Goal: Communication & Community: Answer question/provide support

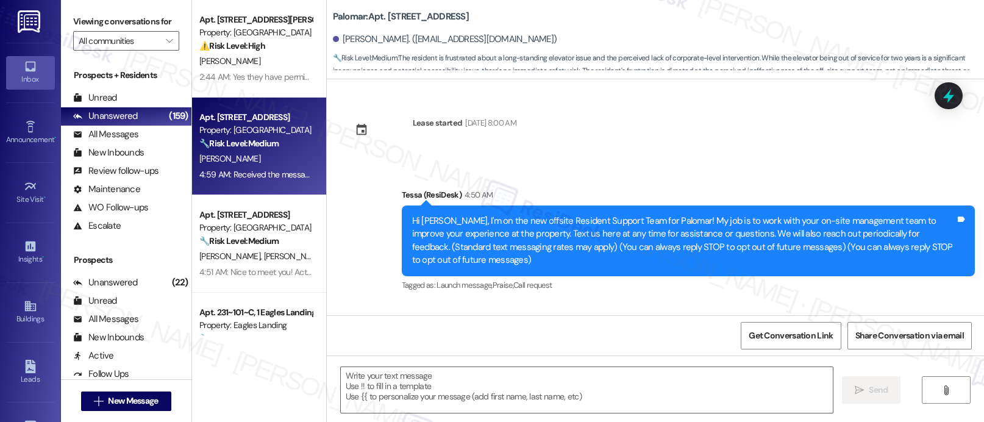
scroll to position [1046, 0]
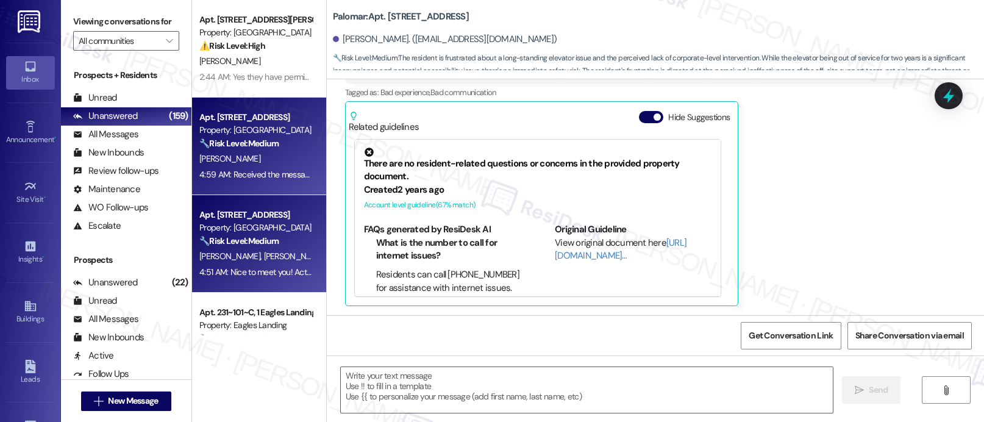
click at [263, 252] on span "[PERSON_NAME]" at bounding box center [293, 255] width 61 height 11
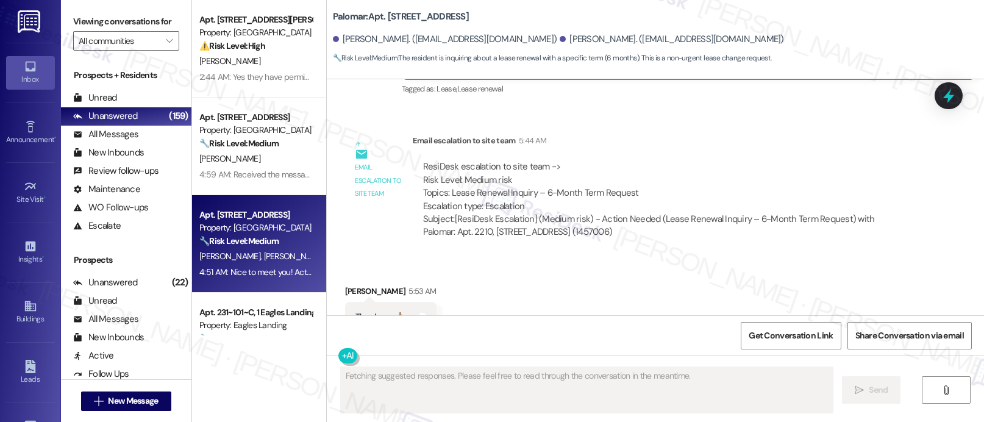
scroll to position [498, 0]
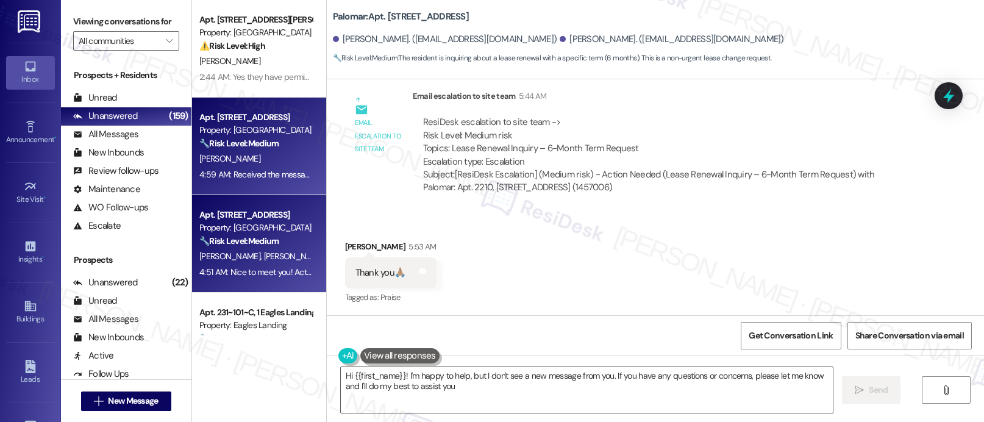
type textarea "Hi {{first_name}}! I'm happy to help, but I don't see a new message from you. I…"
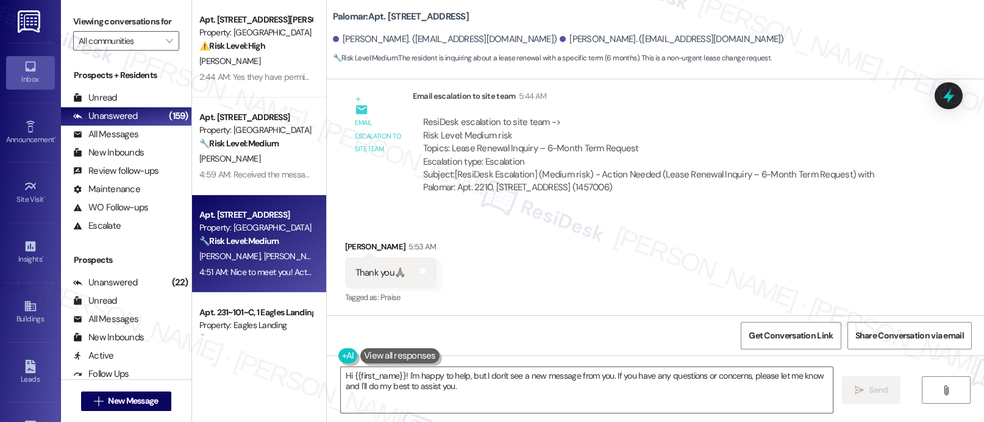
click at [199, 237] on strong "🔧 Risk Level: Medium" at bounding box center [238, 240] width 79 height 11
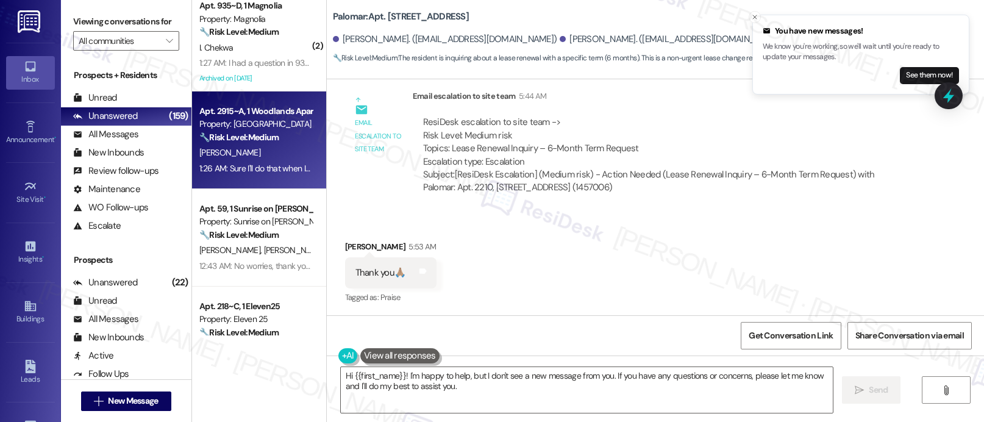
scroll to position [507, 0]
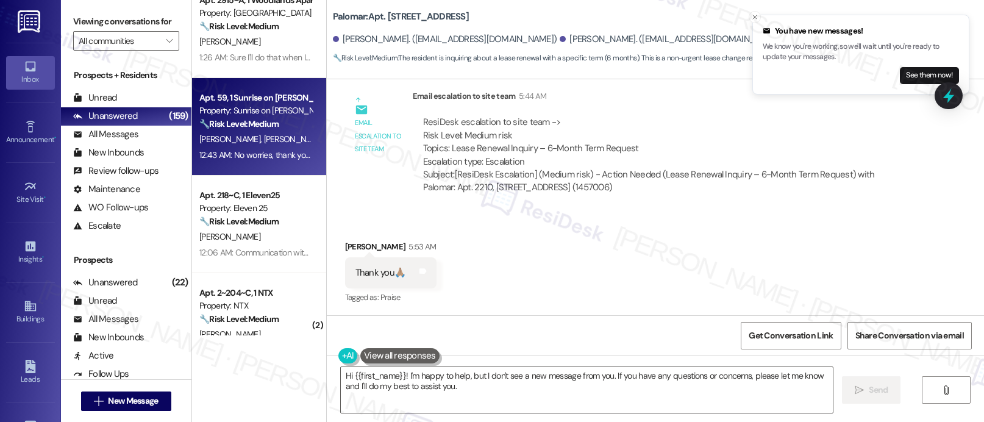
click at [221, 164] on div "Apt. 59, 1 Sunrise on [PERSON_NAME] Property: Sunrise on [PERSON_NAME] 🔧 Risk L…" at bounding box center [259, 127] width 134 height 98
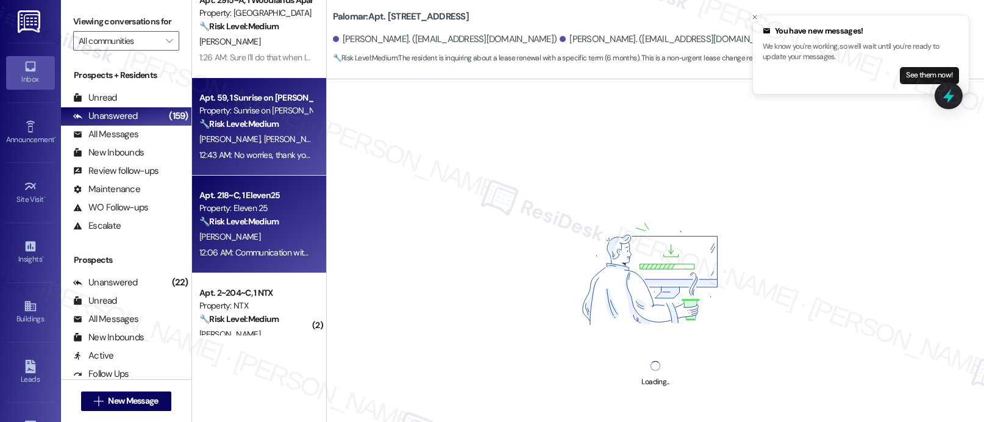
click at [223, 230] on div "[PERSON_NAME]" at bounding box center [255, 236] width 115 height 15
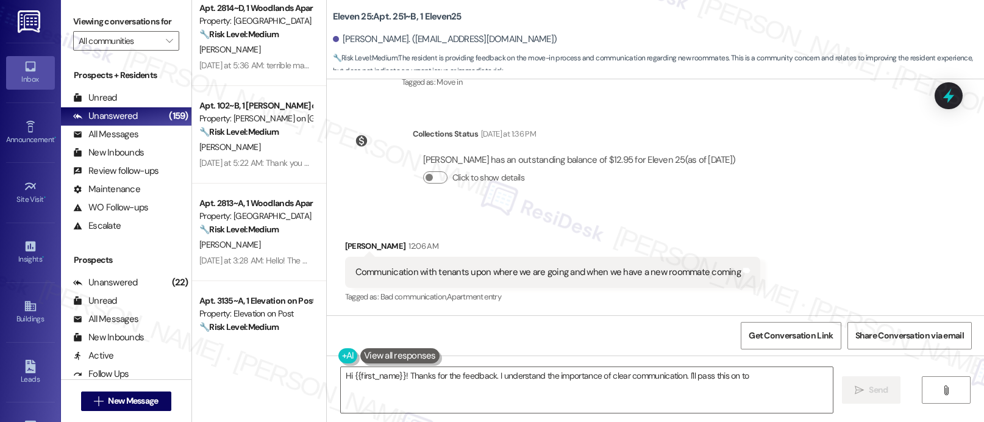
scroll to position [899, 0]
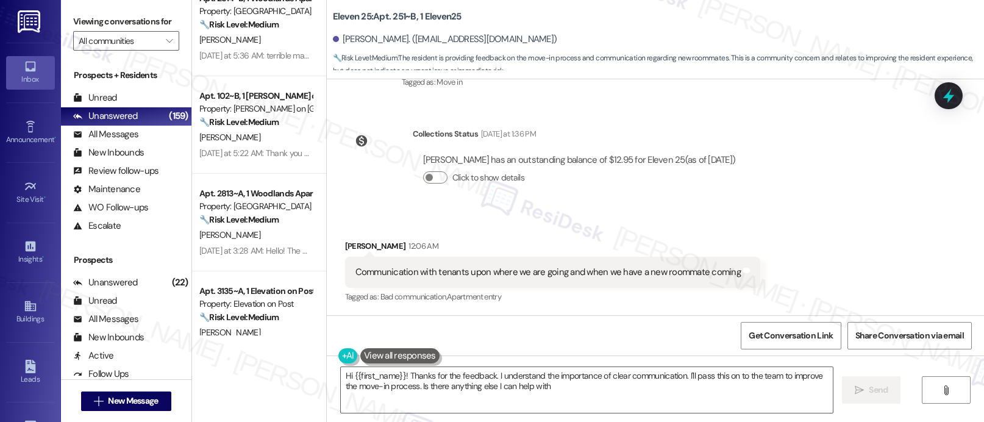
type textarea "Hi {{first_name}}! Thanks for the feedback. I understand the importance of clea…"
click at [216, 233] on div "[PERSON_NAME]" at bounding box center [255, 234] width 115 height 15
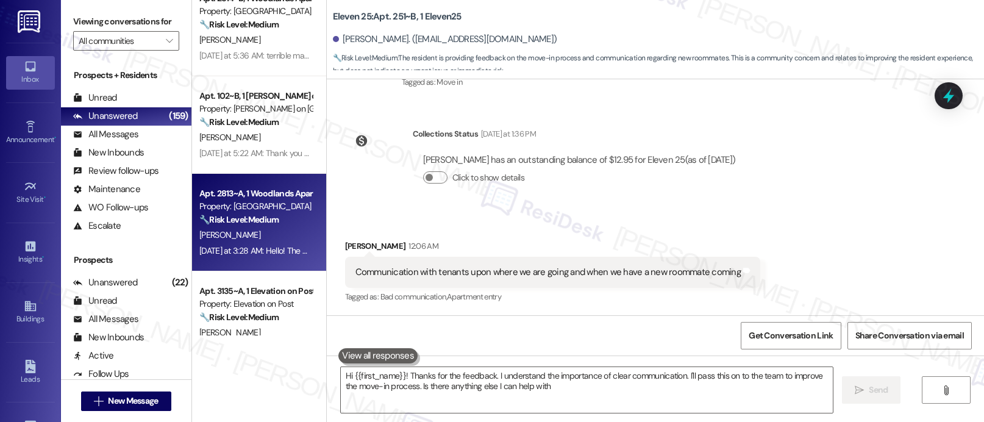
type textarea "Hi {{first_name}}! Thanks for the feedback. I understand the importance of clea…"
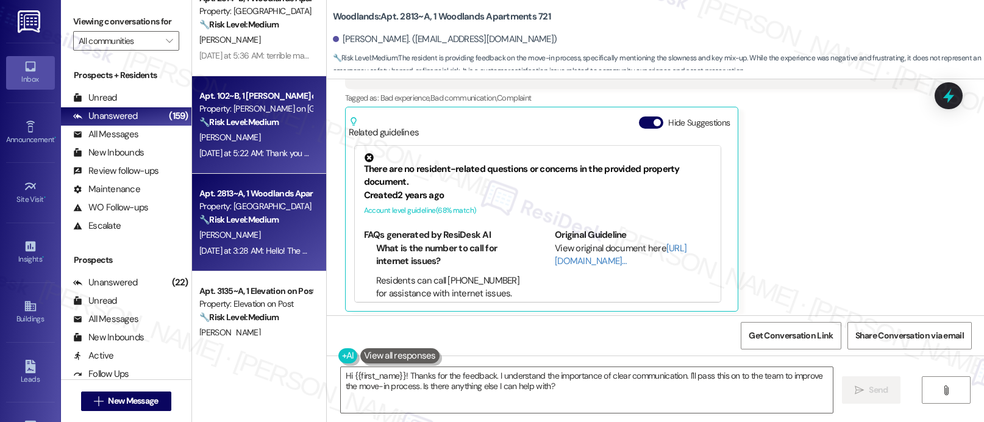
click at [235, 128] on div "🔧 Risk Level: Medium The resident expresses concerns about their balcony view a…" at bounding box center [255, 122] width 113 height 13
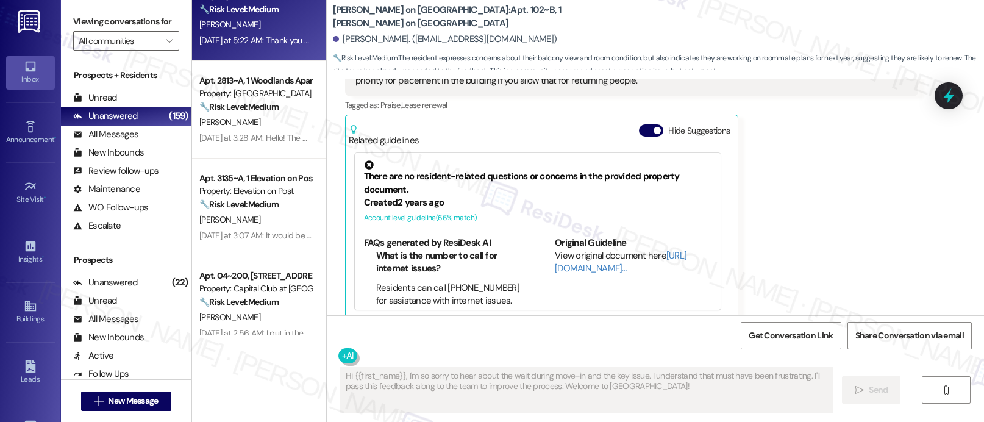
scroll to position [1145, 0]
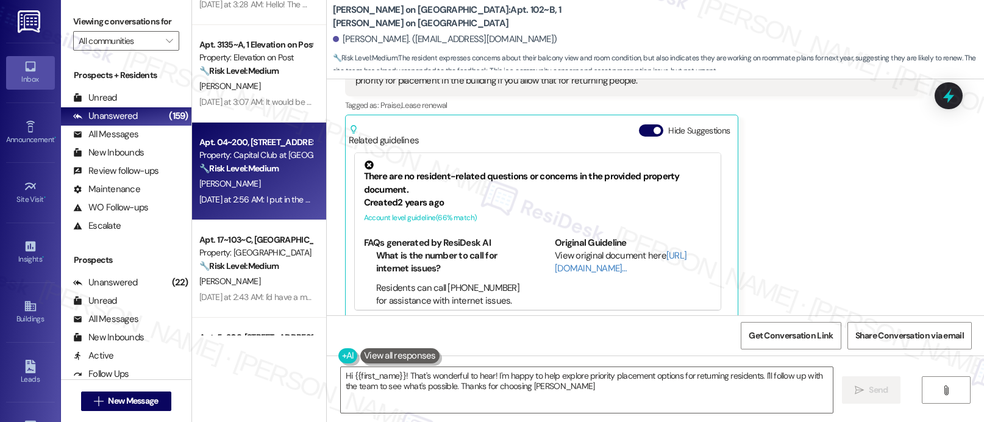
type textarea "Hi {{first_name}}! That's wonderful to hear! I'm happy to help explore priority…"
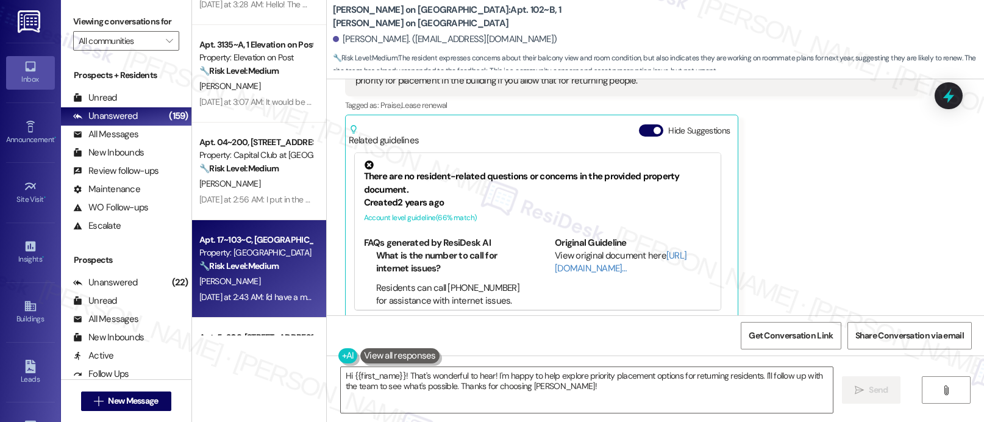
click at [243, 233] on div "Apt. 17~103~C, [GEOGRAPHIC_DATA]" at bounding box center [255, 239] width 113 height 13
type textarea "Fetching suggested responses. Please feel free to read through the conversation…"
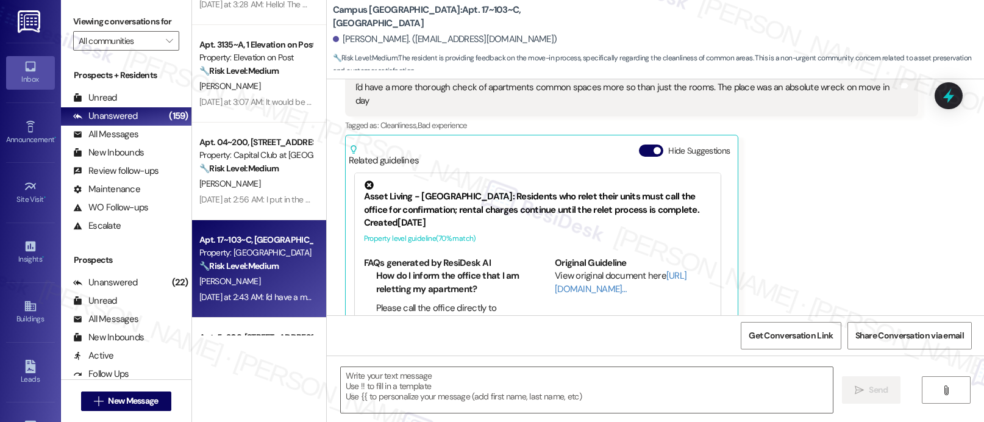
type textarea "Fetching suggested responses. Please feel free to read through the conversation…"
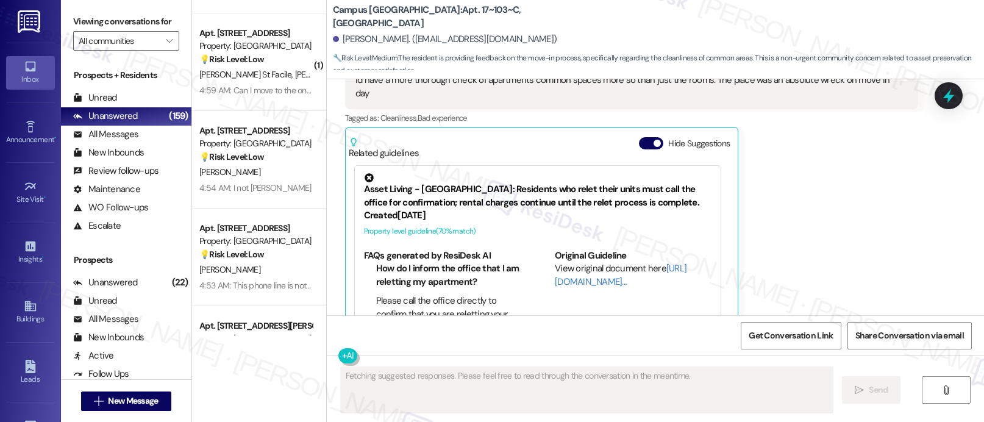
scroll to position [1816, 0]
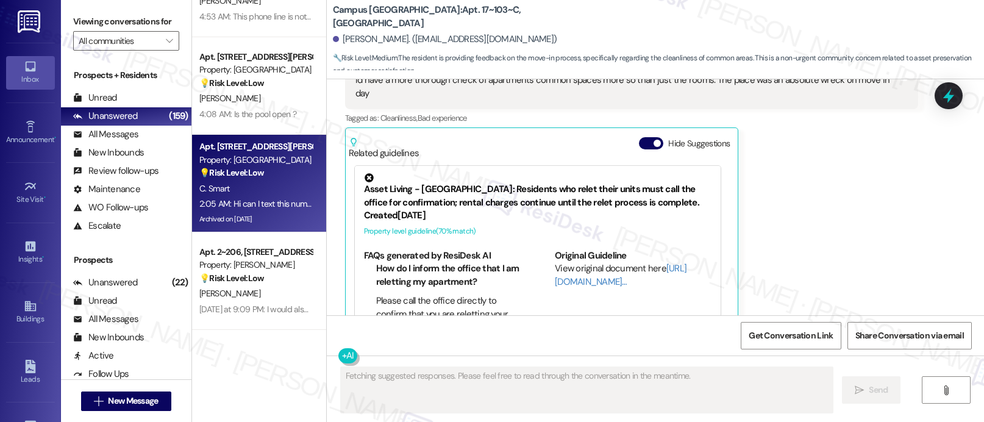
click at [269, 159] on div "Property: [GEOGRAPHIC_DATA]" at bounding box center [255, 160] width 113 height 13
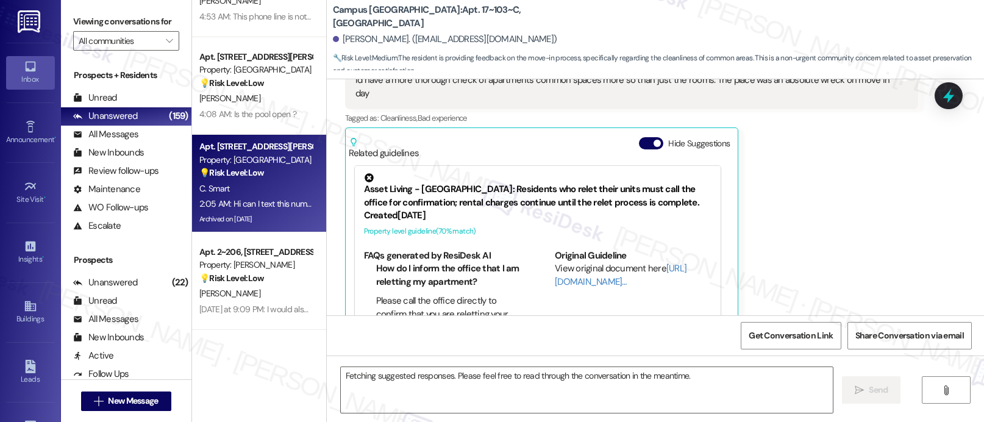
click at [268, 151] on div "Apt. [STREET_ADDRESS][PERSON_NAME]" at bounding box center [255, 146] width 113 height 13
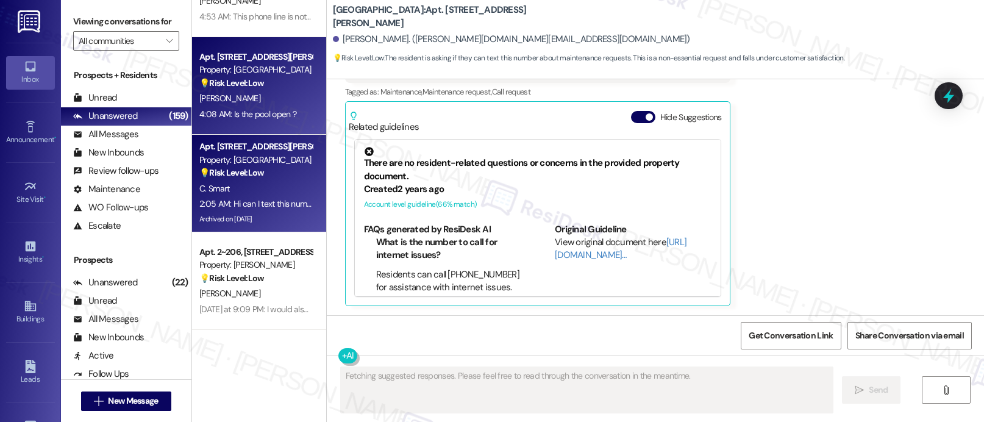
click at [263, 94] on div "[PERSON_NAME]" at bounding box center [255, 98] width 115 height 15
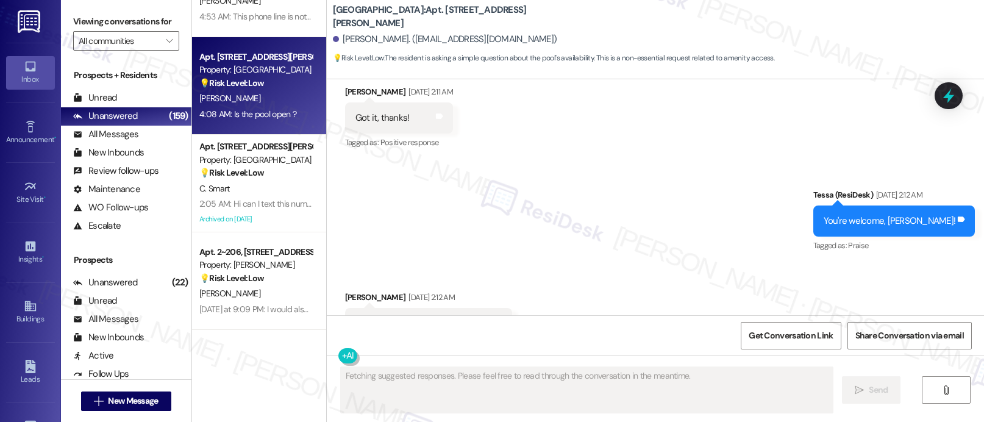
scroll to position [3962, 0]
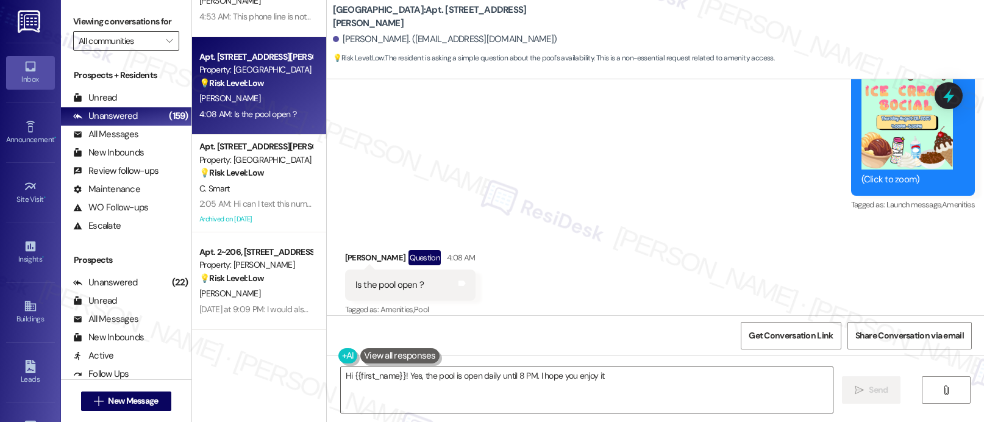
type textarea "Hi {{first_name}}! Yes, the pool is open daily until 8 PM. I hope you enjoy it!"
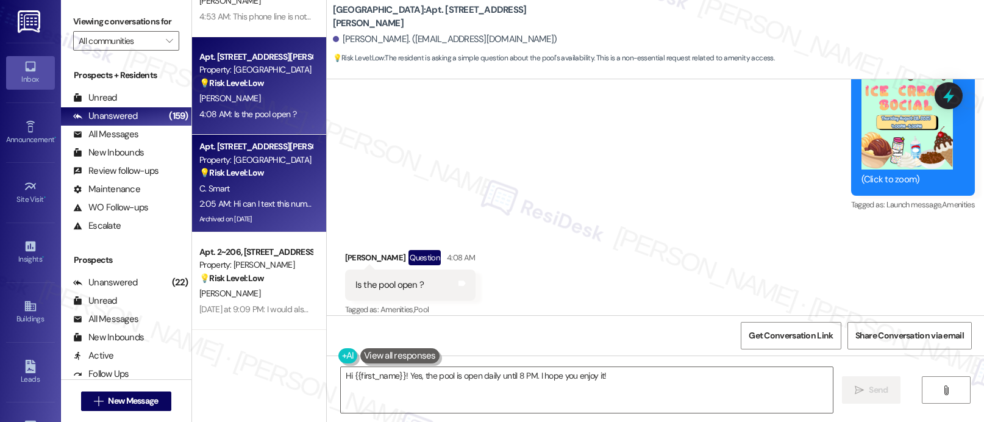
click at [291, 168] on div "💡 Risk Level: Low The resident is asking if they can text this number about mai…" at bounding box center [255, 172] width 113 height 13
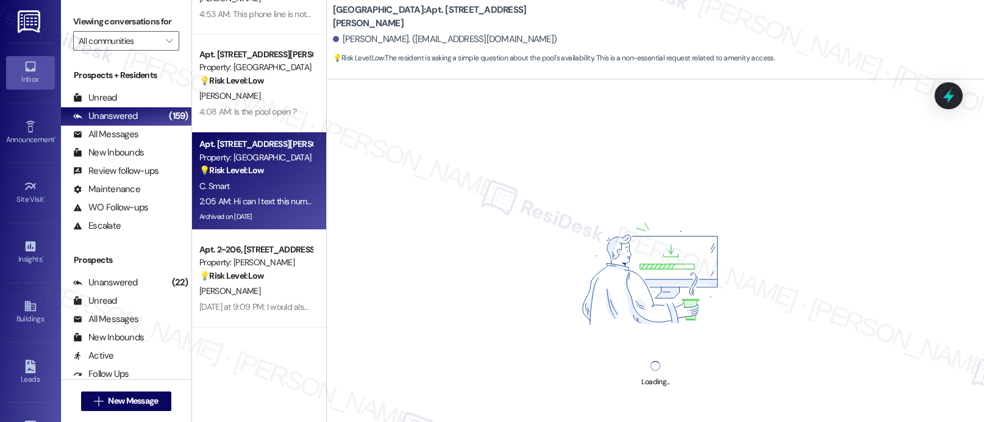
scroll to position [2055, 0]
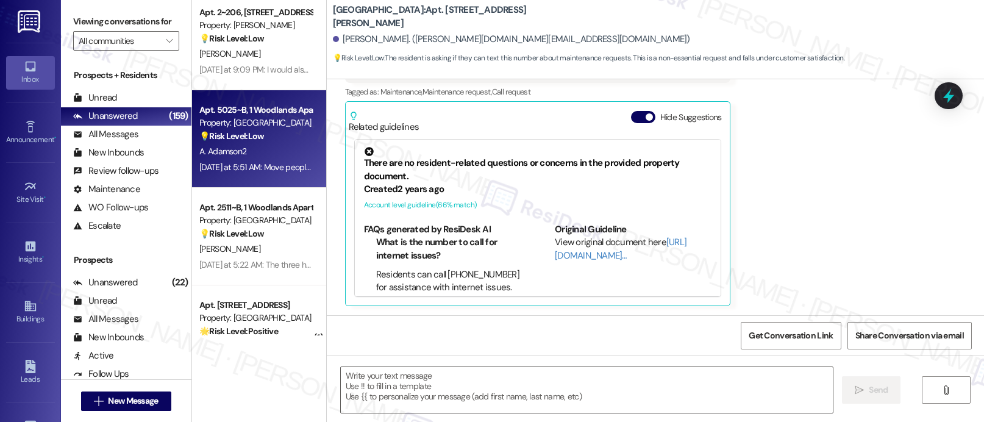
type textarea "Fetching suggested responses. Please feel free to read through the conversation…"
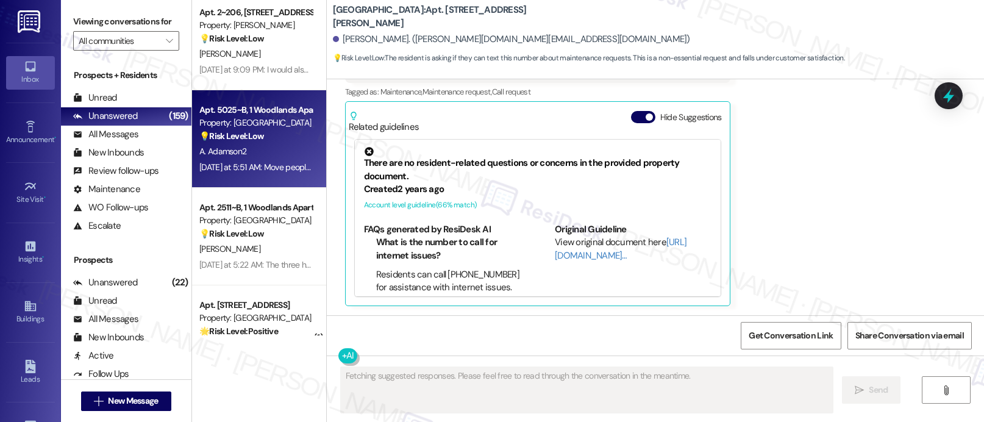
click at [258, 128] on div "Property: [GEOGRAPHIC_DATA]" at bounding box center [255, 122] width 113 height 13
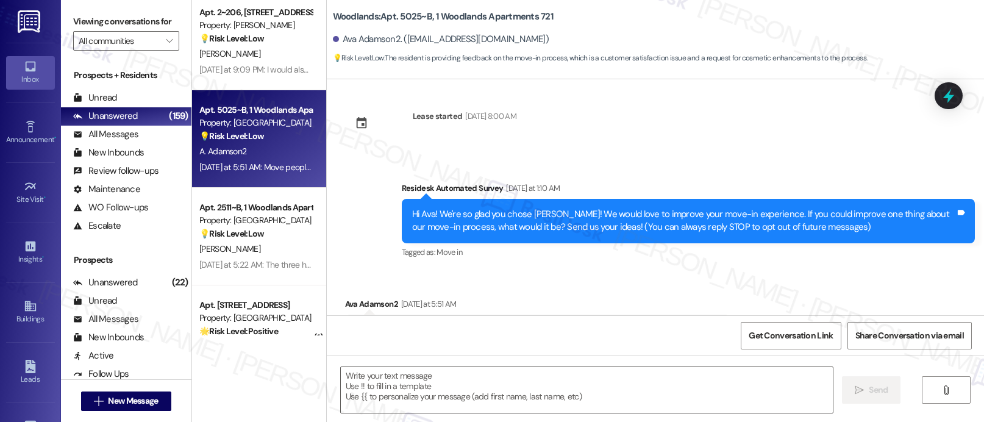
scroll to position [0, 0]
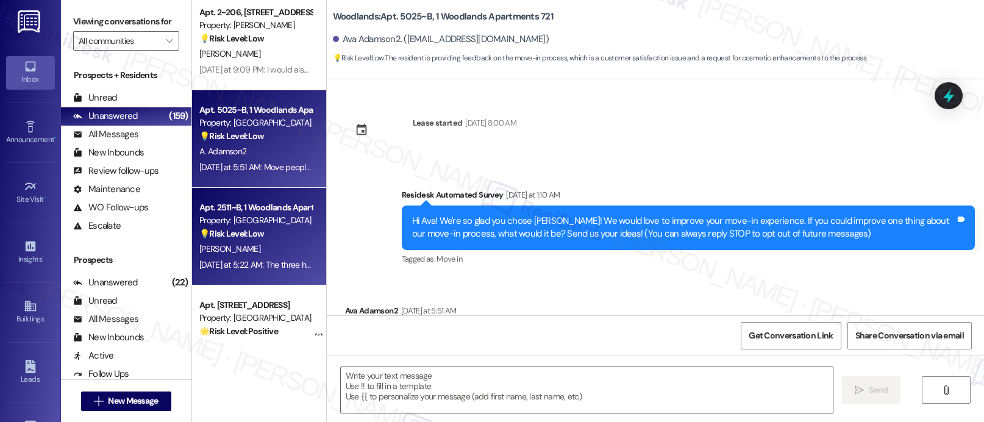
click at [244, 191] on div "Apt. 2511~B, 1 Woodlands Apartments 721 Property: Woodlands 💡 Risk Level: Low T…" at bounding box center [259, 237] width 134 height 98
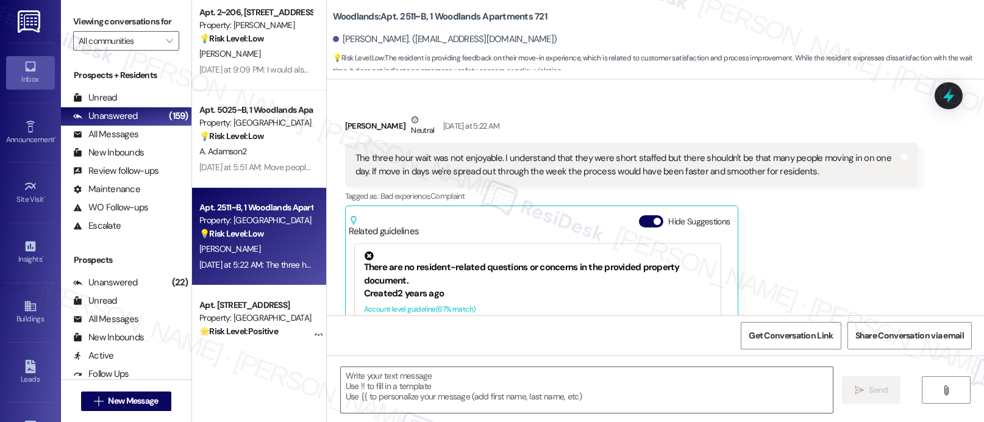
type textarea "Fetching suggested responses. Please feel free to read through the conversation…"
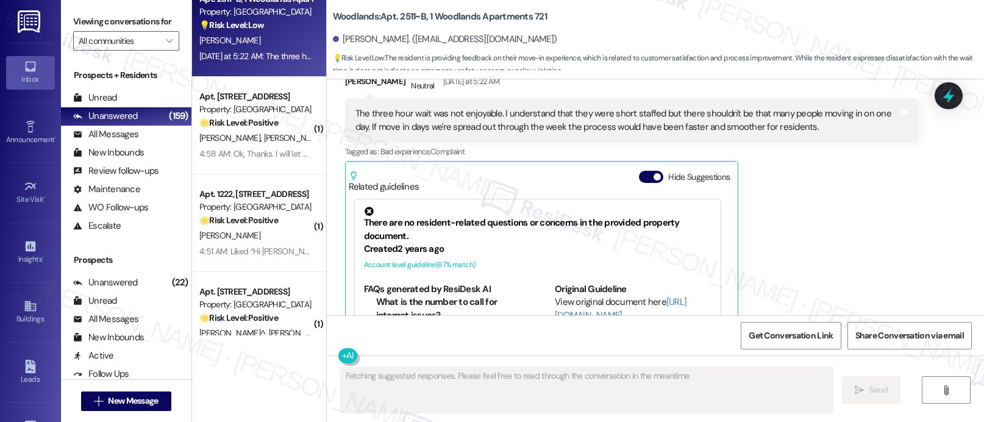
scroll to position [2276, 0]
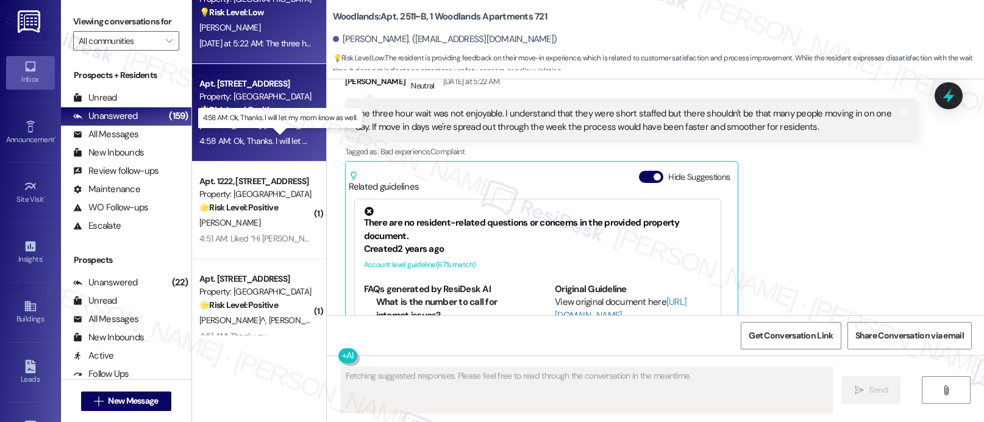
click at [229, 140] on div "4:58 AM: Ok, Thanks. I will let my mom know as well. 4:58 AM: Ok, Thanks. I wil…" at bounding box center [290, 140] width 183 height 11
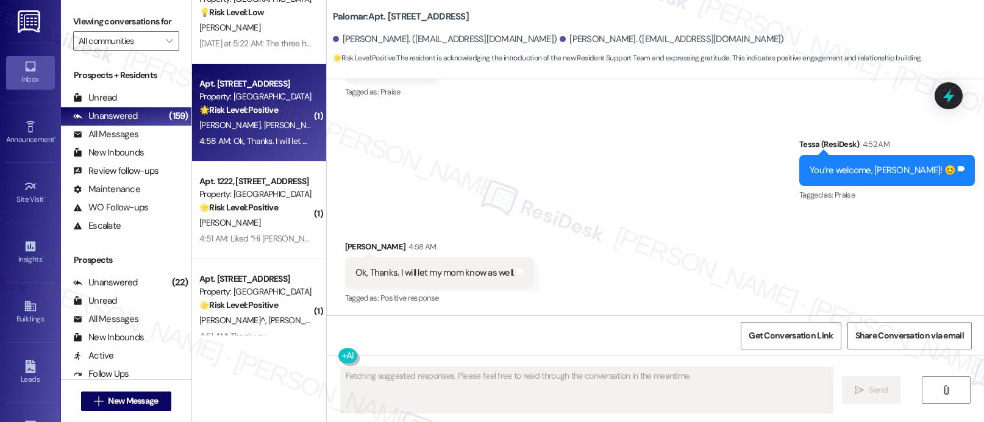
scroll to position [296, 0]
click at [235, 124] on span "[PERSON_NAME]" at bounding box center [231, 124] width 65 height 11
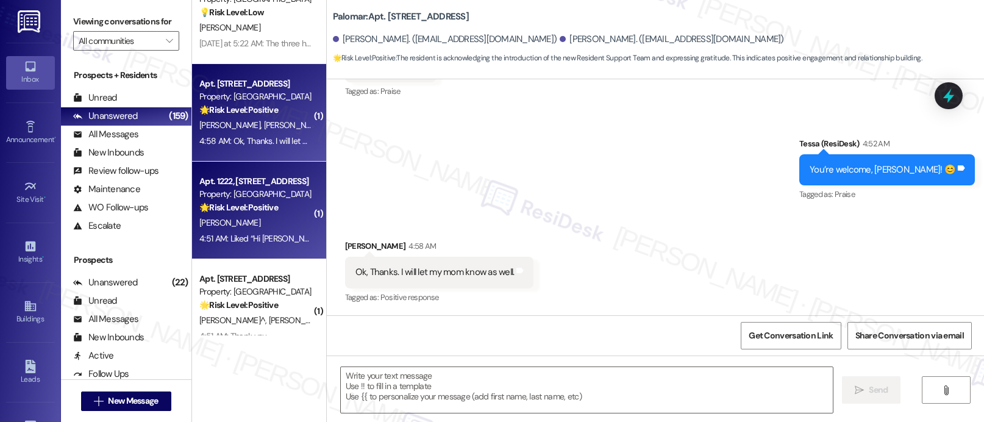
click at [233, 172] on div "Apt. 1222, [STREET_ADDRESS] Property: Palomar 🌟 Risk Level: Positive The reside…" at bounding box center [259, 211] width 134 height 98
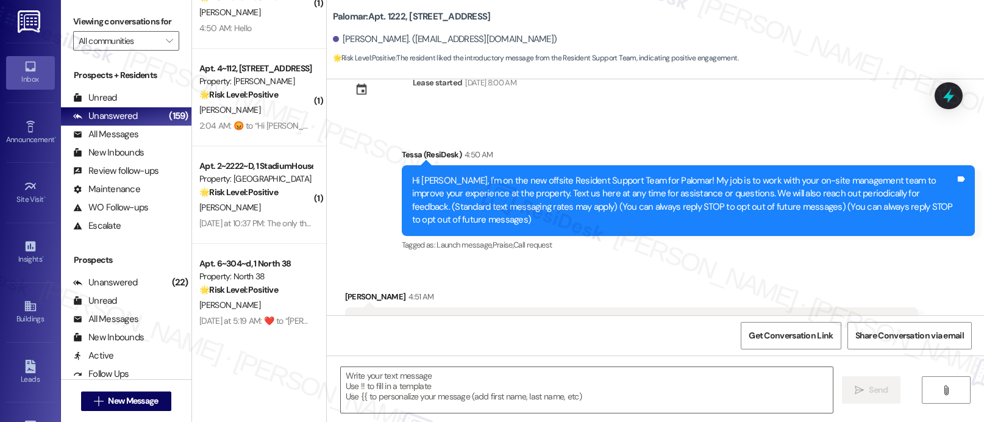
scroll to position [2427, 0]
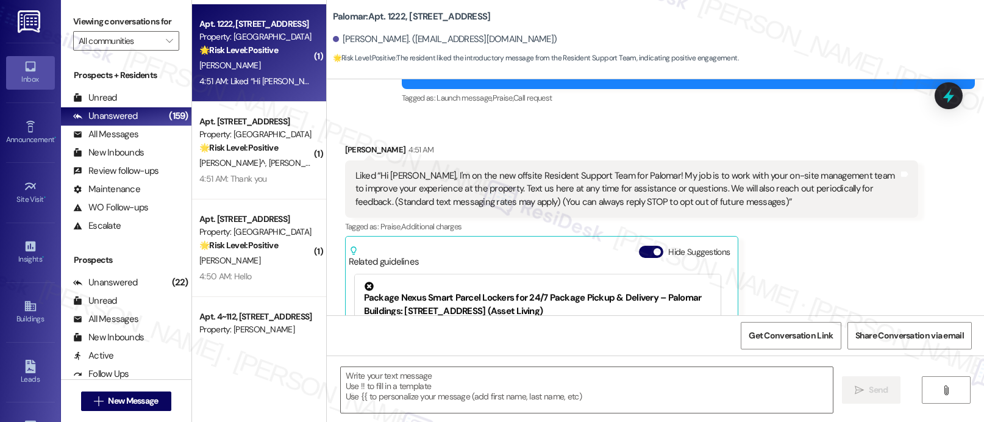
type textarea "Fetching suggested responses. Please feel free to read through the conversation…"
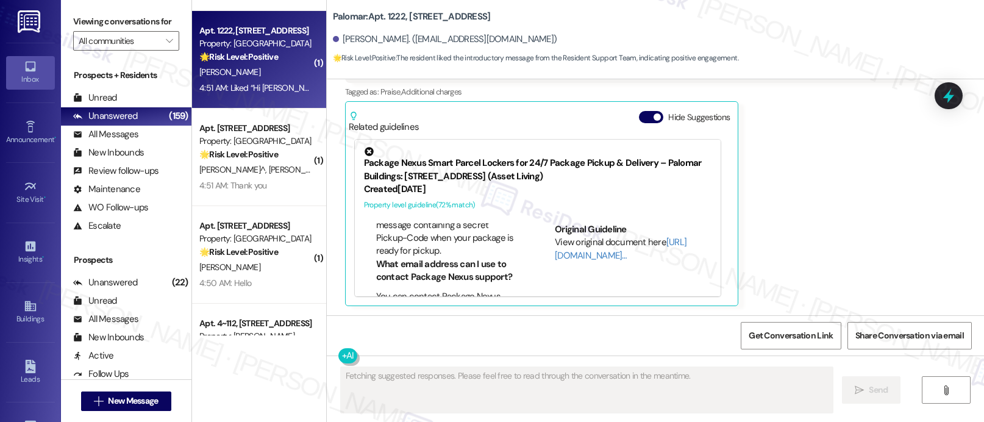
scroll to position [413, 0]
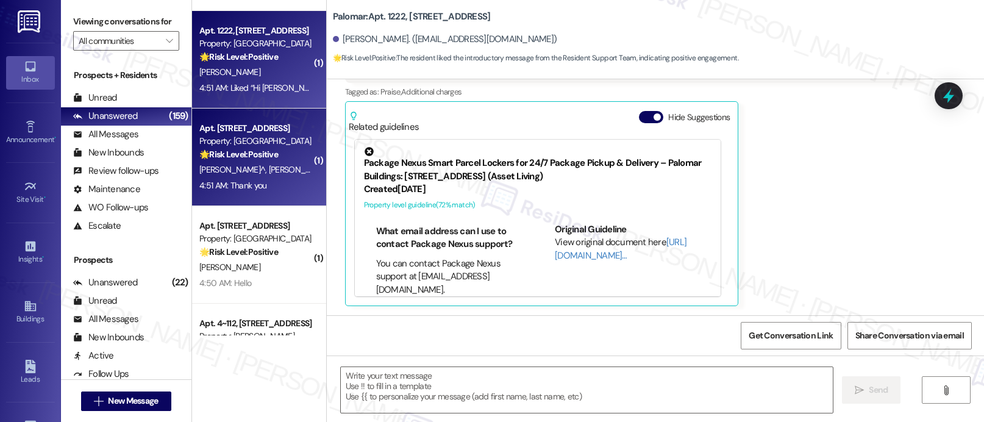
click at [212, 154] on strong "🌟 Risk Level: Positive" at bounding box center [238, 154] width 79 height 11
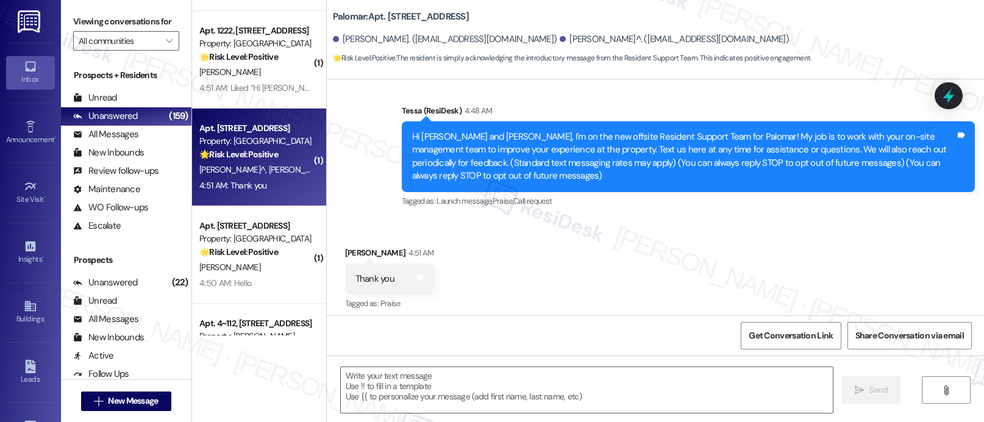
type textarea "Fetching suggested responses. Please feel free to read through the conversation…"
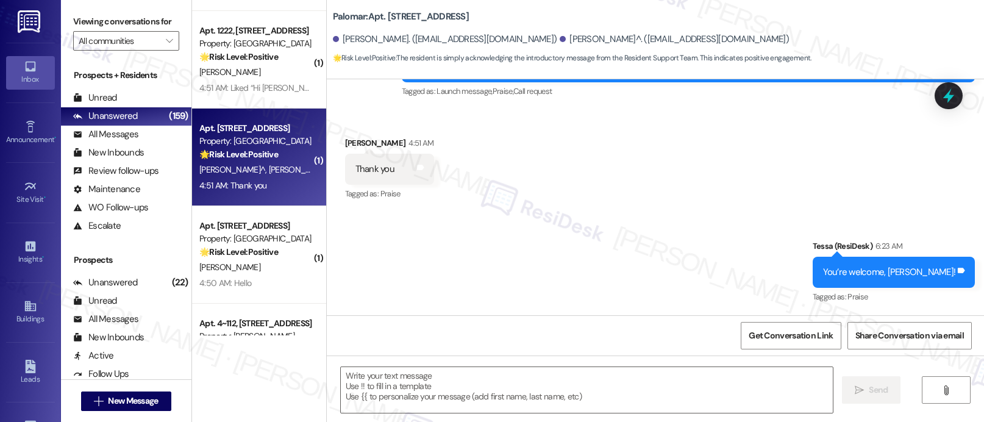
scroll to position [0, 0]
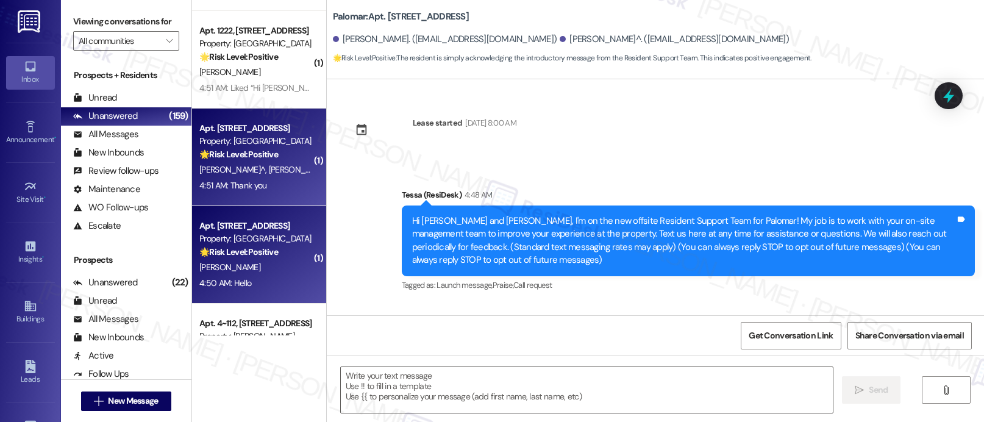
click at [261, 246] on strong "🌟 Risk Level: Positive" at bounding box center [238, 251] width 79 height 11
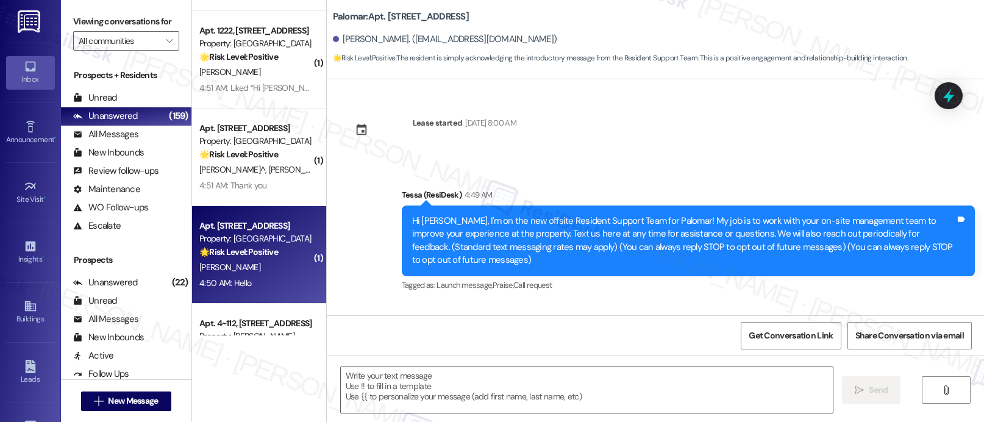
scroll to position [73, 0]
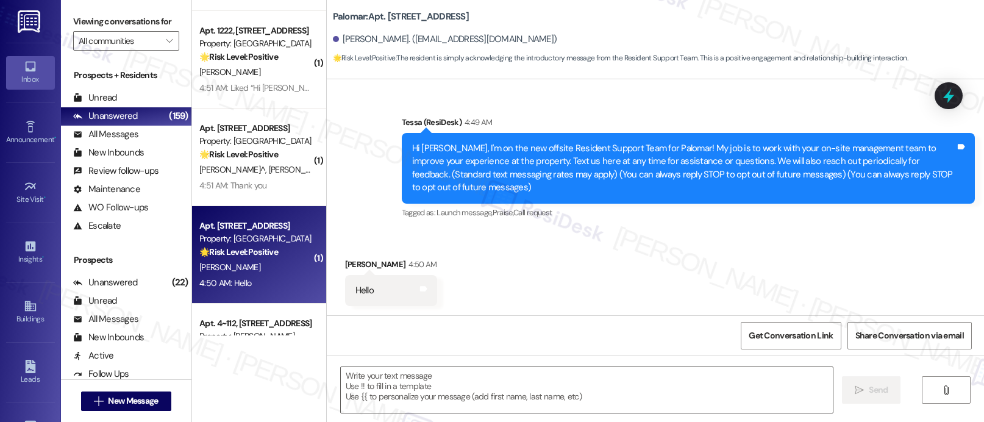
type textarea "Fetching suggested responses. Please feel free to read through the conversation…"
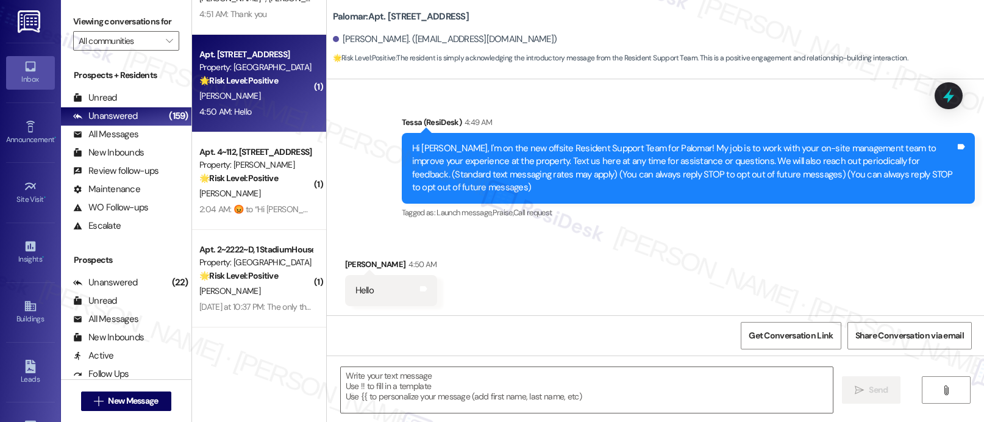
scroll to position [2758, 0]
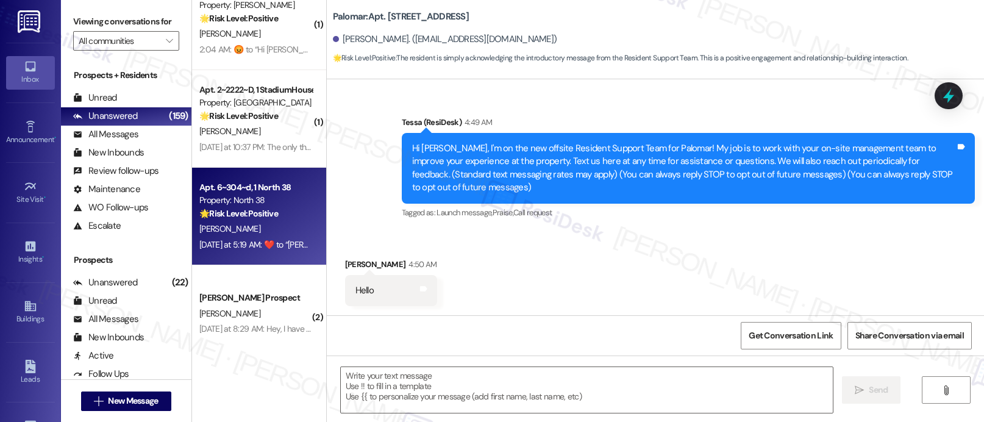
click at [275, 218] on div "🌟 Risk Level: Positive The resident responded positively to a move-in experienc…" at bounding box center [255, 213] width 113 height 13
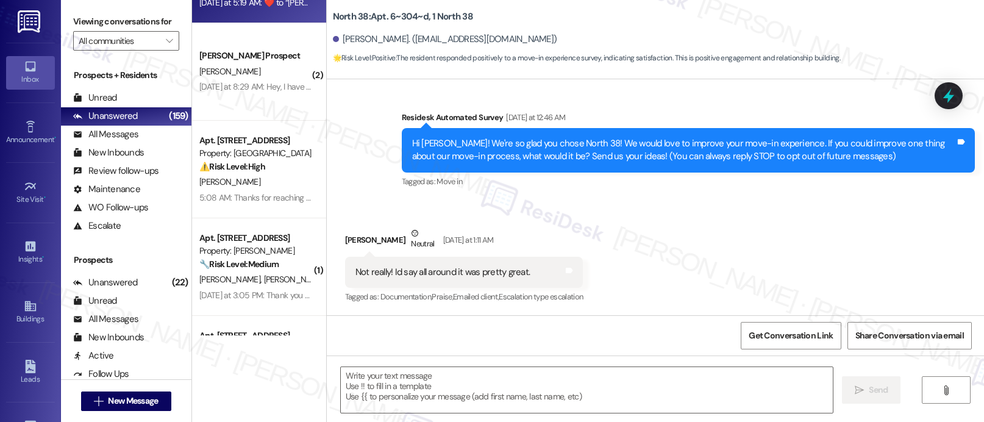
scroll to position [291, 0]
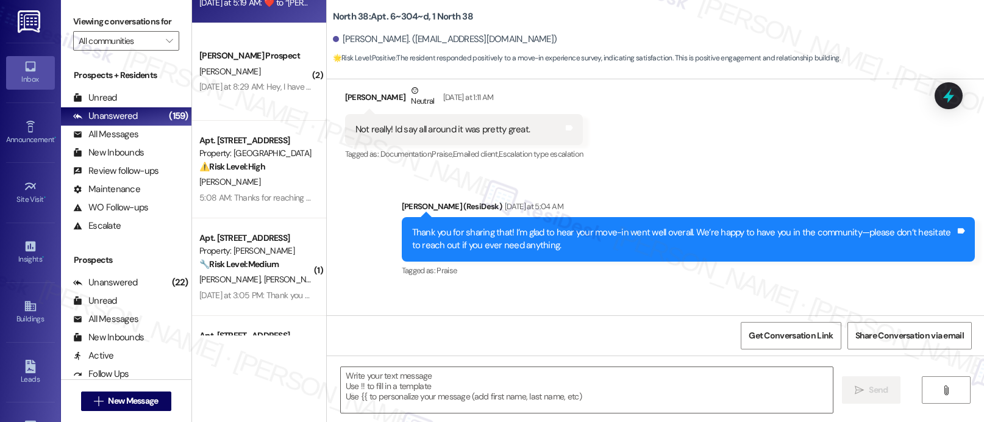
type textarea "Fetching suggested responses. Please feel free to read through the conversation…"
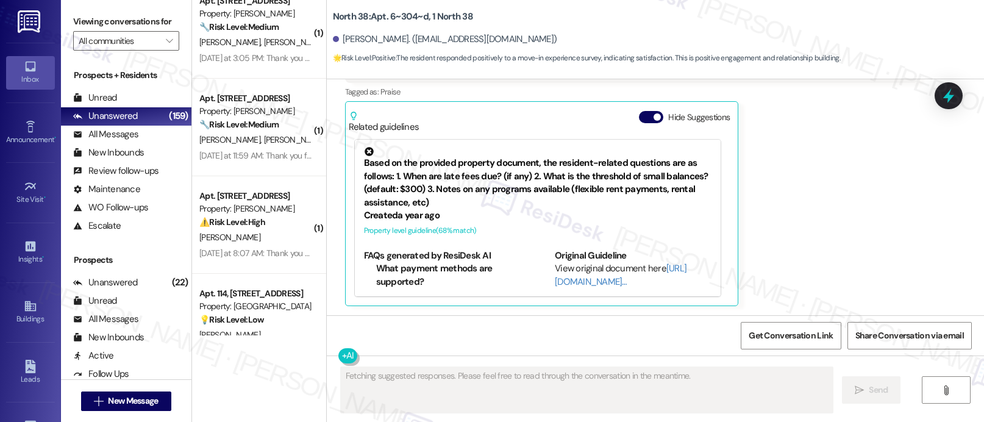
scroll to position [3241, 0]
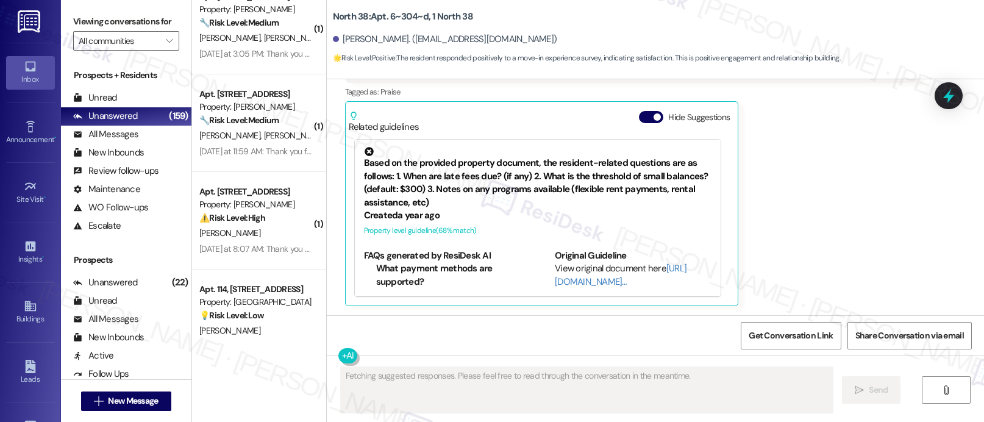
click at [275, 218] on div "⚠️ Risk Level: High The resident is experiencing difficulty understanding and r…" at bounding box center [255, 217] width 113 height 13
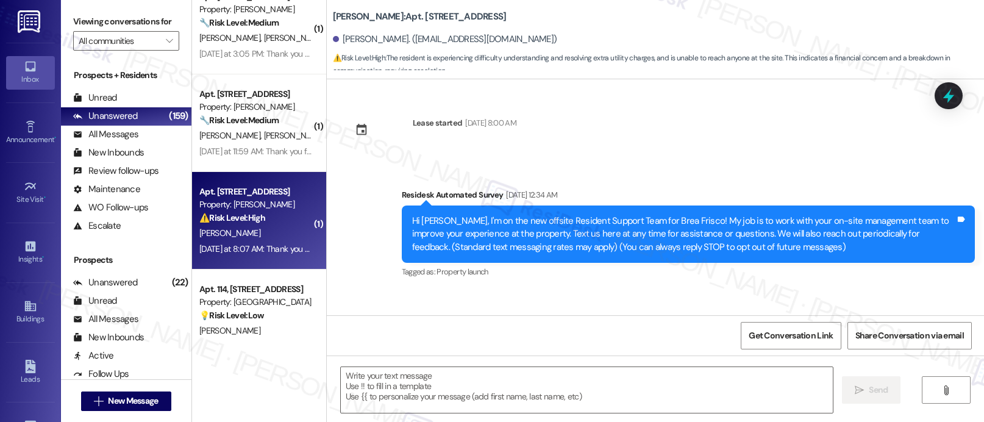
scroll to position [14172, 0]
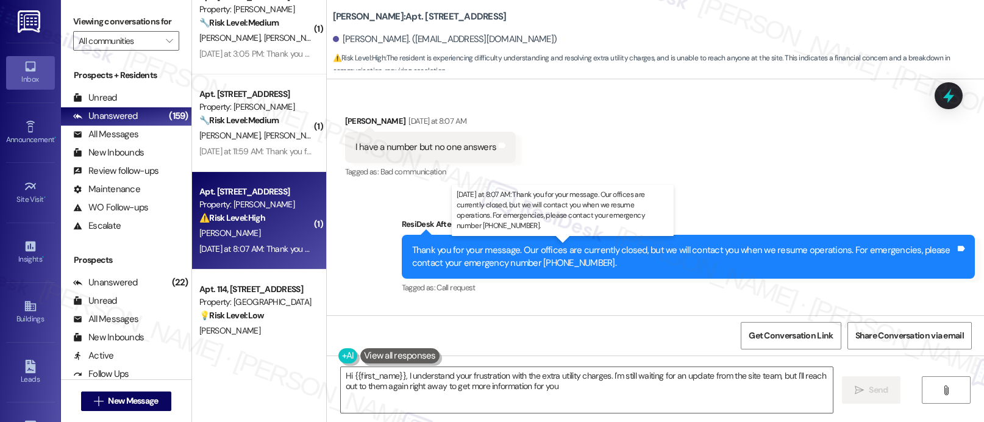
type textarea "Hi {{first_name}}, I understand your frustration with the extra utility charges…"
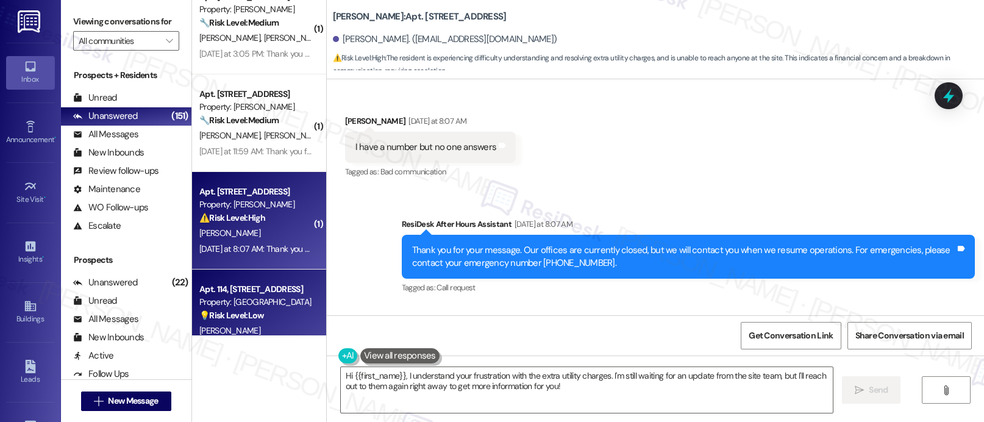
click at [232, 305] on div "Property: [GEOGRAPHIC_DATA]" at bounding box center [255, 302] width 113 height 13
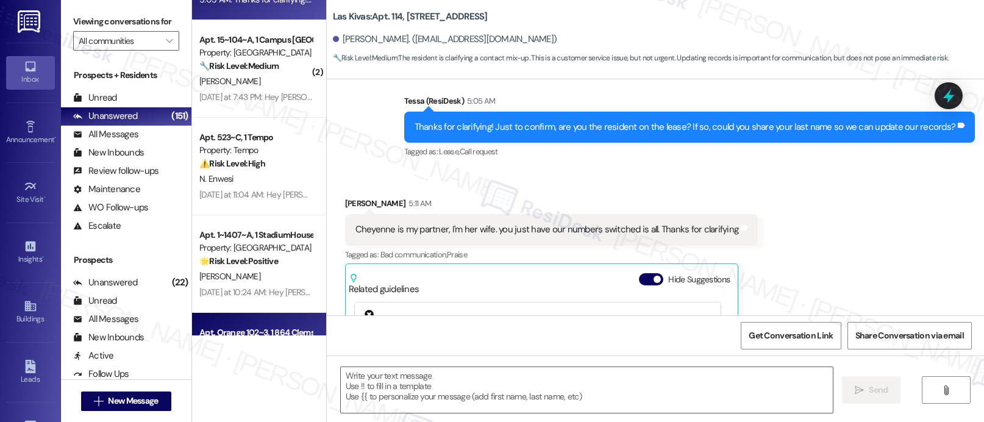
scroll to position [3575, 0]
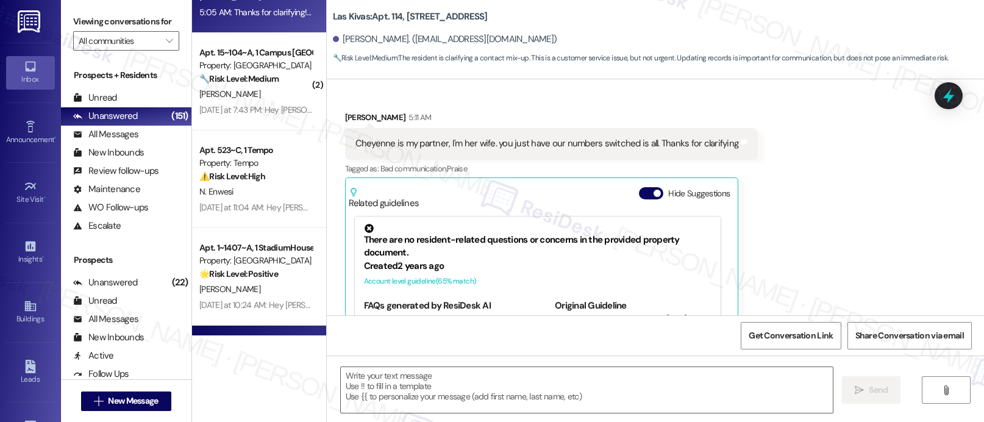
type textarea "Fetching suggested responses. Please feel free to read through the conversation…"
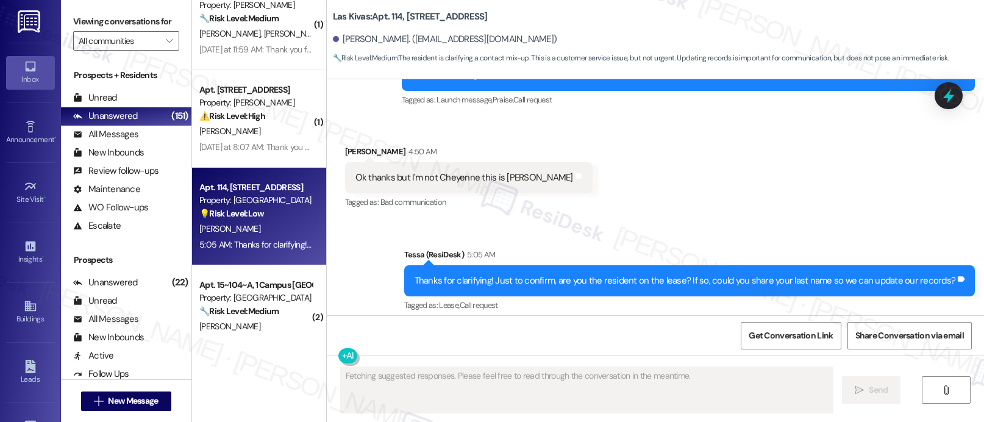
scroll to position [0, 0]
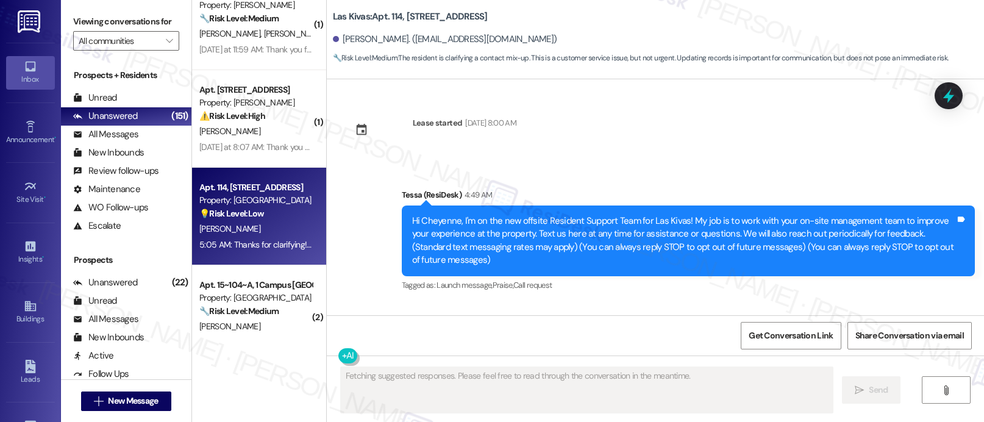
click at [552, 280] on div "Tagged as: Launch message , Click to highlight conversations about Launch messa…" at bounding box center [688, 285] width 573 height 18
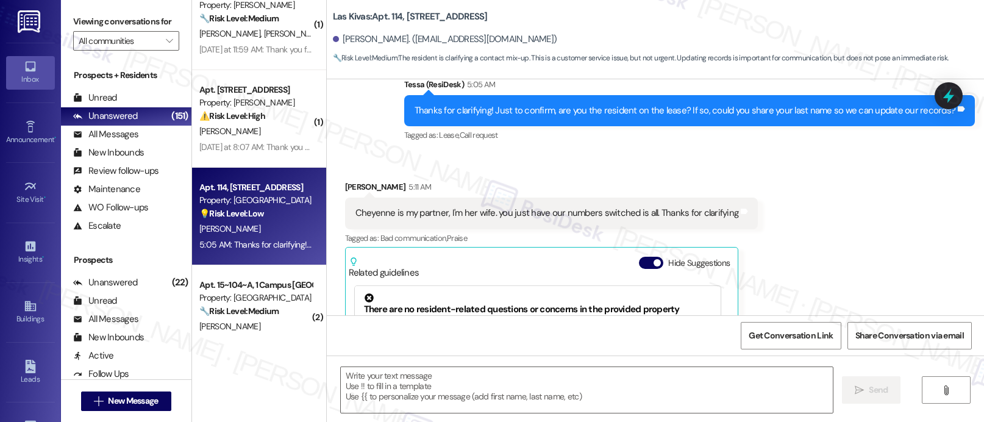
scroll to position [350, 0]
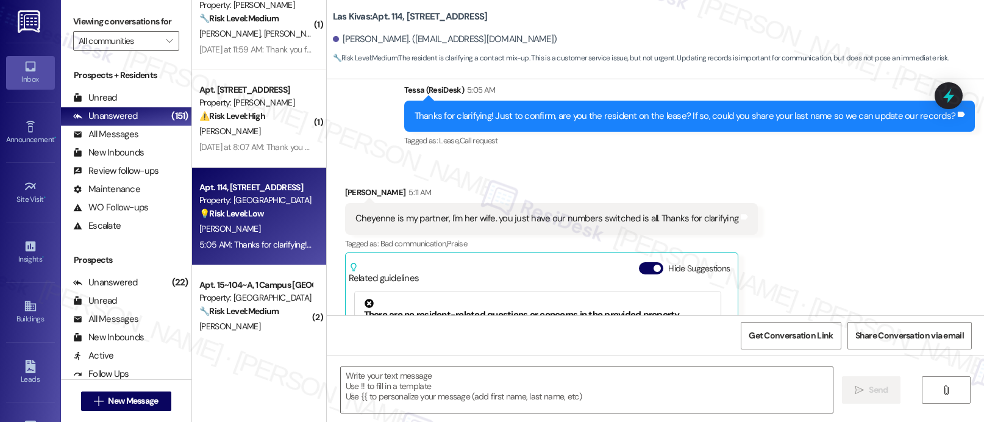
click at [669, 299] on div "There are no resident-related questions or concerns in the provided property do…" at bounding box center [537, 317] width 347 height 36
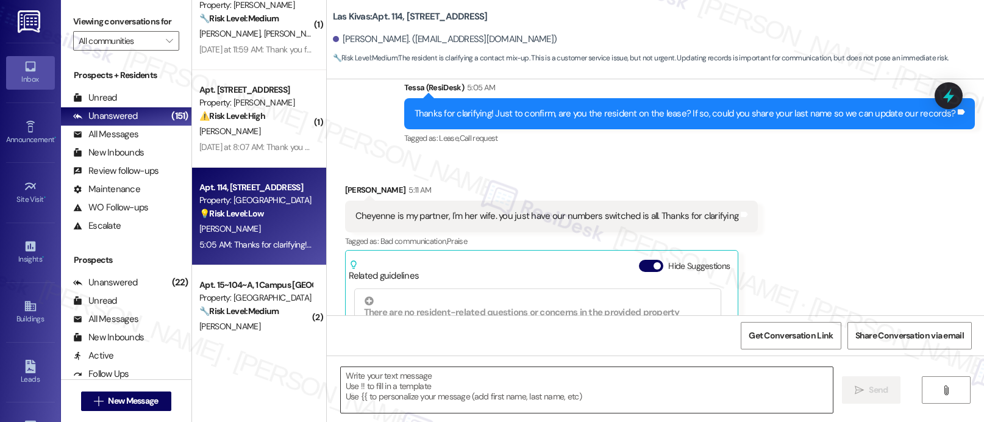
click at [788, 380] on textarea at bounding box center [587, 390] width 492 height 46
click at [871, 358] on div " Send " at bounding box center [655, 400] width 657 height 91
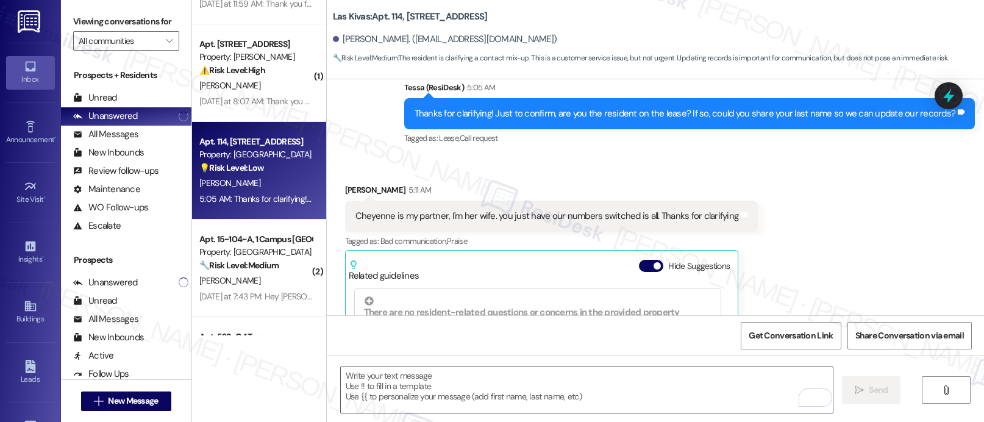
scroll to position [3388, 0]
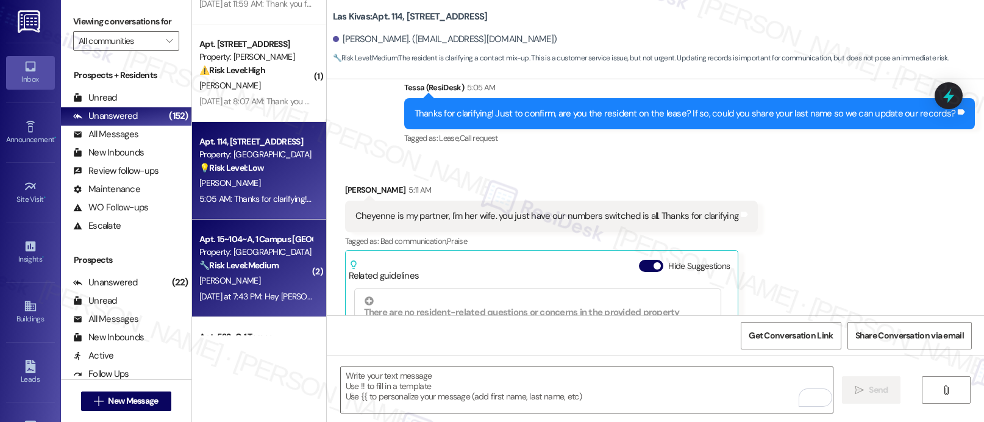
click at [246, 240] on div "Apt. 15~104~A, 1 Campus [GEOGRAPHIC_DATA]" at bounding box center [255, 239] width 113 height 13
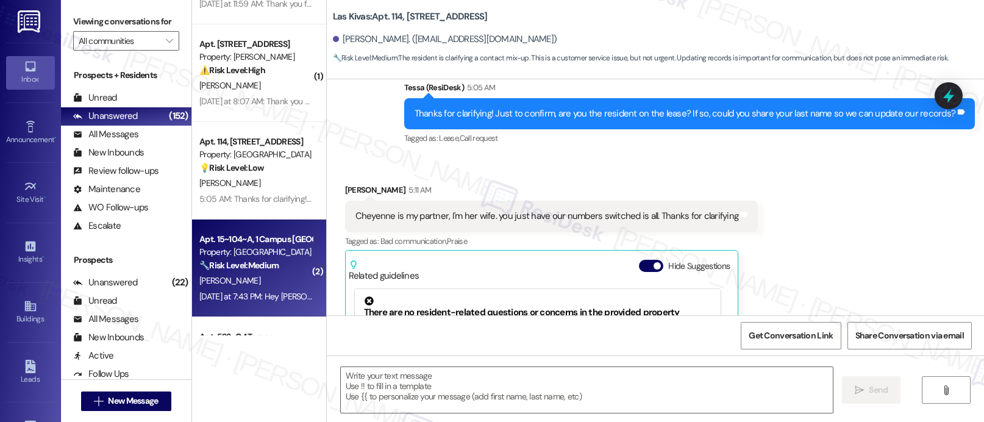
type textarea "Fetching suggested responses. Please feel free to read through the conversation…"
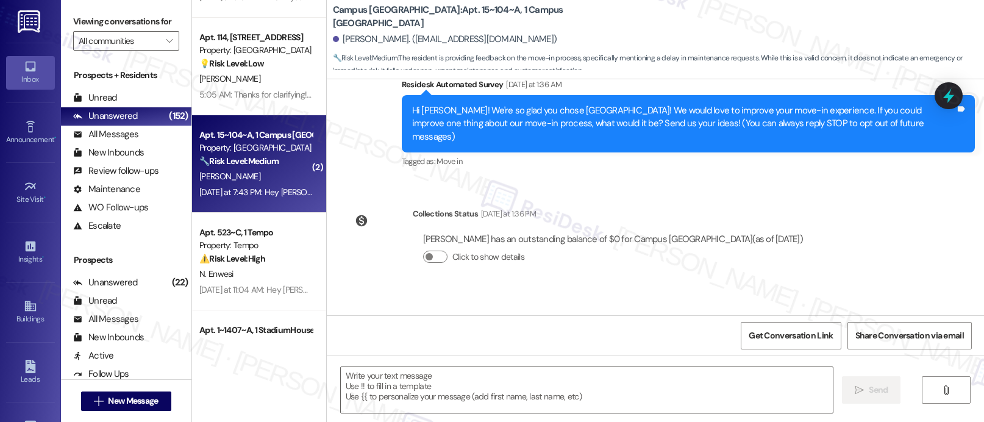
scroll to position [0, 0]
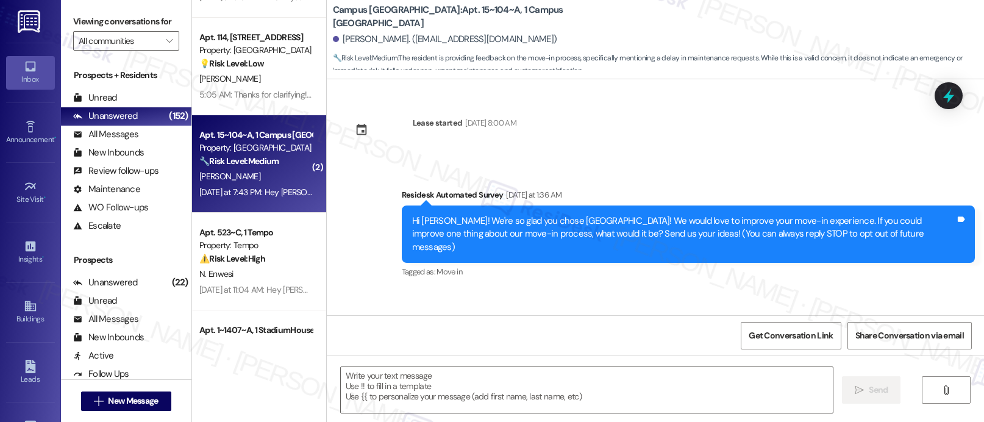
click at [569, 294] on div "Lease started [DATE] 8:00 AM Survey, sent via SMS Residesk Automated Survey [DA…" at bounding box center [655, 197] width 657 height 236
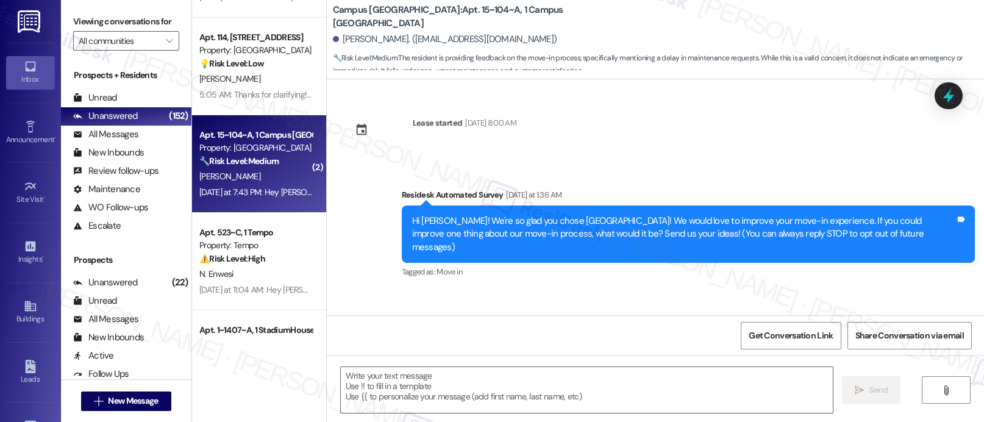
click at [569, 294] on div "Lease started [DATE] 8:00 AM Survey, sent via SMS Residesk Automated Survey [DA…" at bounding box center [655, 197] width 657 height 236
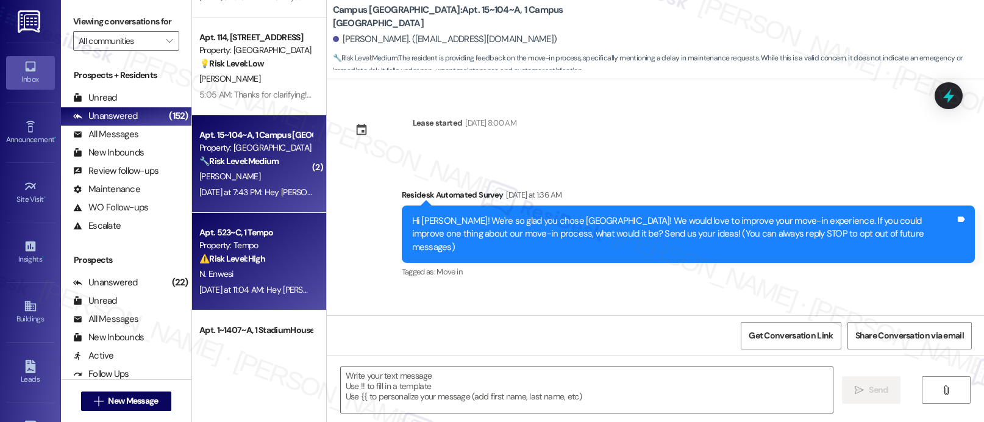
click at [261, 228] on div "Apt. 523~C, 1 Tempo" at bounding box center [255, 232] width 113 height 13
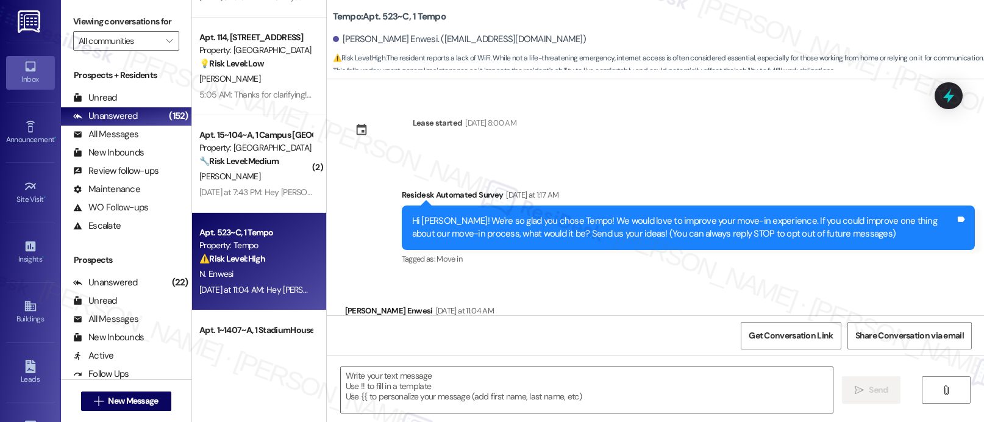
scroll to position [65, 0]
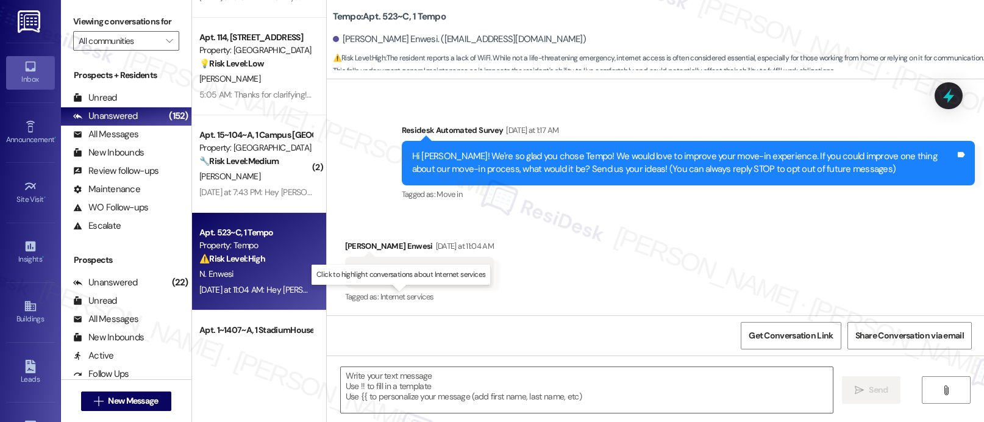
type textarea "Fetching suggested responses. Please feel free to read through the conversation…"
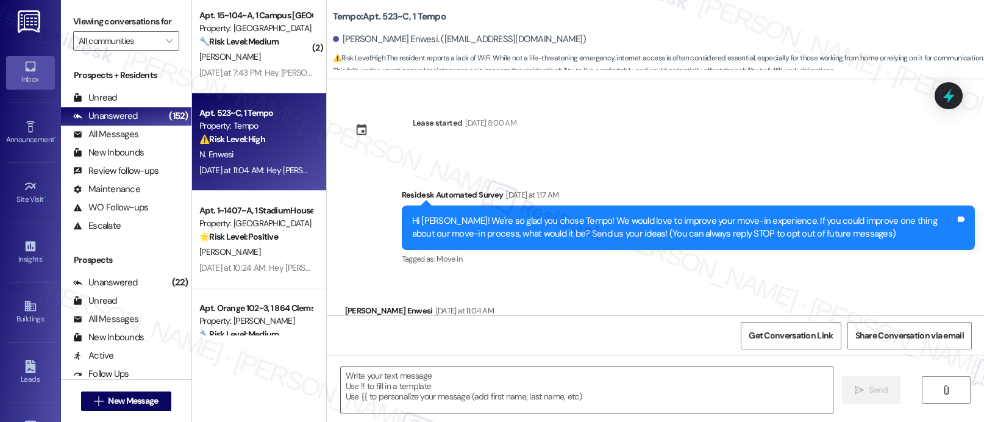
scroll to position [3619, 0]
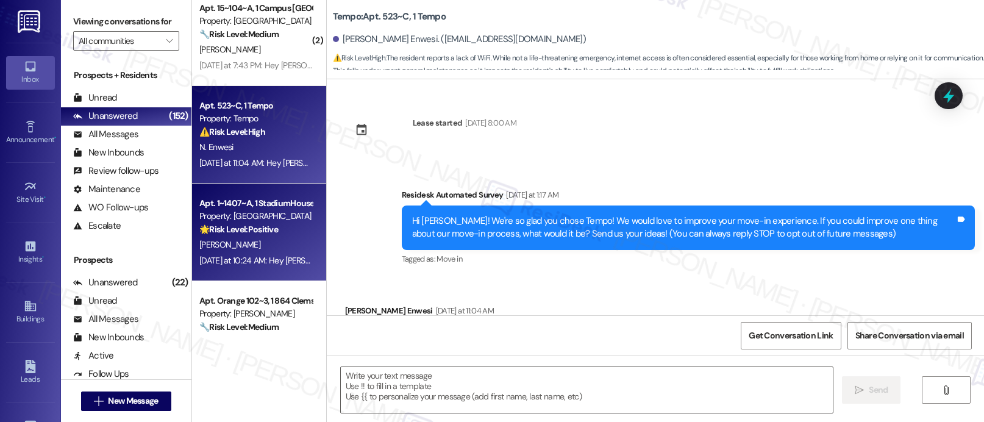
click at [224, 211] on div "Property: [GEOGRAPHIC_DATA]" at bounding box center [255, 216] width 113 height 13
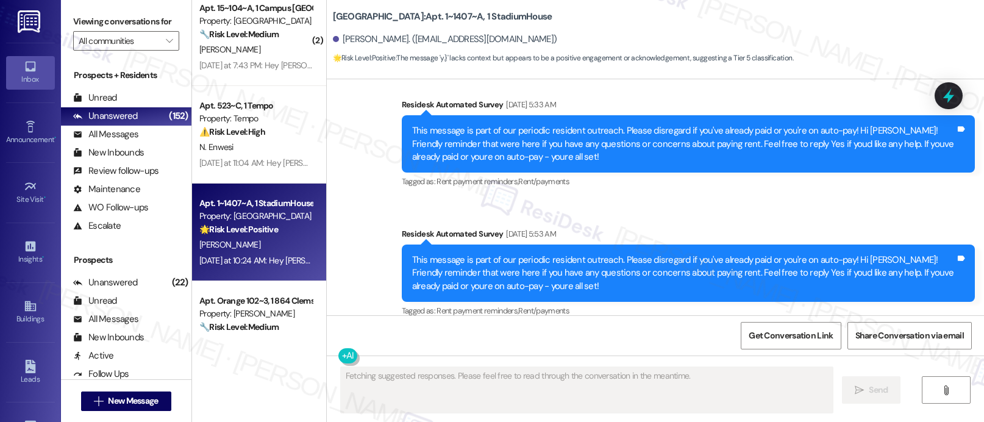
type textarea "Fetching suggested responses. Please feel free to read through the conversation…"
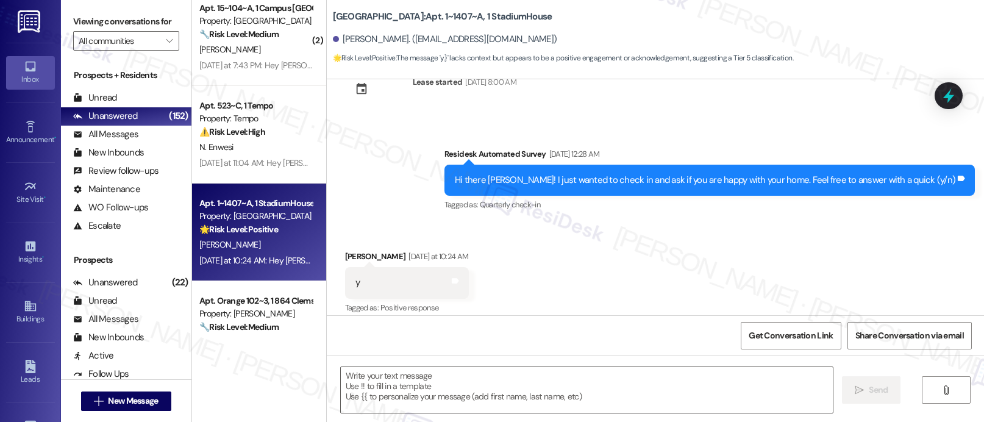
scroll to position [3858, 0]
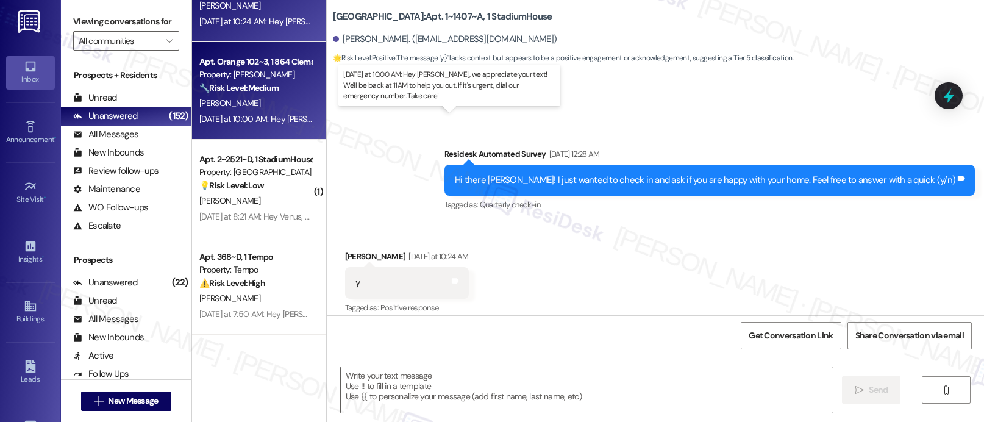
click at [284, 115] on div "[DATE] at 10:00 AM: Hey [PERSON_NAME], we appreciate your text! We'll be back a…" at bounding box center [475, 118] width 553 height 11
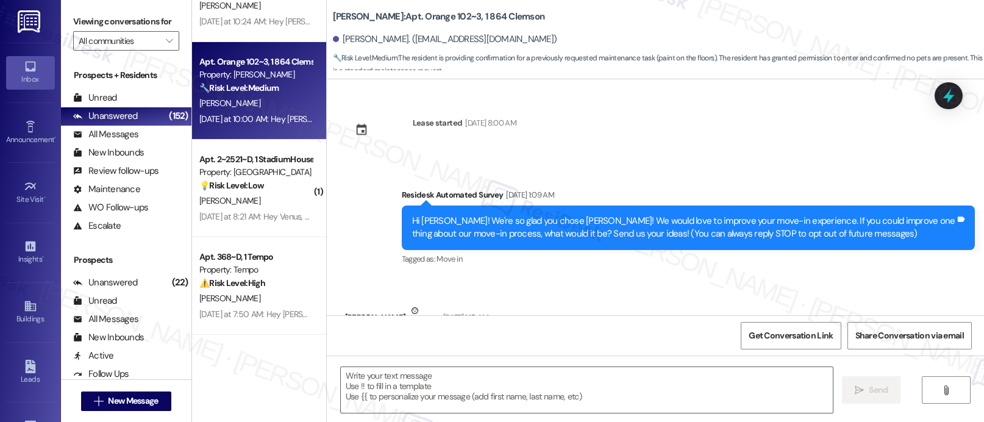
scroll to position [1366, 0]
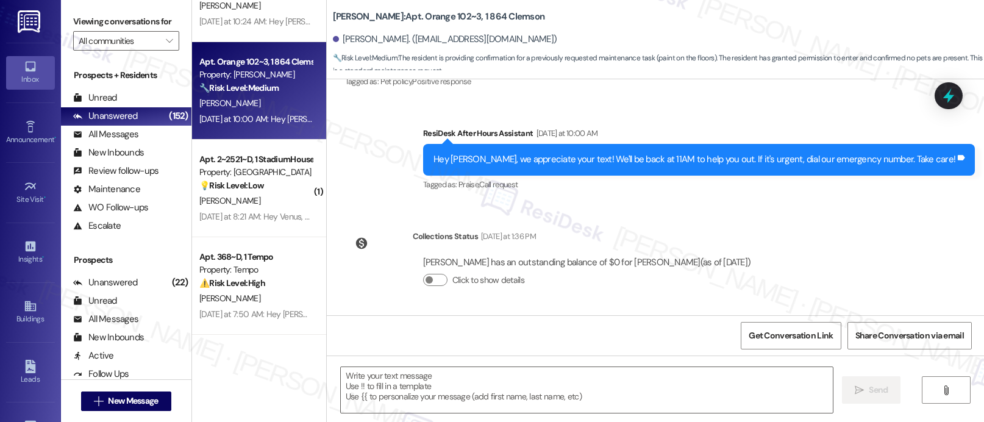
type textarea "Fetching suggested responses. Please feel free to read through the conversation…"
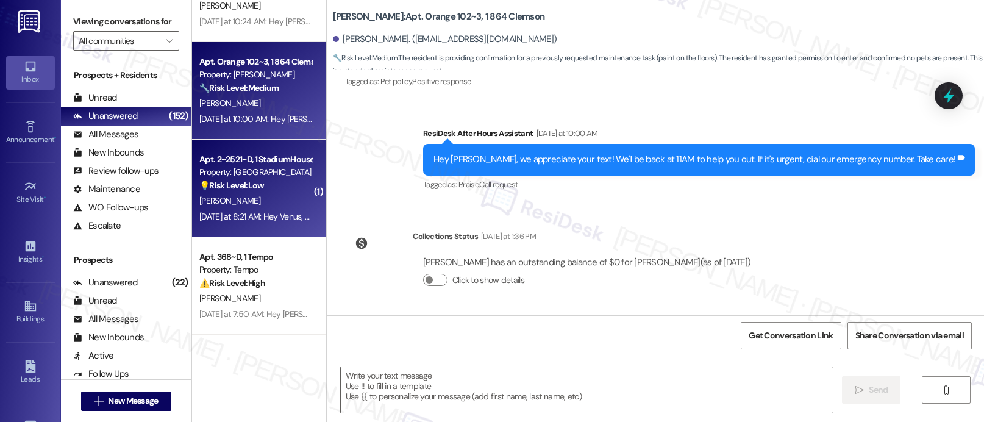
click at [251, 162] on div "Apt. 2~2521~D, 1 StadiumHouse" at bounding box center [255, 159] width 113 height 13
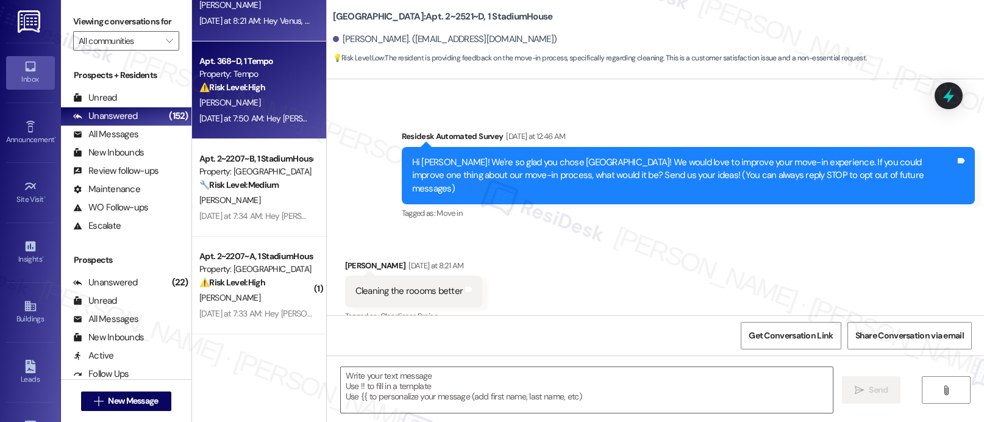
scroll to position [65, 0]
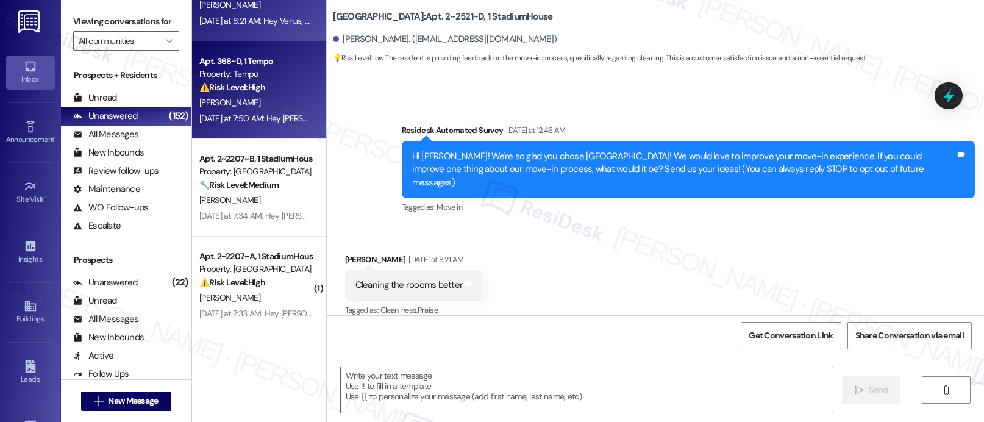
type textarea "Fetching suggested responses. Please feel free to read through the conversation…"
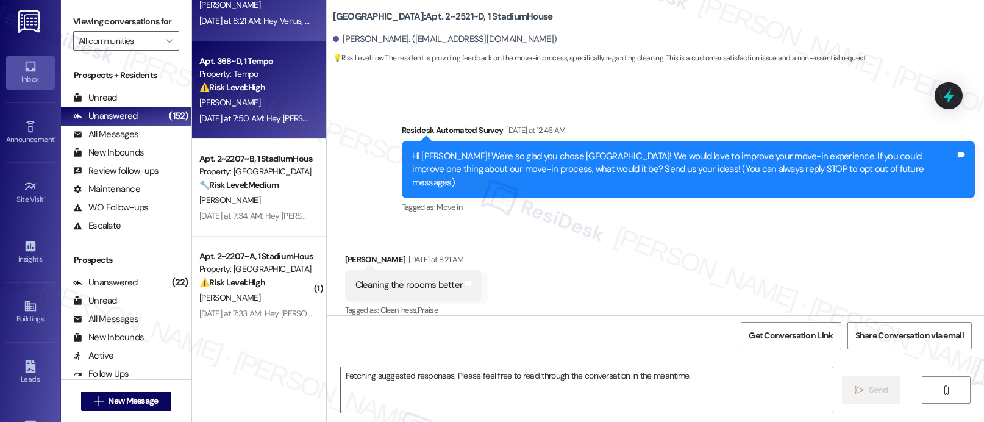
click at [241, 60] on div "Apt. 368~D, 1 Tempo" at bounding box center [255, 61] width 113 height 13
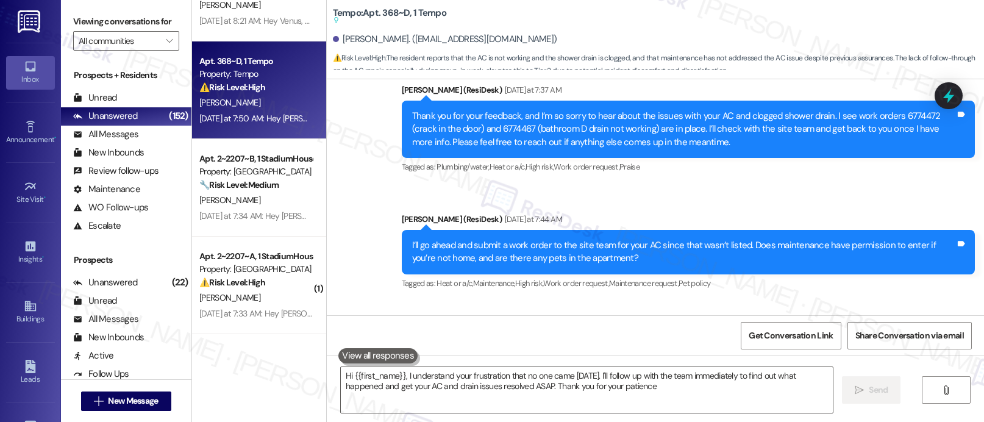
type textarea "Hi {{first_name}}, I understand your frustration that no one came [DATE]. I'll …"
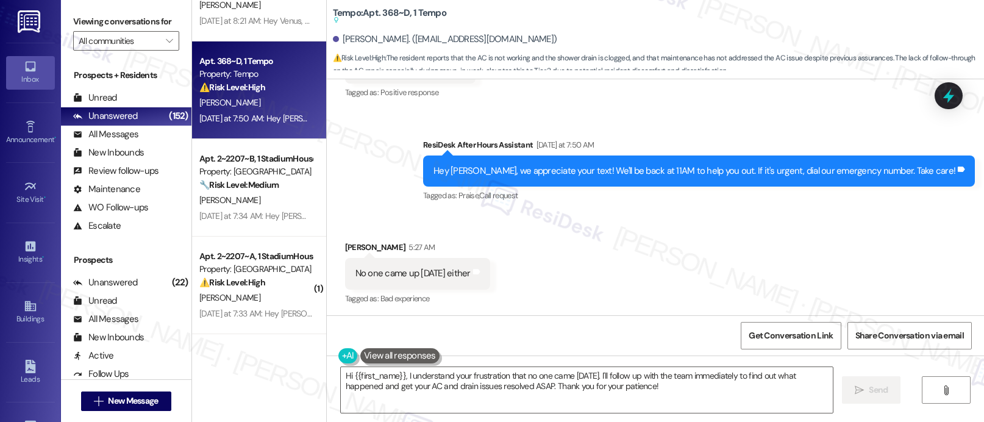
scroll to position [705, 0]
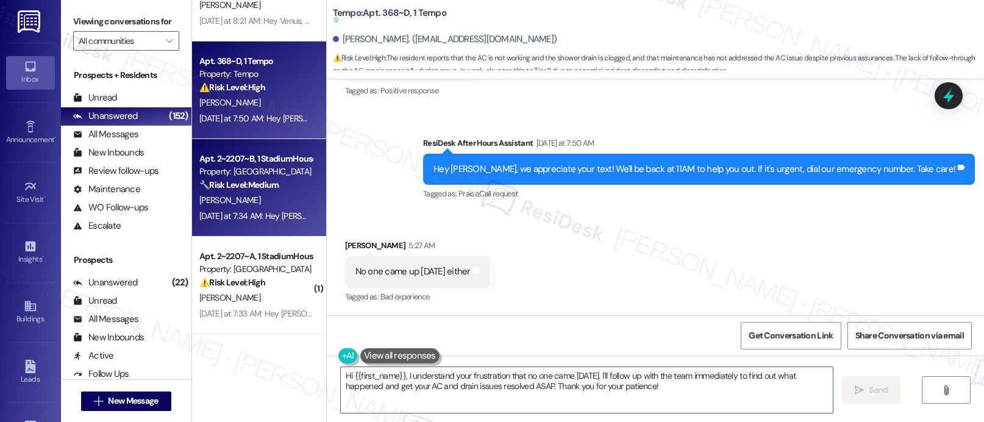
click at [216, 176] on div "Property: [GEOGRAPHIC_DATA]" at bounding box center [255, 171] width 113 height 13
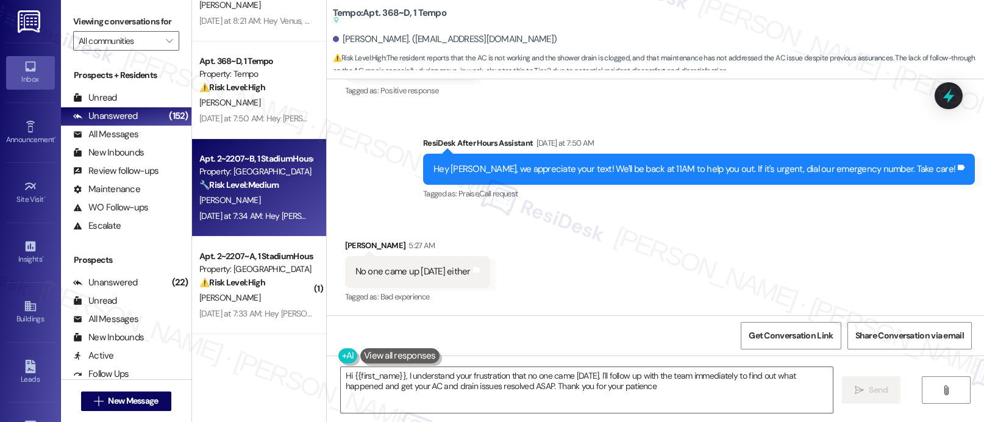
type textarea "Hi {{first_name}}, I understand your frustration that no one came [DATE]. I'll …"
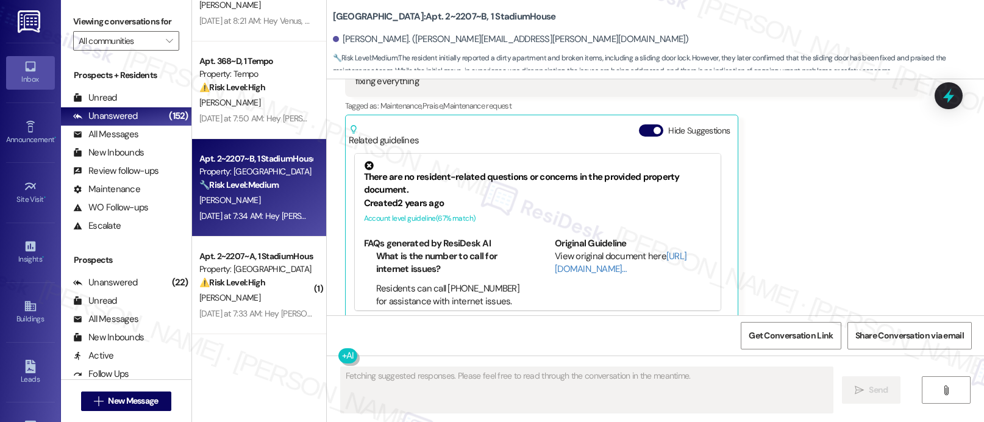
scroll to position [737, 0]
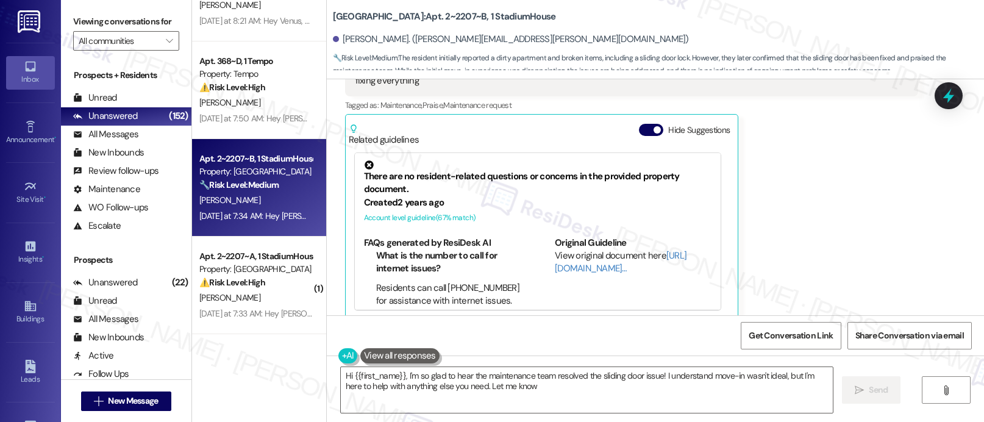
type textarea "Hi {{first_name}}, I'm so glad to hear the maintenance team resolved the slidin…"
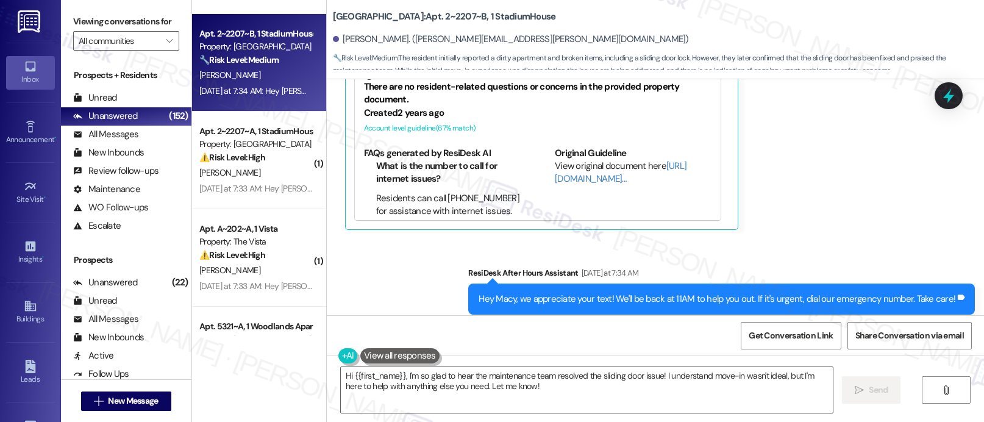
scroll to position [953, 0]
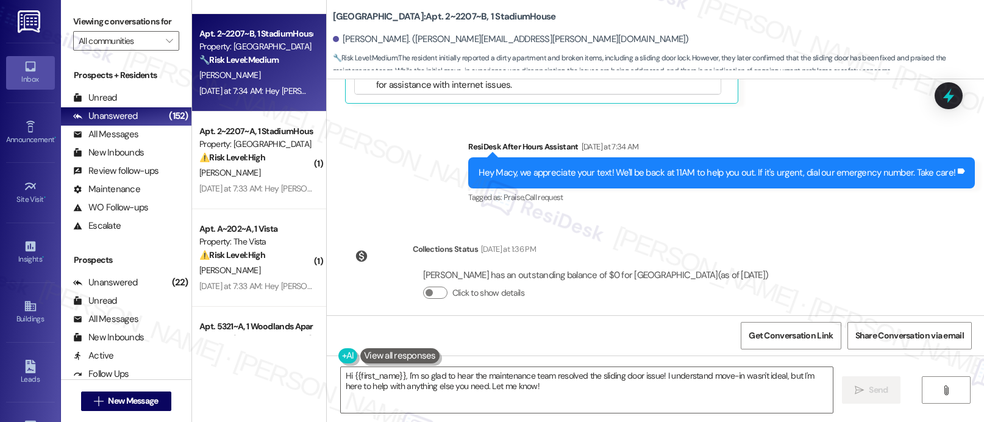
click at [413, 243] on div "Collections Status [DATE] at 1:36 PM" at bounding box center [596, 251] width 366 height 17
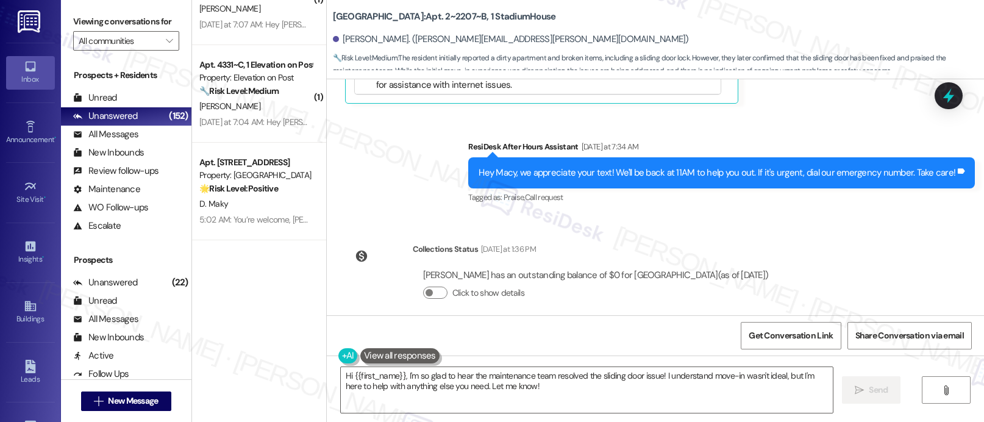
scroll to position [4540, 0]
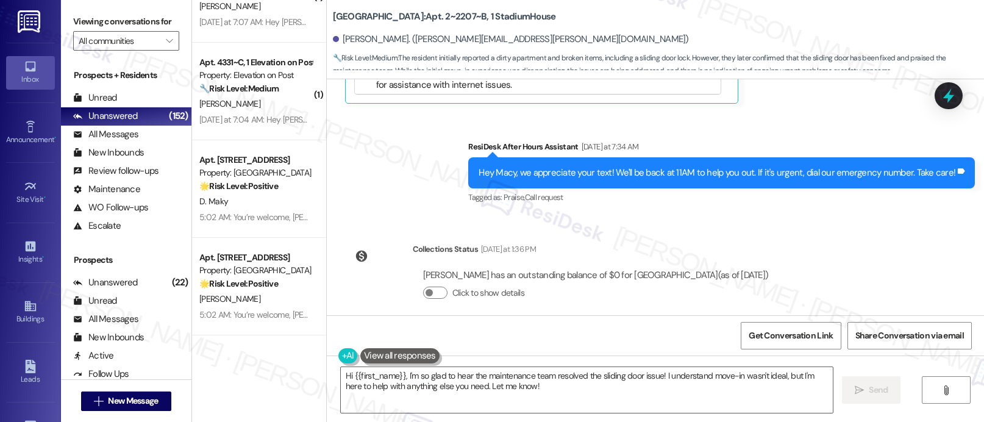
click at [192, 378] on div "( 1 ) Apt. 2~2207~A, 1 StadiumHouse Property: Stadium House ⚠️ Risk Level: High…" at bounding box center [259, 211] width 134 height 422
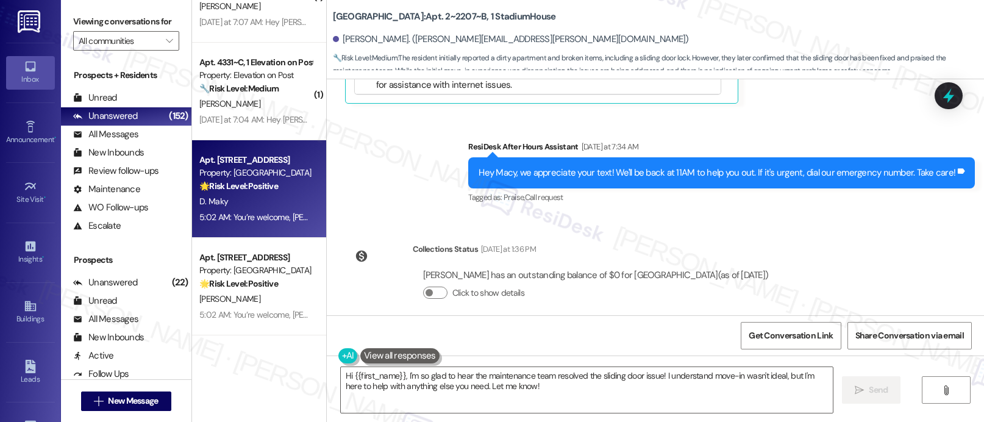
click at [296, 165] on div "Apt. [STREET_ADDRESS]" at bounding box center [255, 160] width 113 height 13
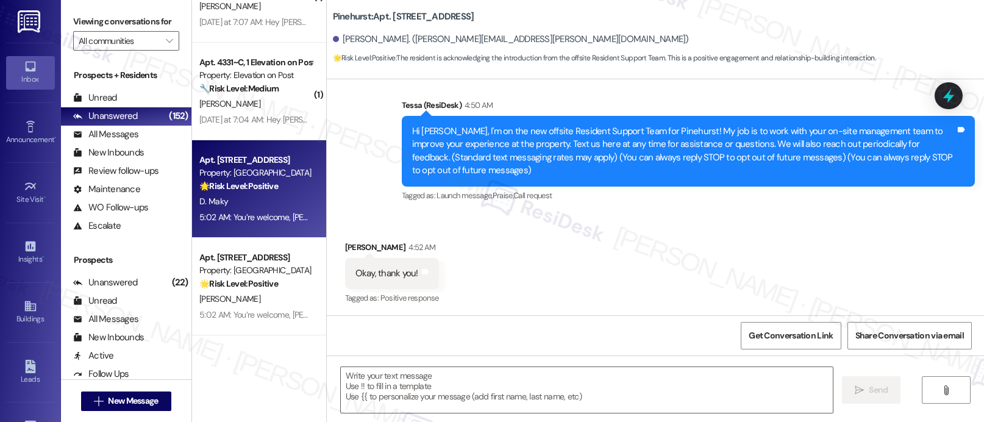
type textarea "Fetching suggested responses. Please feel free to read through the conversation…"
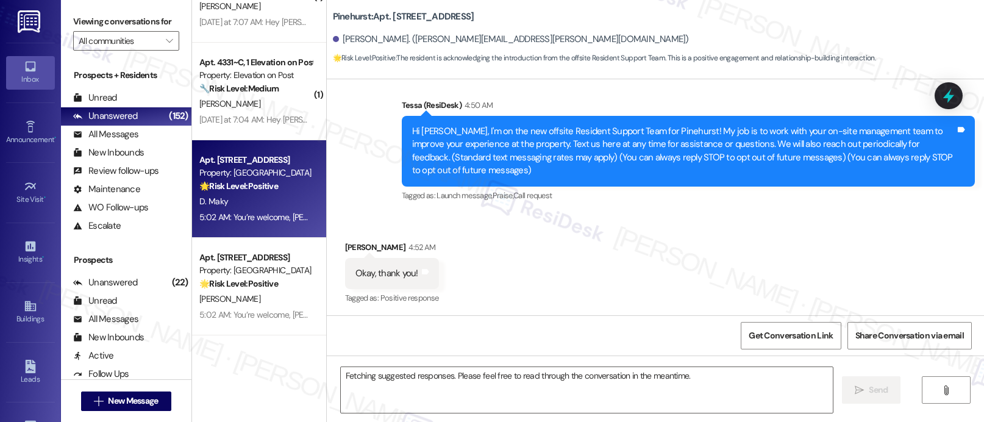
scroll to position [91, 0]
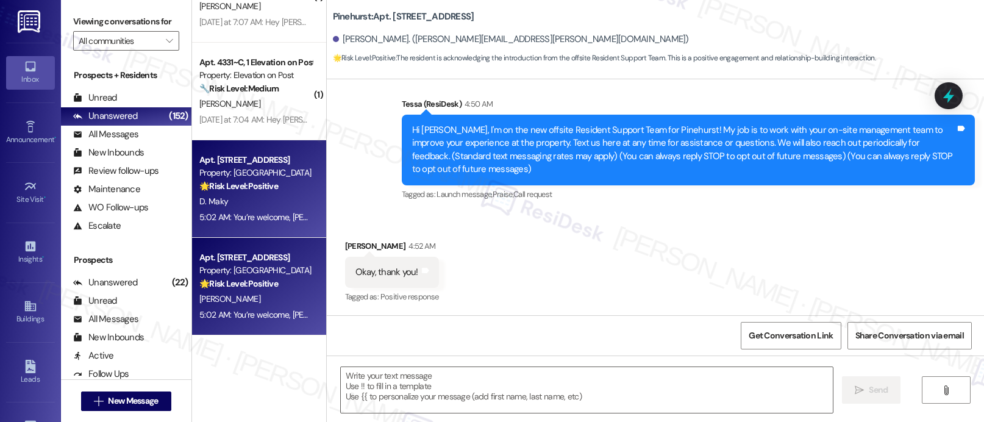
click at [220, 291] on div "[PERSON_NAME]" at bounding box center [255, 298] width 115 height 15
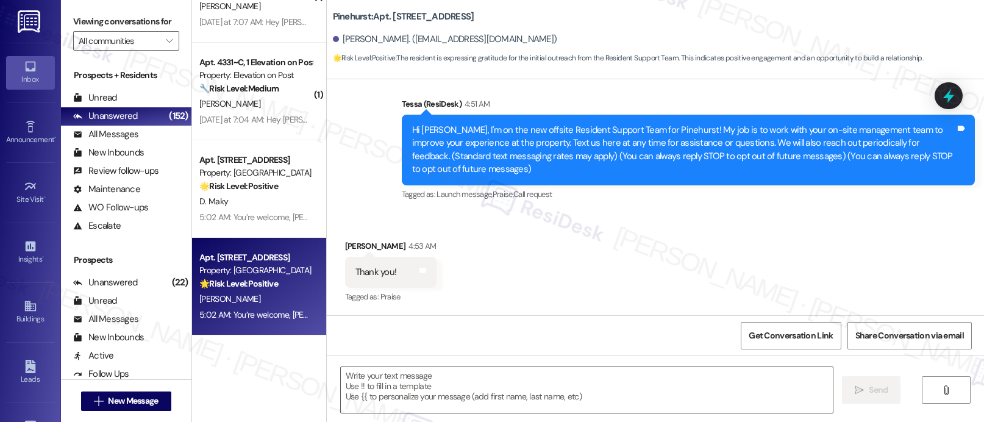
type textarea "Fetching suggested responses. Please feel free to read through the conversation…"
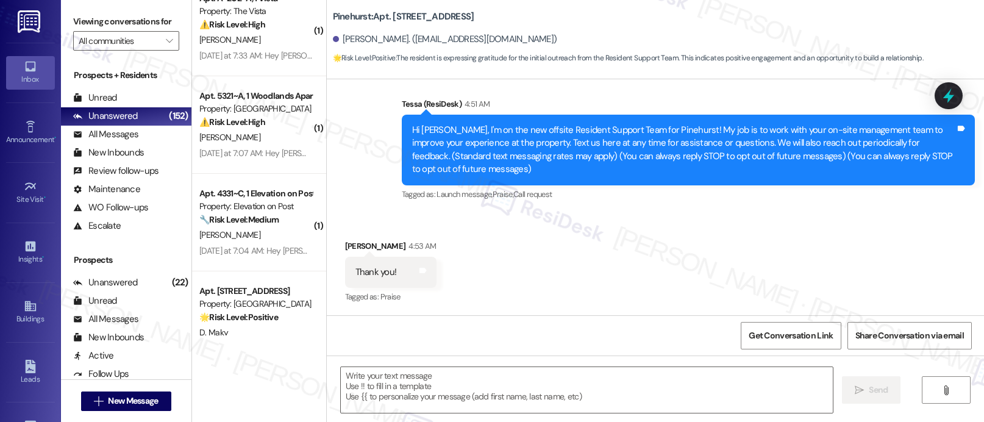
scroll to position [4540, 0]
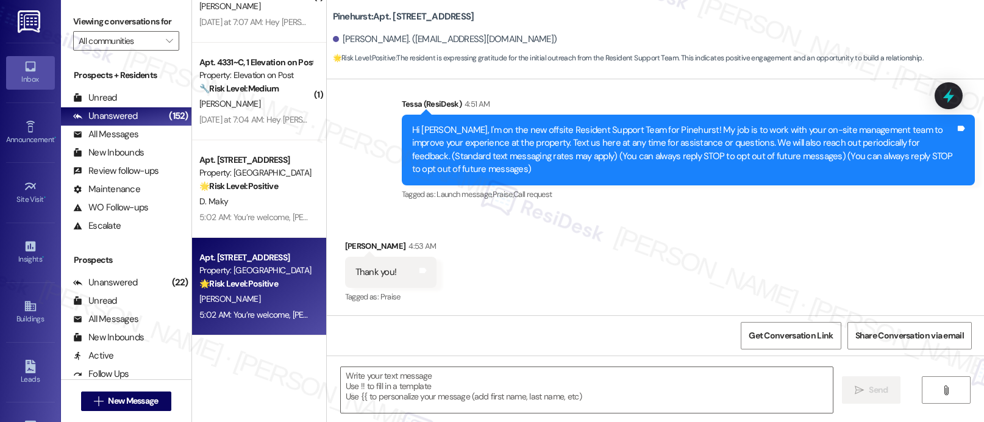
click at [222, 289] on div "🌟 Risk Level: Positive The resident is expressing gratitude for the initial out…" at bounding box center [255, 283] width 113 height 13
click at [230, 293] on div "Apt. [STREET_ADDRESS] Property: Pinehurst 🌟 Risk Level: Positive The resident i…" at bounding box center [259, 287] width 134 height 98
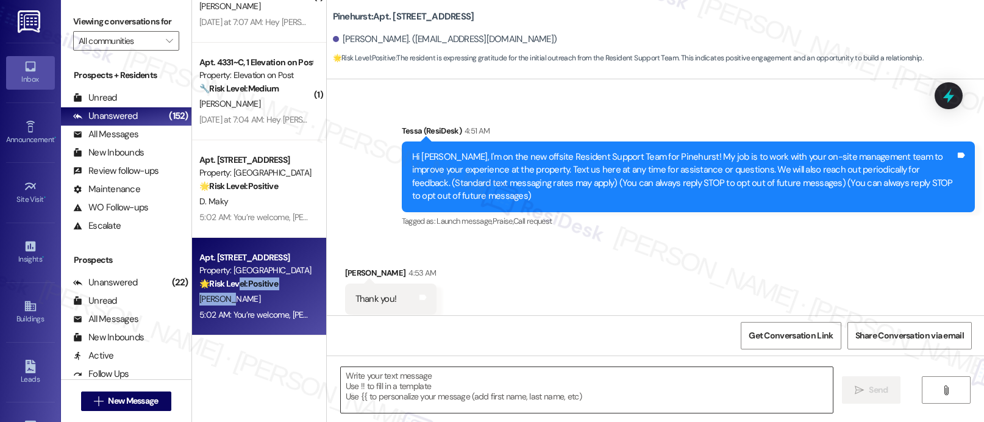
scroll to position [0, 0]
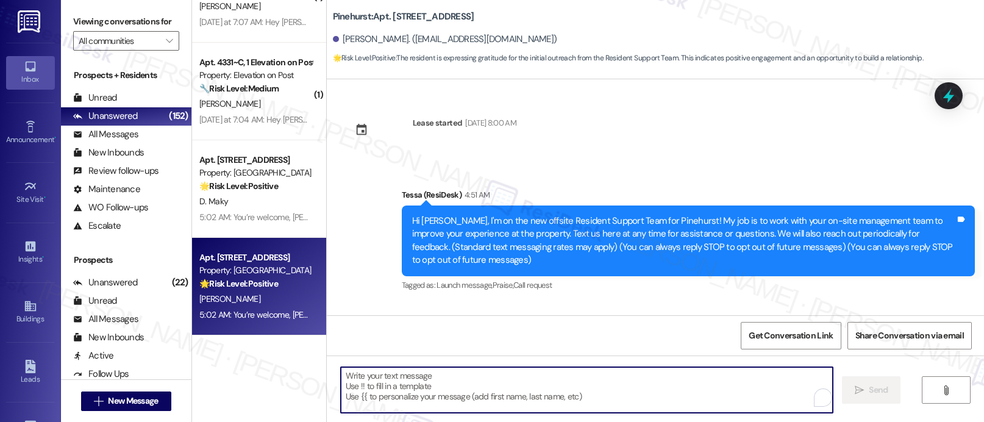
click at [363, 383] on textarea "To enrich screen reader interactions, please activate Accessibility in Grammarl…" at bounding box center [587, 390] width 492 height 46
click at [364, 383] on textarea "To enrich screen reader interactions, please activate Accessibility in Grammarl…" at bounding box center [587, 390] width 492 height 46
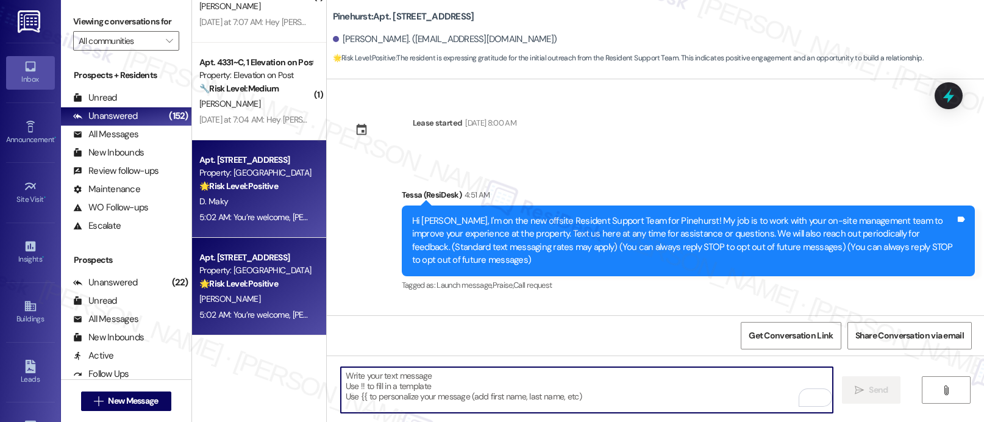
click at [242, 149] on div "Apt. [STREET_ADDRESS] Property: Pinehurst 🌟 Risk Level: Positive The resident i…" at bounding box center [259, 189] width 134 height 98
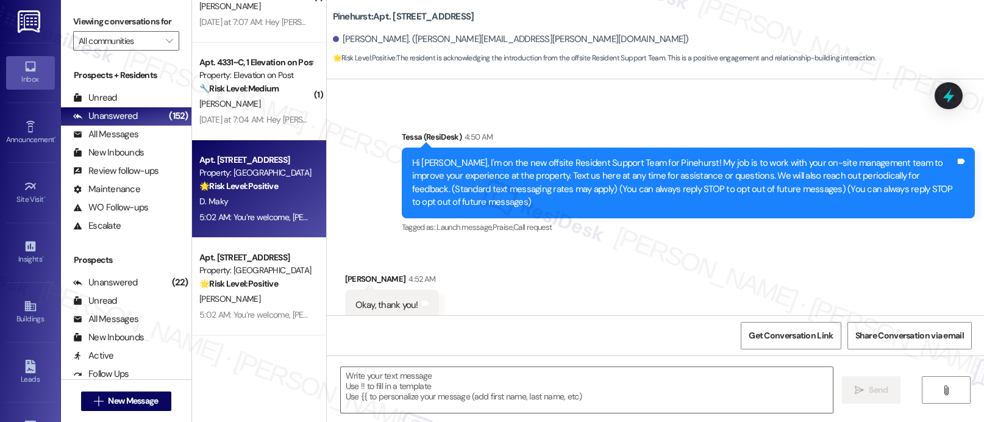
scroll to position [91, 0]
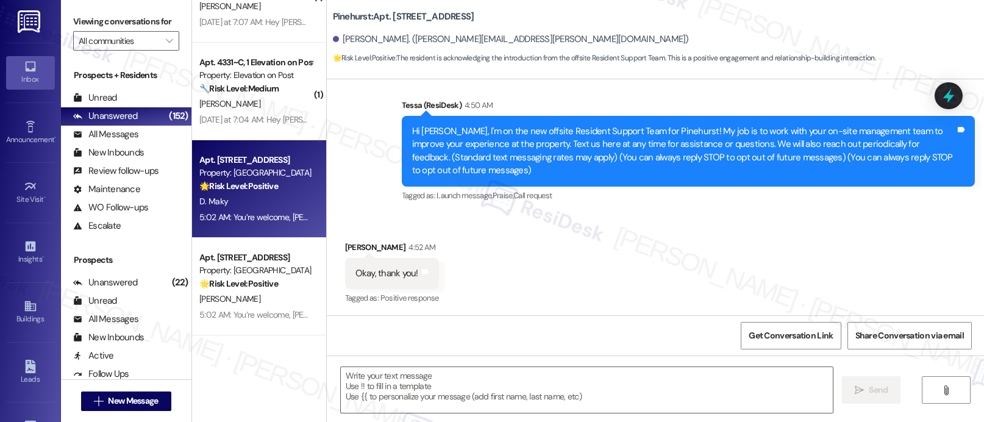
type textarea "Fetching suggested responses. Please feel free to read through the conversation…"
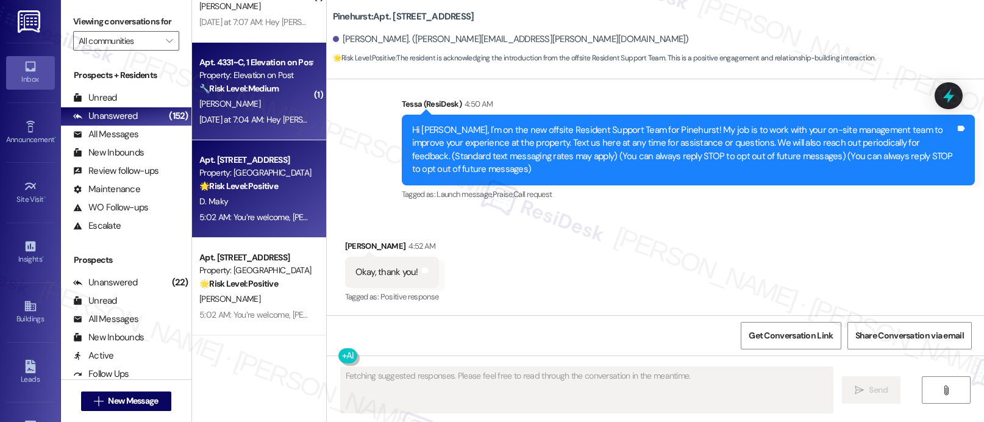
click at [286, 107] on div "[PERSON_NAME]" at bounding box center [255, 103] width 115 height 15
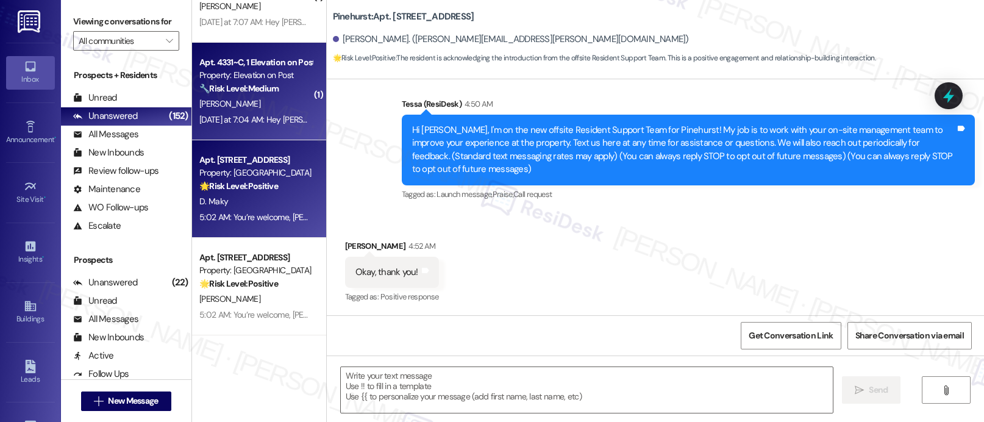
type textarea "Fetching suggested responses. Please feel free to read through the conversation…"
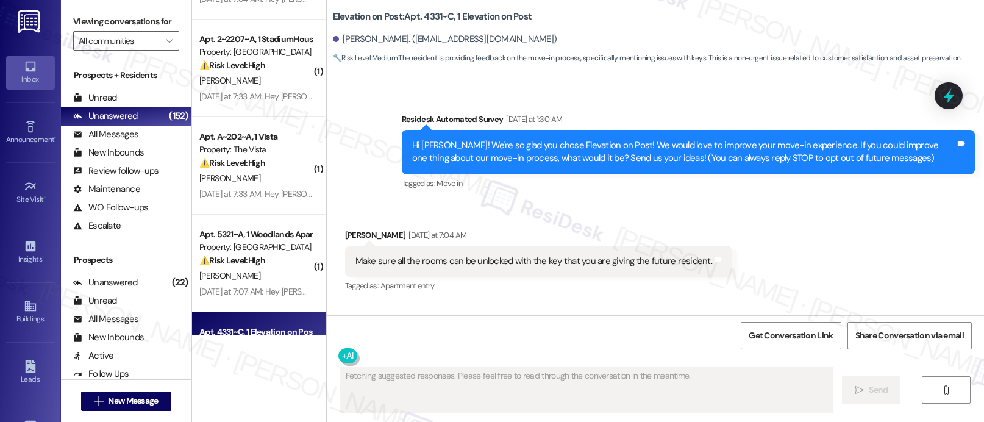
scroll to position [65, 0]
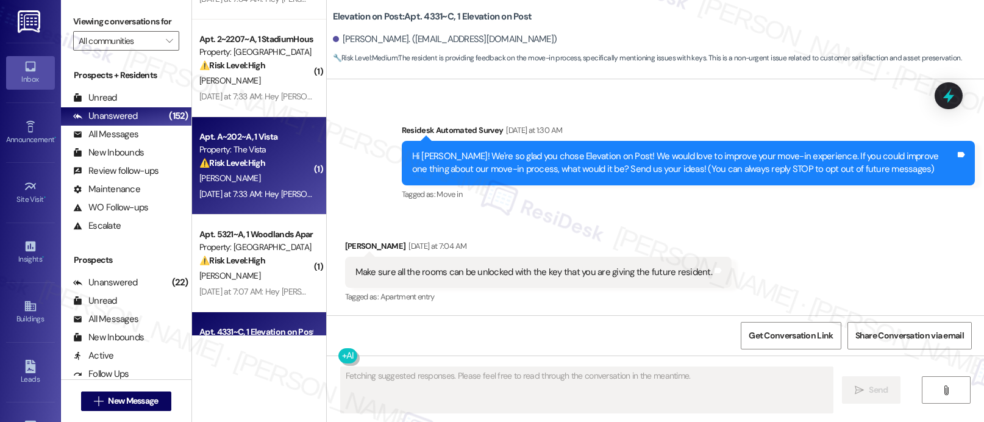
click at [263, 125] on div "Apt. A~202~A, 1 Vista Property: The Vista ⚠️ Risk Level: High The resident repo…" at bounding box center [259, 166] width 134 height 98
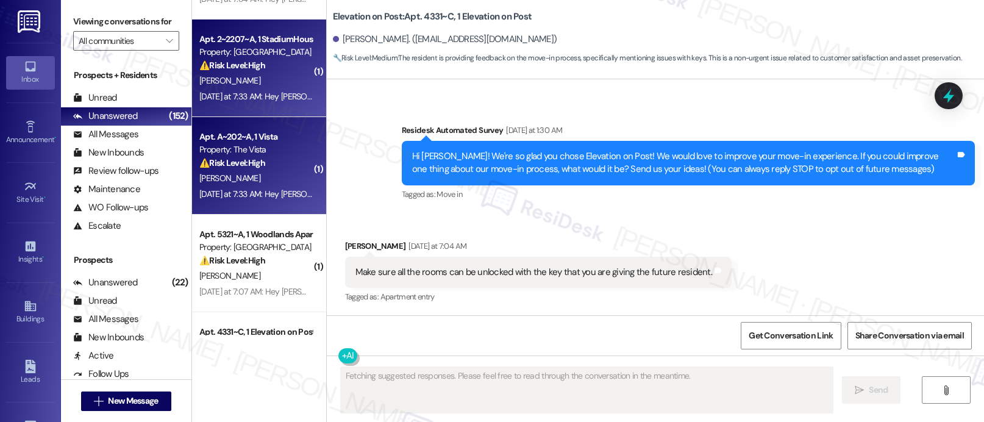
click at [266, 108] on div "Apt. 2~2207~A, 1 StadiumHouse Property: Stadium House ⚠️ Risk Level: High The r…" at bounding box center [259, 69] width 134 height 98
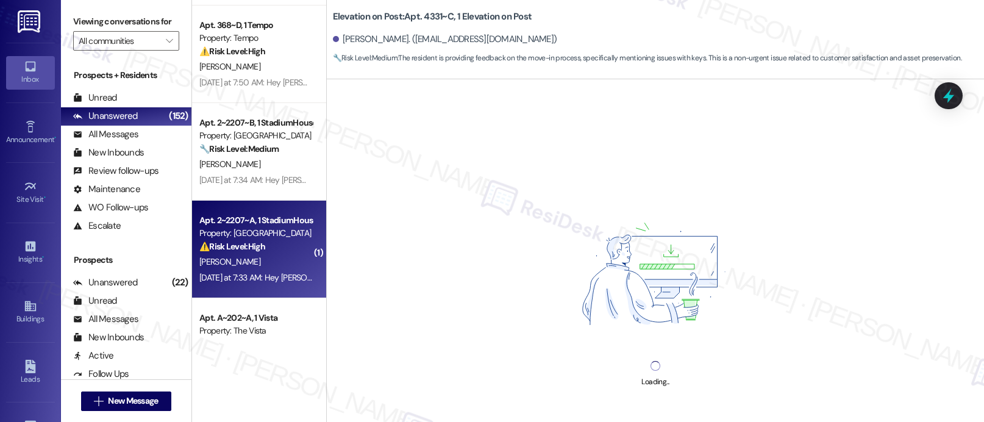
scroll to position [3858, 0]
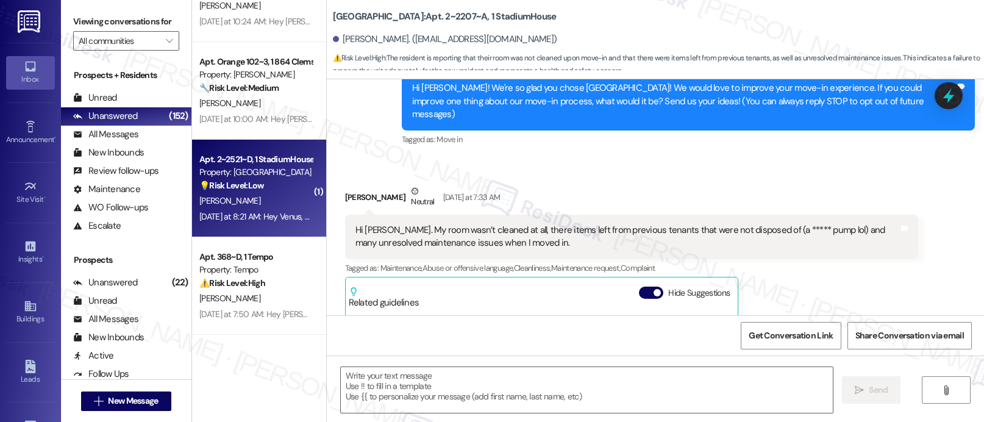
type textarea "Fetching suggested responses. Please feel free to read through the conversation…"
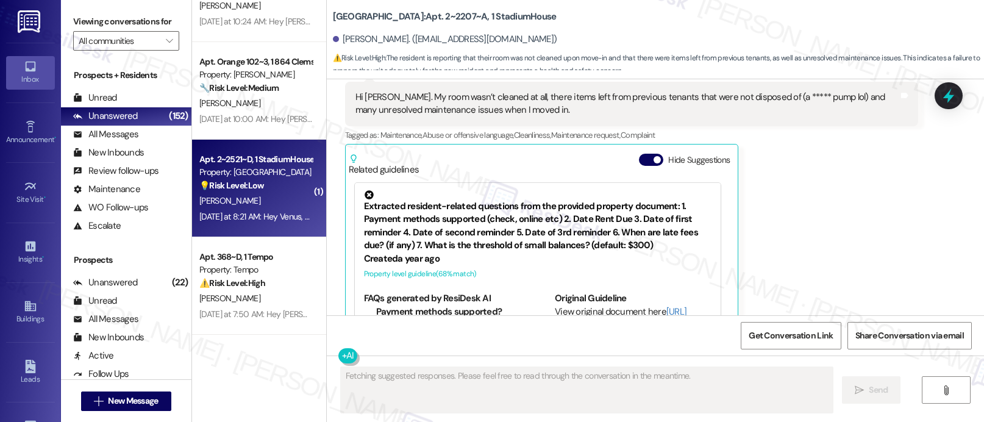
click at [269, 146] on div "Apt. 2~2521~D, 1 StadiumHouse Property: Stadium House 💡 Risk Level: Low The res…" at bounding box center [259, 189] width 134 height 98
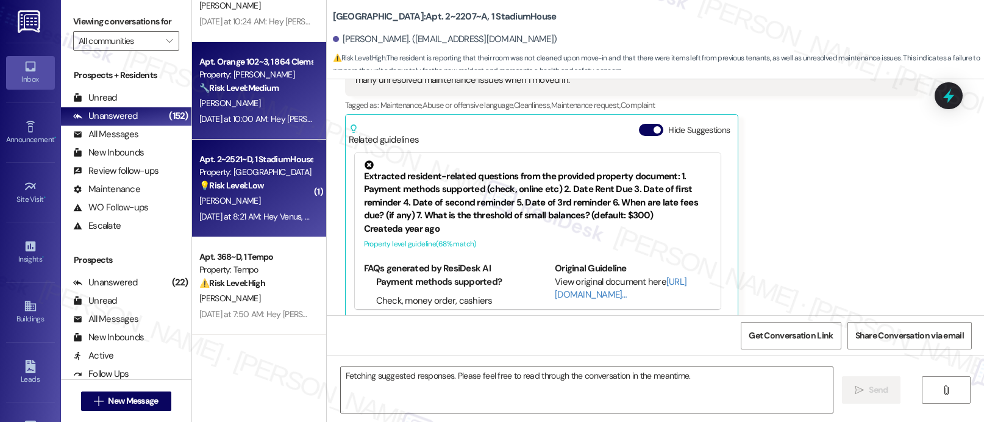
click at [269, 117] on div "[DATE] at 10:00 AM: Hey [PERSON_NAME], we appreciate your text! We'll be back a…" at bounding box center [475, 118] width 553 height 11
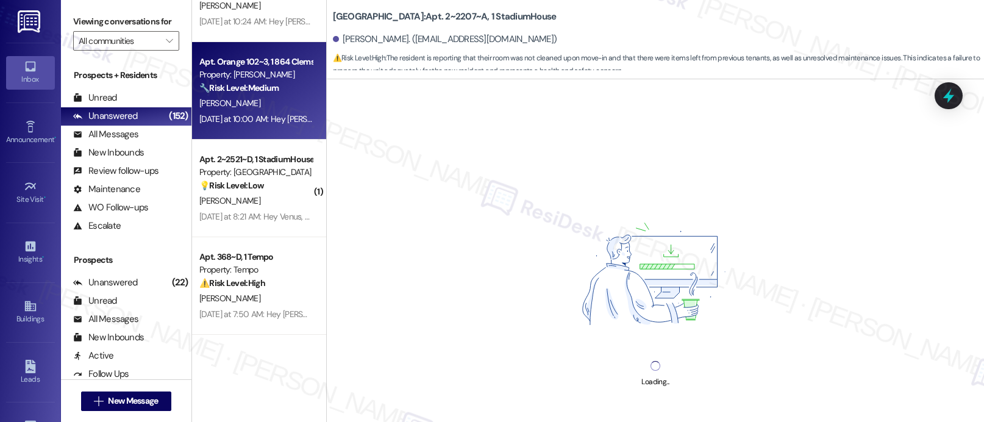
scroll to position [3445, 0]
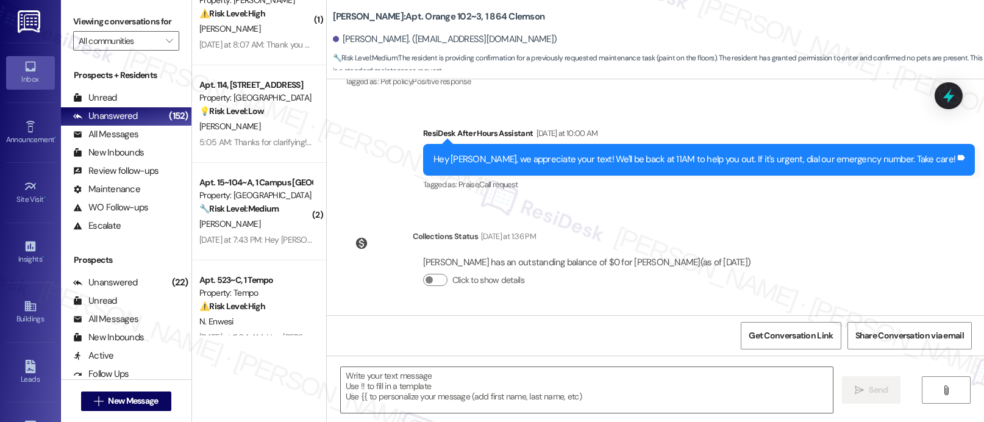
click at [268, 127] on div "[PERSON_NAME]" at bounding box center [255, 126] width 115 height 15
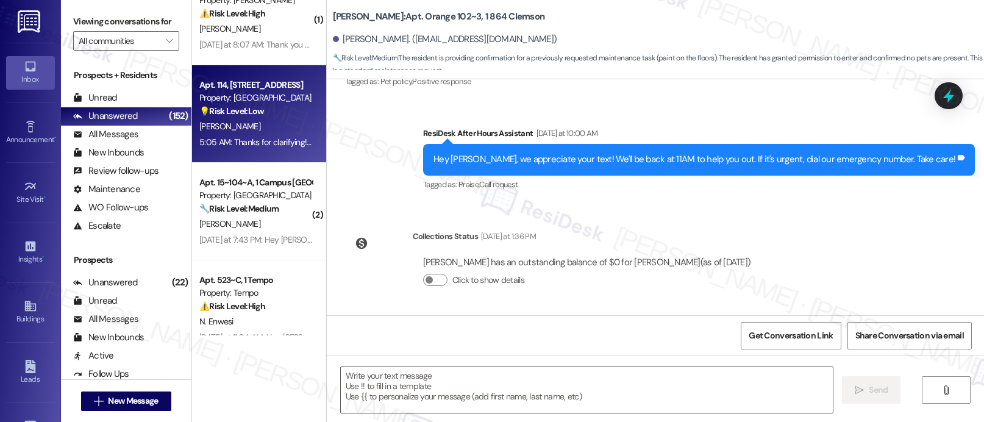
type textarea "Fetching suggested responses. Please feel free to read through the conversation…"
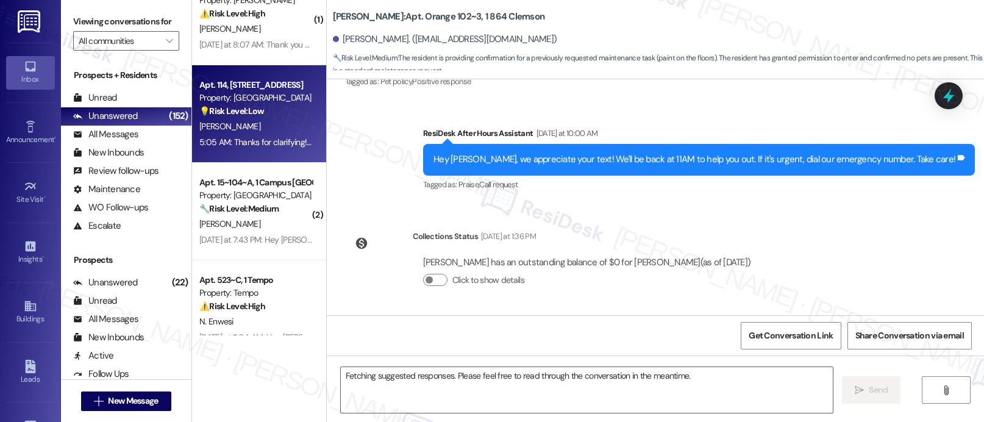
click at [263, 88] on div "Apt. 114, [STREET_ADDRESS]" at bounding box center [255, 85] width 113 height 13
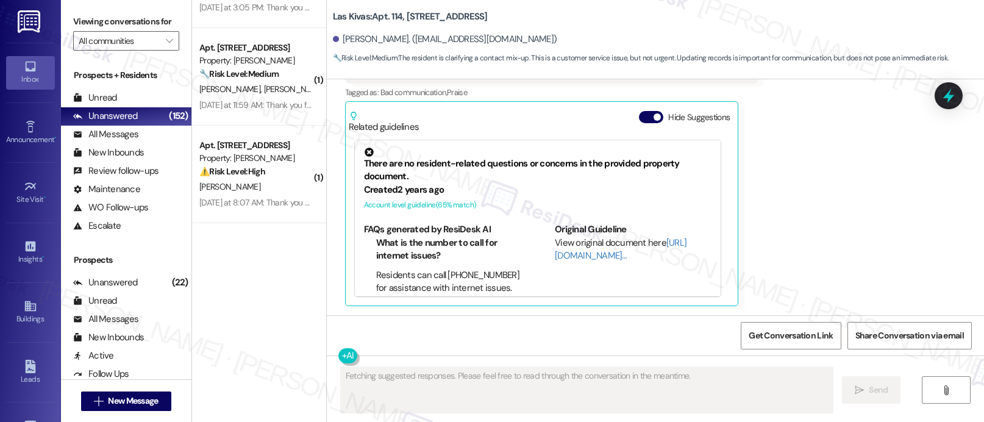
scroll to position [3034, 0]
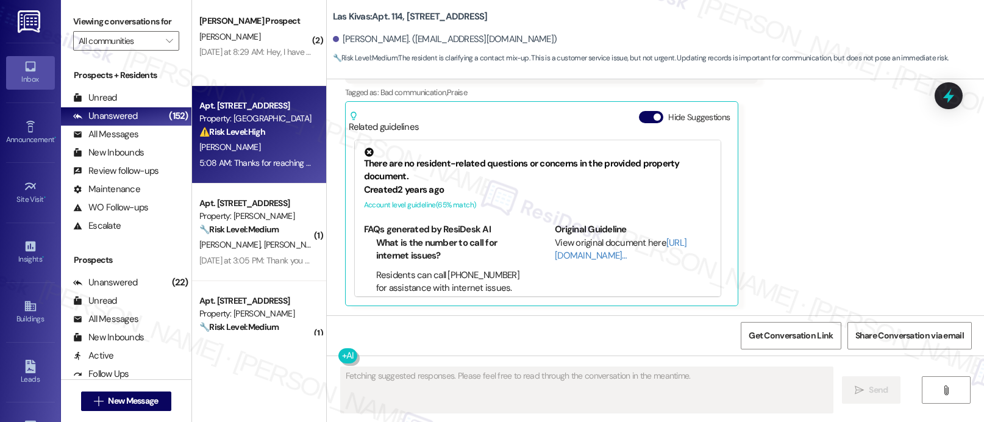
click at [257, 126] on div "⚠️ Risk Level: High The resident is reporting a discrepancy in their rent amoun…" at bounding box center [255, 132] width 113 height 13
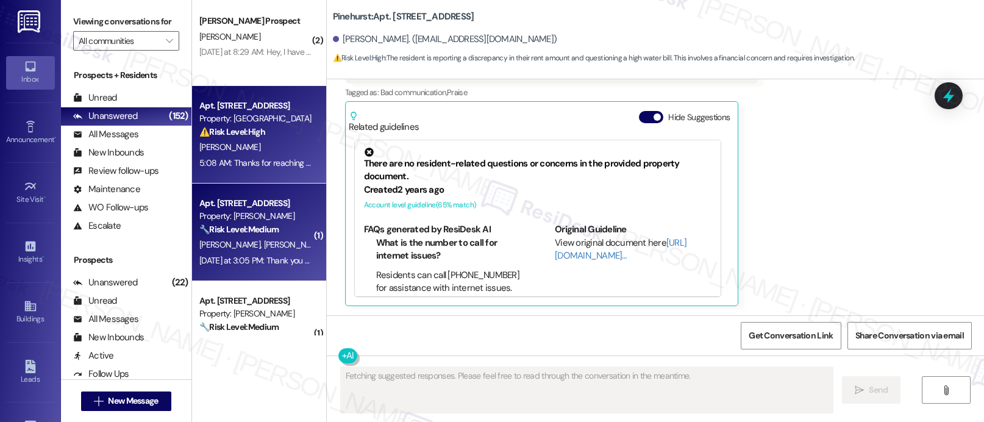
scroll to position [383, 0]
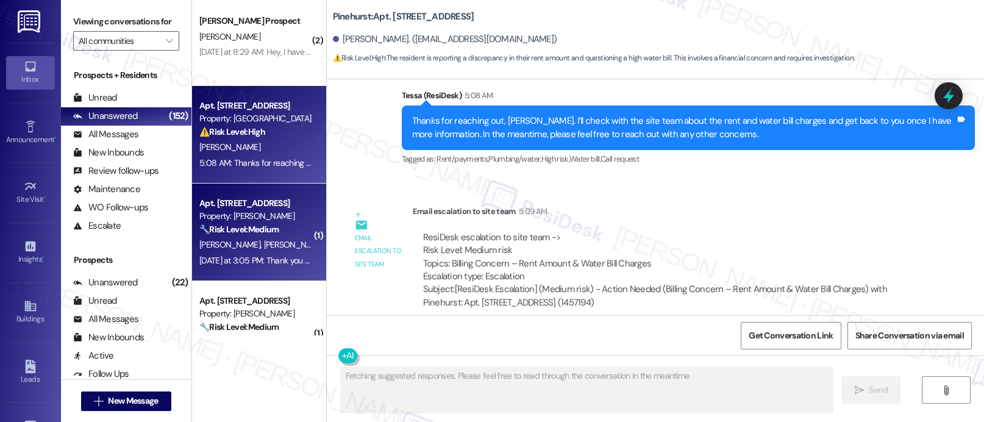
click at [243, 195] on div "Apt. [STREET_ADDRESS] Property: [PERSON_NAME] 🔧 Risk Level: Medium The message …" at bounding box center [259, 232] width 134 height 98
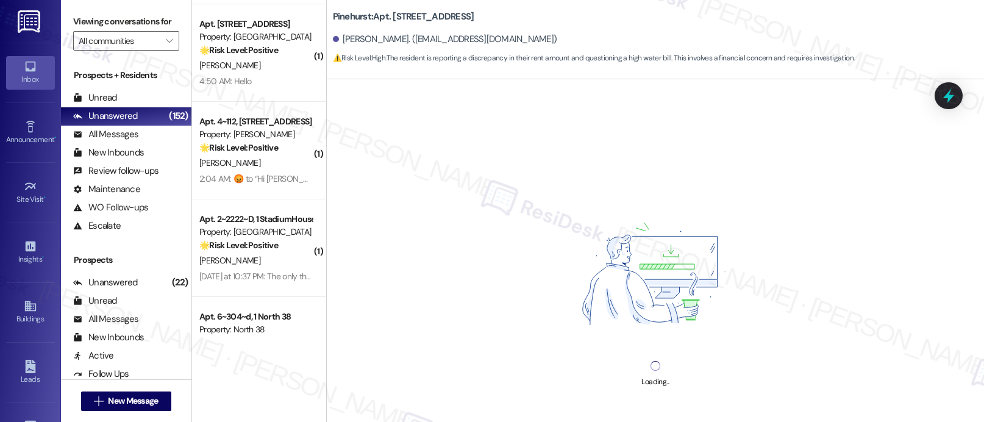
scroll to position [2376, 0]
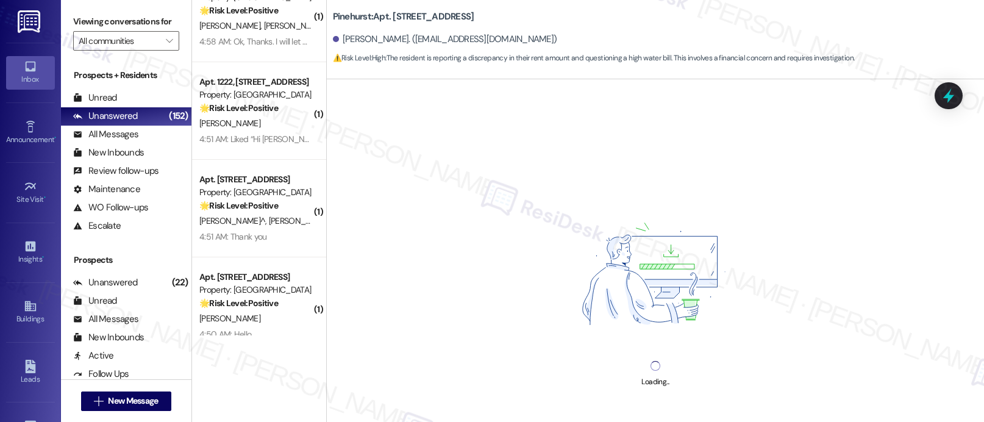
click at [243, 193] on div "Property: [GEOGRAPHIC_DATA]" at bounding box center [255, 192] width 113 height 13
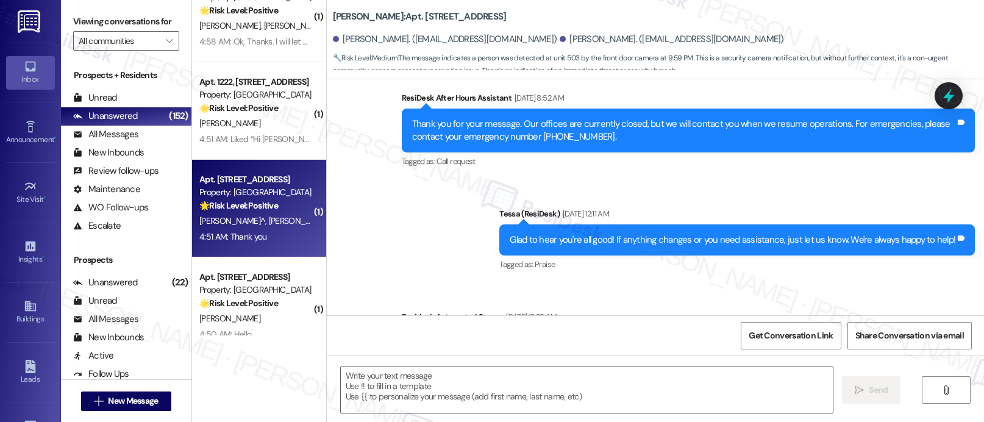
type textarea "Fetching suggested responses. Please feel free to read through the conversation…"
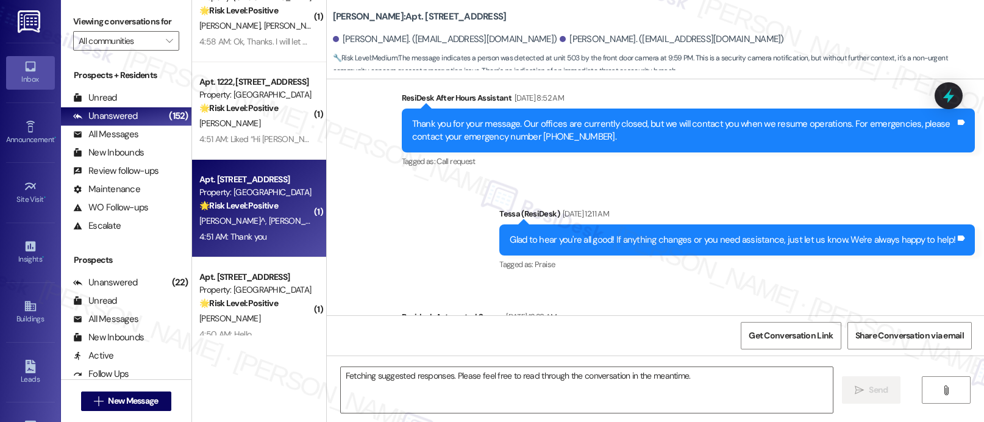
scroll to position [194, 0]
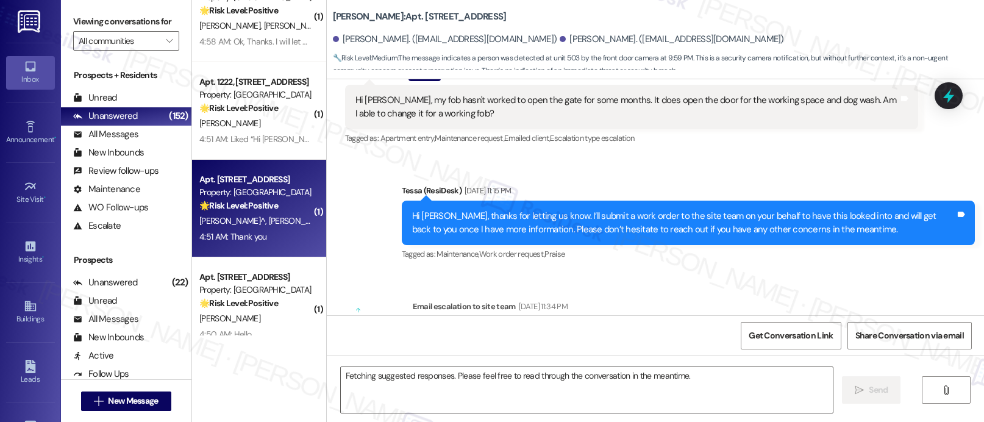
click at [245, 160] on div "Apt. [STREET_ADDRESS] Property: Palomar 🌟 Risk Level: Positive The resident is …" at bounding box center [259, 209] width 134 height 98
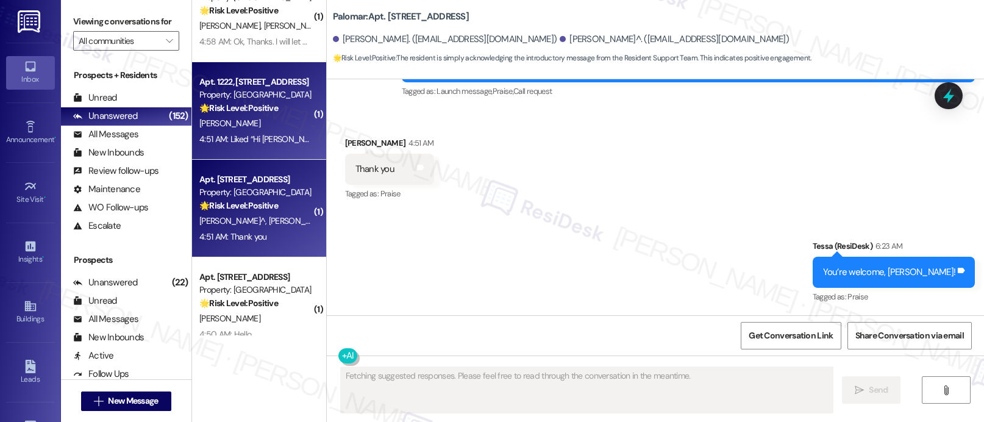
click at [250, 146] on div "4:51 AM: Liked “Hi [PERSON_NAME], I'm on the new offsite Resident Support Team …" at bounding box center [255, 139] width 115 height 15
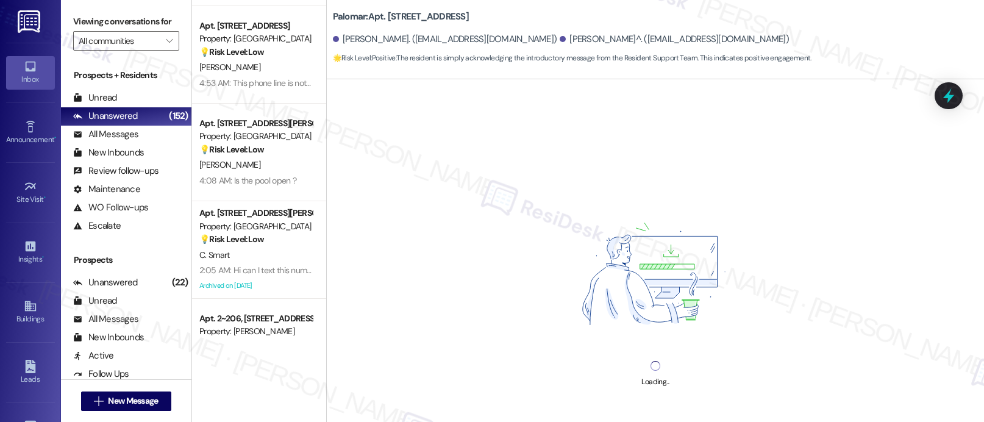
scroll to position [1370, 0]
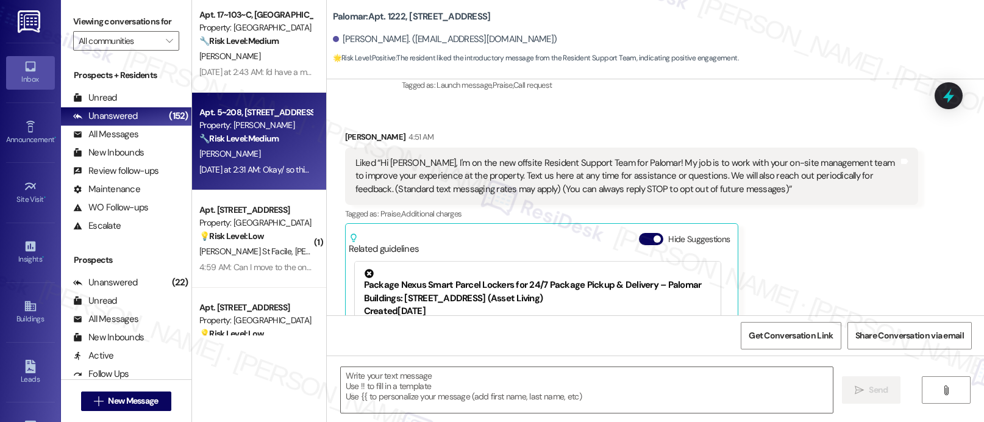
type textarea "Fetching suggested responses. Please feel free to read through the conversation…"
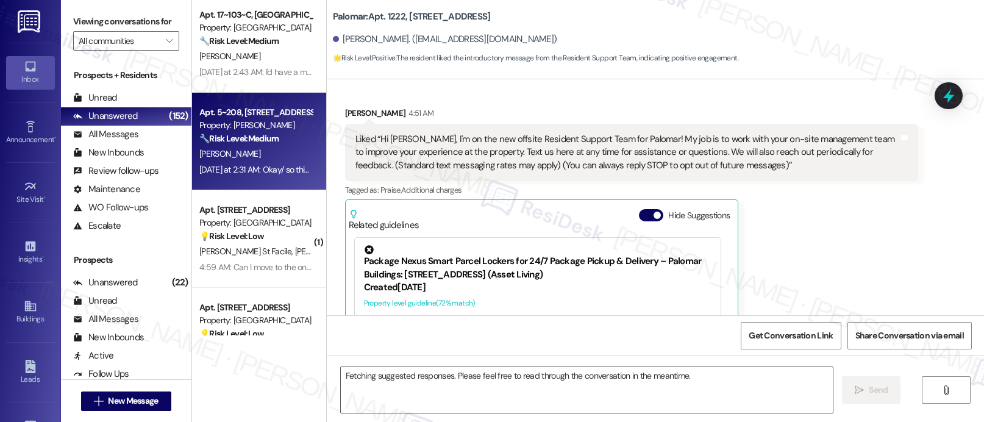
click at [250, 144] on div "🔧 Risk Level: Medium The resident is complaining about not receiving package al…" at bounding box center [255, 138] width 113 height 13
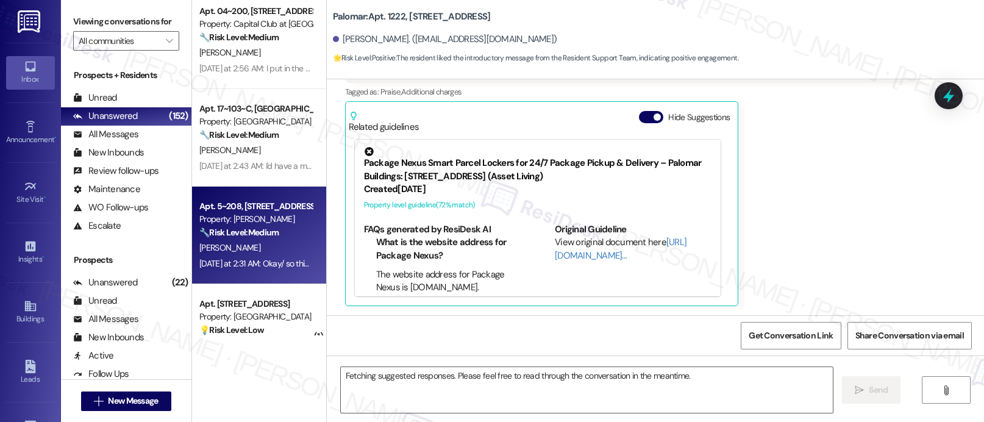
scroll to position [1106, 0]
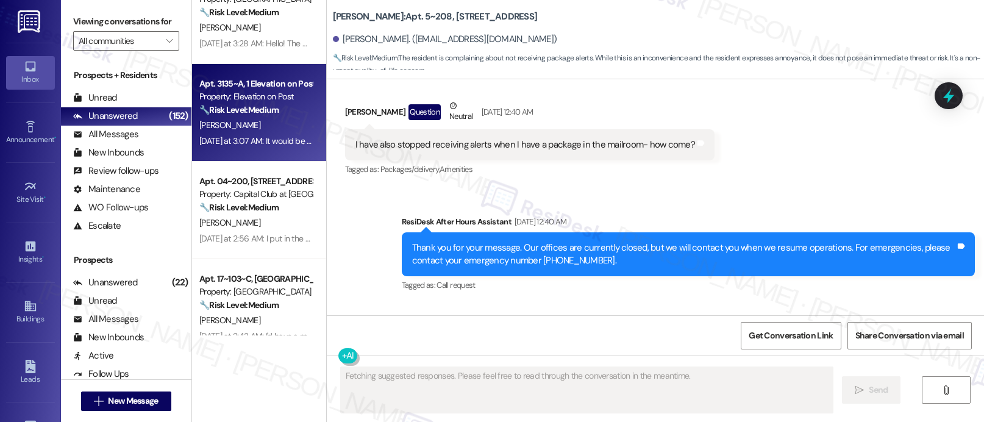
click at [250, 143] on div "[DATE] at 3:07 AM: It would be a more responsive staff. Particularly in the upp…" at bounding box center [363, 140] width 329 height 11
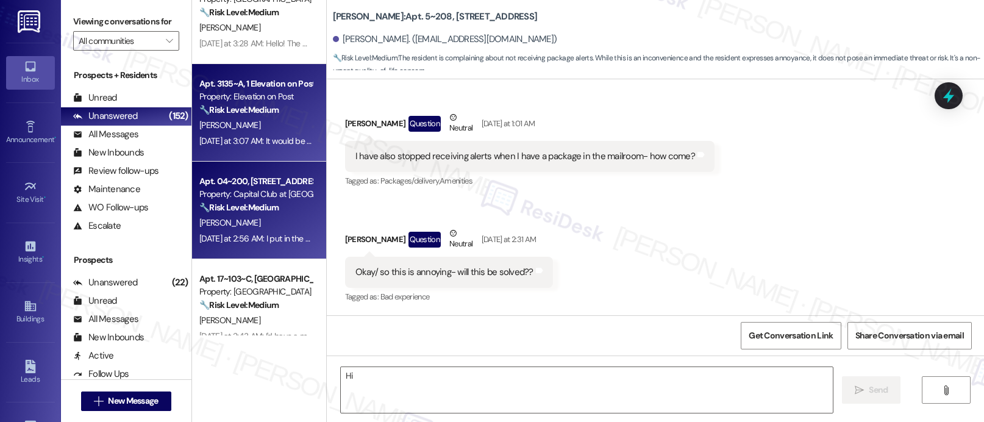
click at [239, 199] on div "Property: Capital Club at [GEOGRAPHIC_DATA]" at bounding box center [255, 194] width 113 height 13
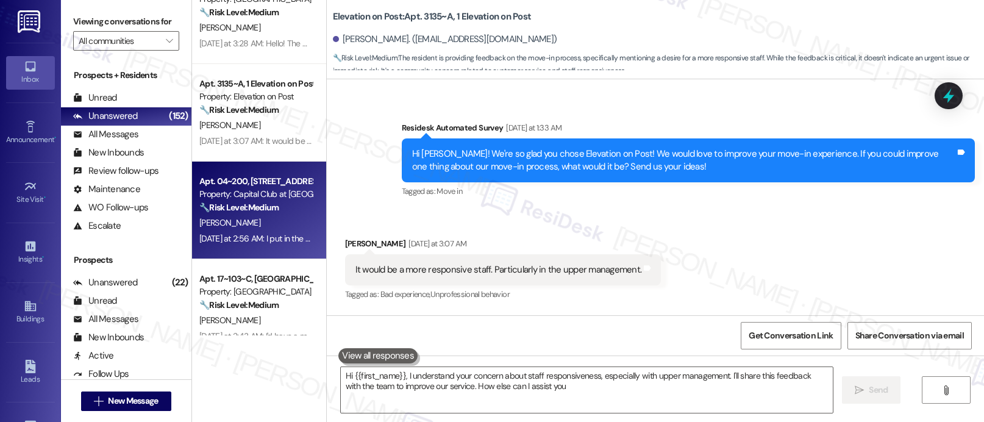
scroll to position [410, 0]
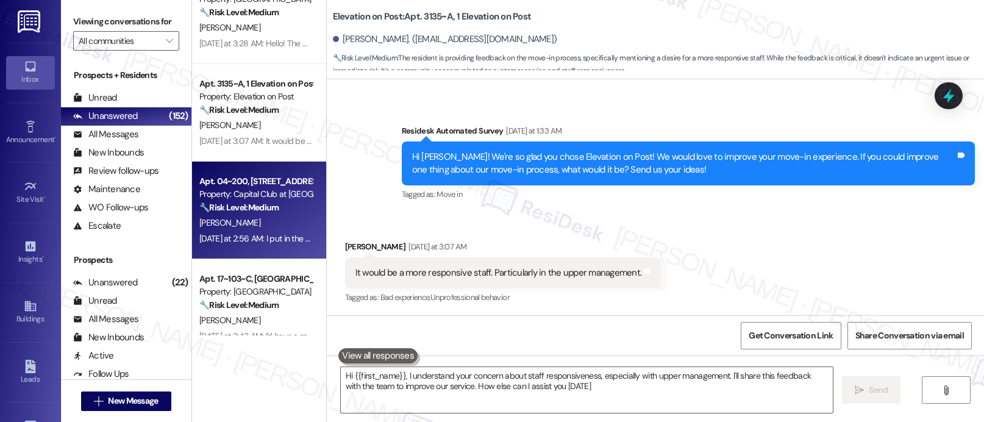
type textarea "Hi {{first_name}}, I understand your concern about staff responsiveness, especi…"
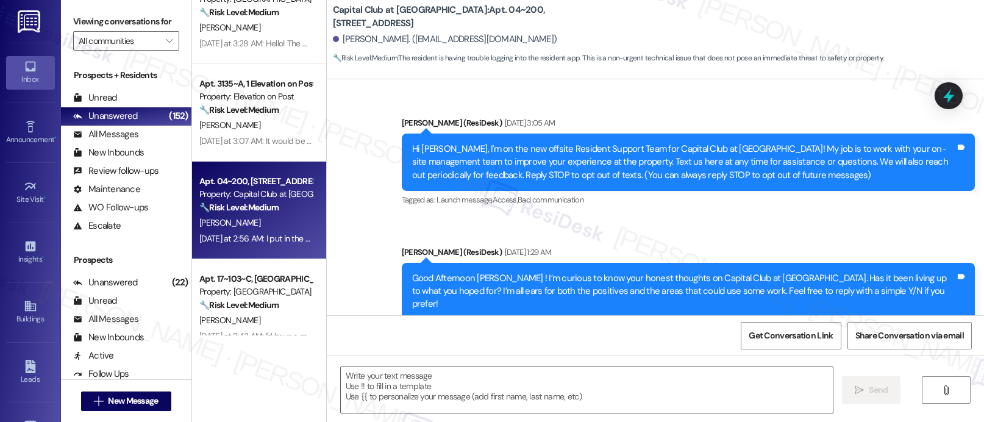
type textarea "Fetching suggested responses. Please feel free to read through the conversation…"
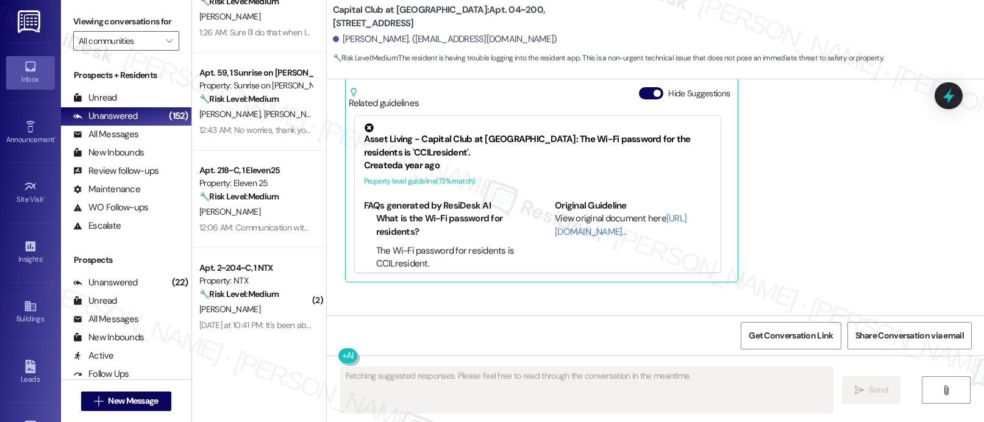
scroll to position [513, 0]
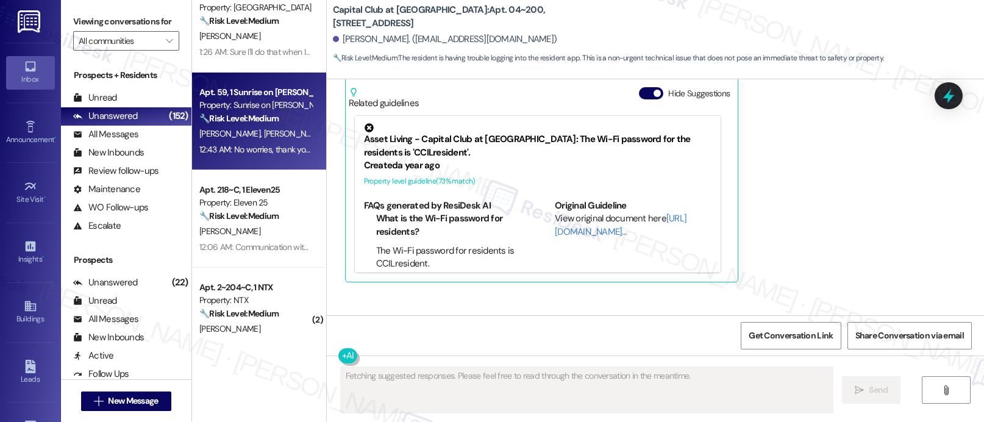
click at [295, 161] on div "Apt. 59, 1 Sunrise on [PERSON_NAME] Property: Sunrise on [PERSON_NAME] 🔧 Risk L…" at bounding box center [259, 122] width 134 height 98
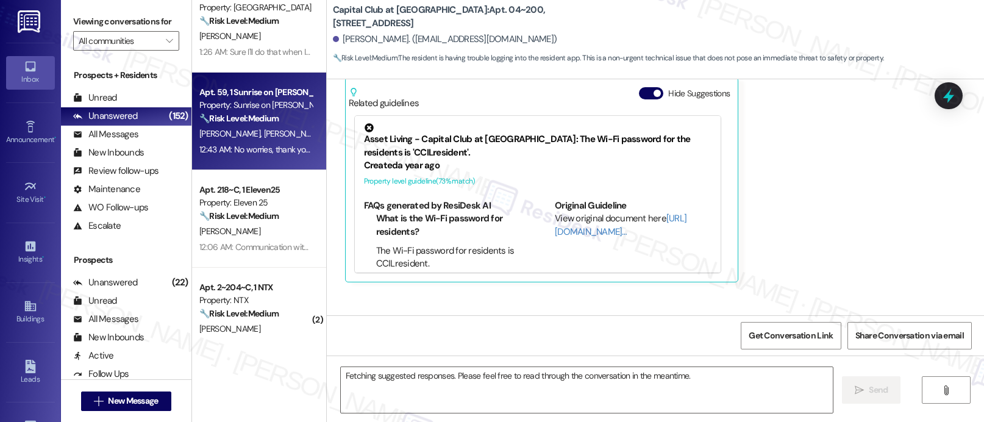
click at [289, 172] on div "Apt. 218~C, 1 Eleven25 Property: Eleven 25 🔧 Risk Level: Medium The resident is…" at bounding box center [259, 219] width 134 height 98
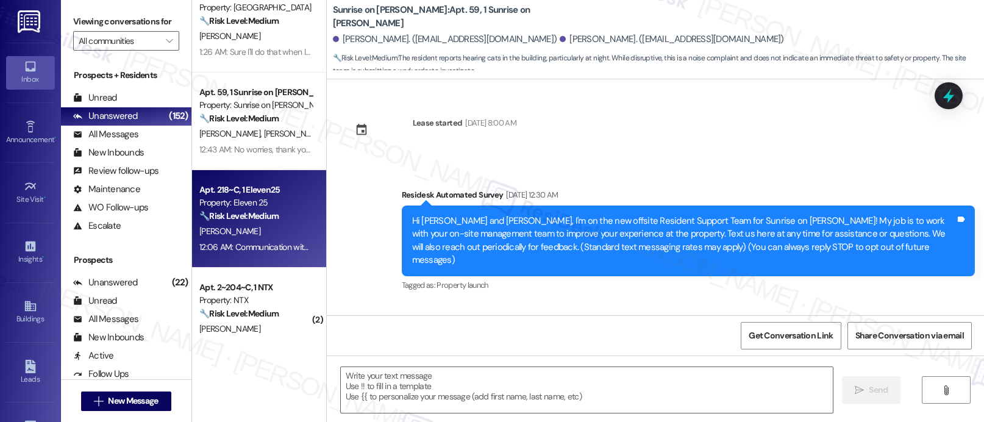
scroll to position [0, 0]
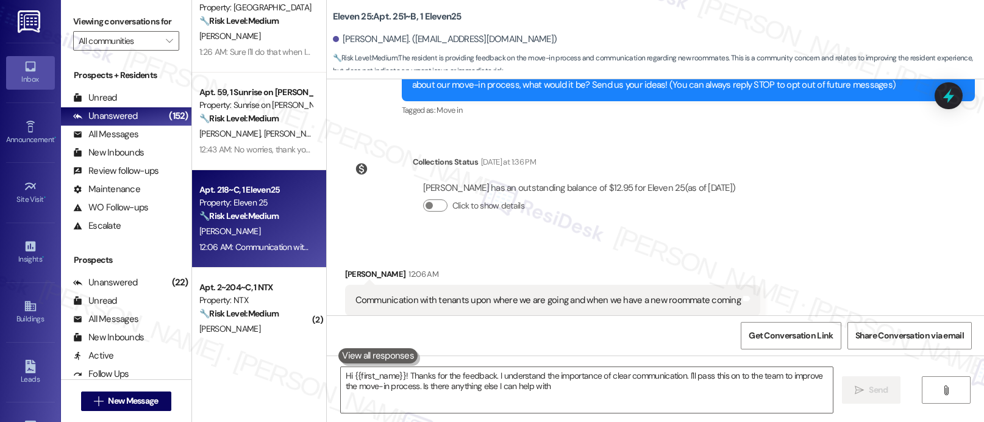
type textarea "Hi {{first_name}}! Thanks for the feedback. I understand the importance of clea…"
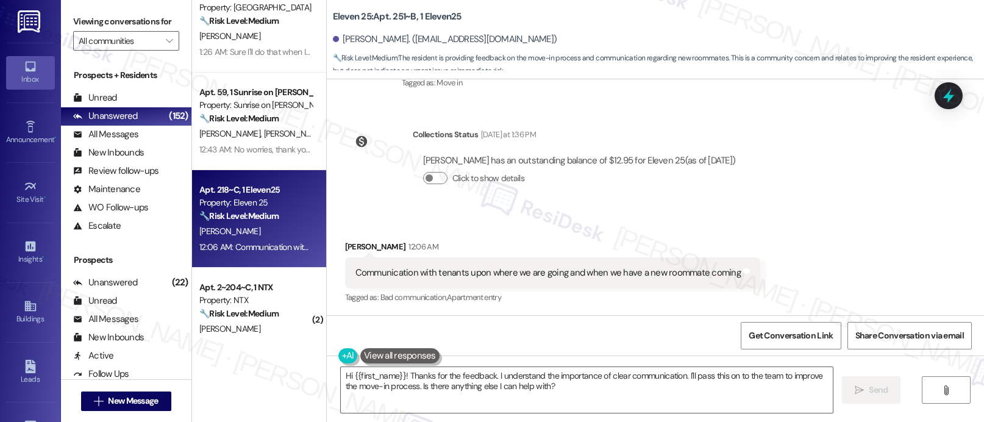
scroll to position [177, 0]
click at [327, 247] on div "Received via SMS [PERSON_NAME] 12:06 AM Communication with tenants upon where w…" at bounding box center [655, 263] width 657 height 103
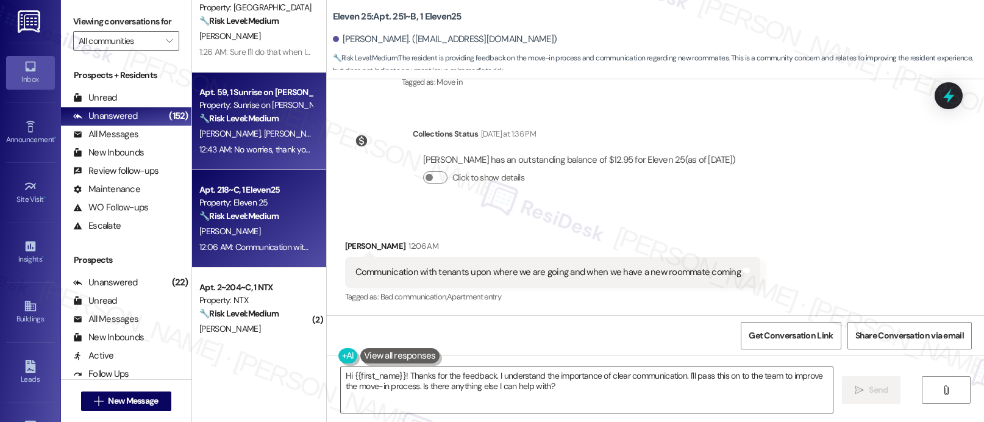
click at [261, 157] on div "12:43 AM: No worries, thank you for your help. Yes, they may enter, and we have…" at bounding box center [255, 149] width 115 height 15
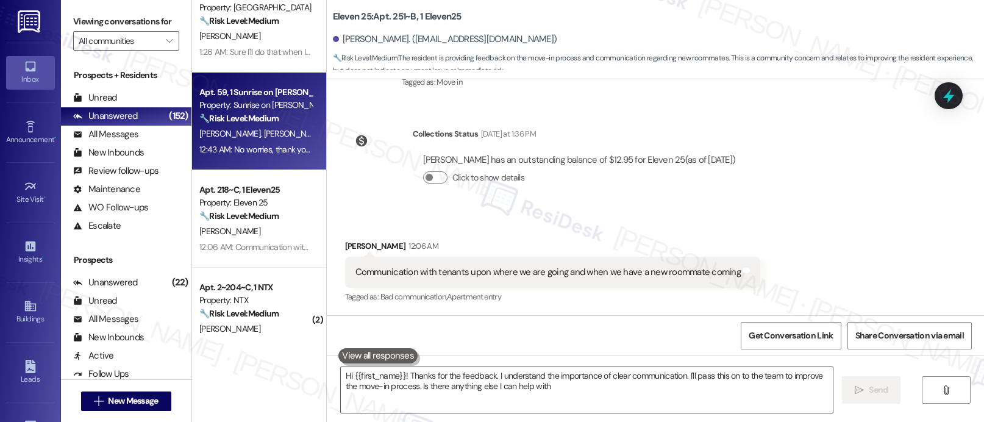
type textarea "Hi {{first_name}}! Thanks for the feedback. I understand the importance of clea…"
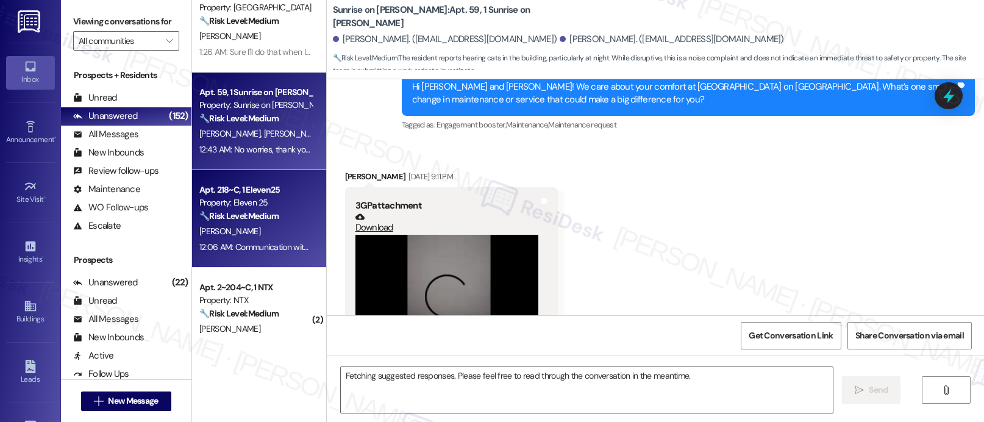
click at [285, 204] on div "Property: Eleven 25" at bounding box center [255, 202] width 113 height 13
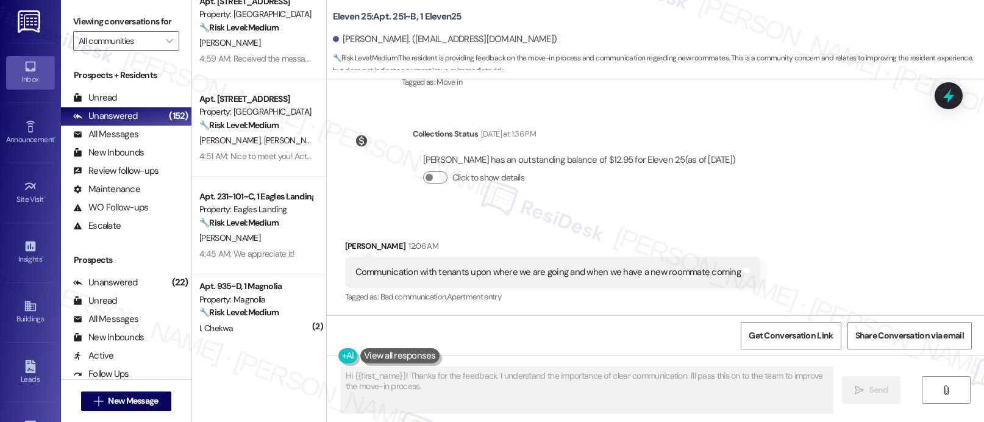
scroll to position [0, 0]
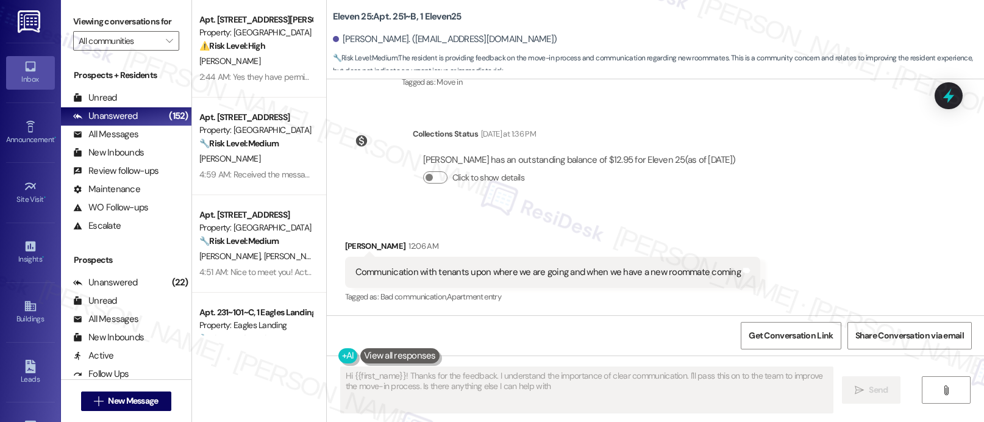
type textarea "Hi {{first_name}}! Thanks for the feedback. I understand the importance of clea…"
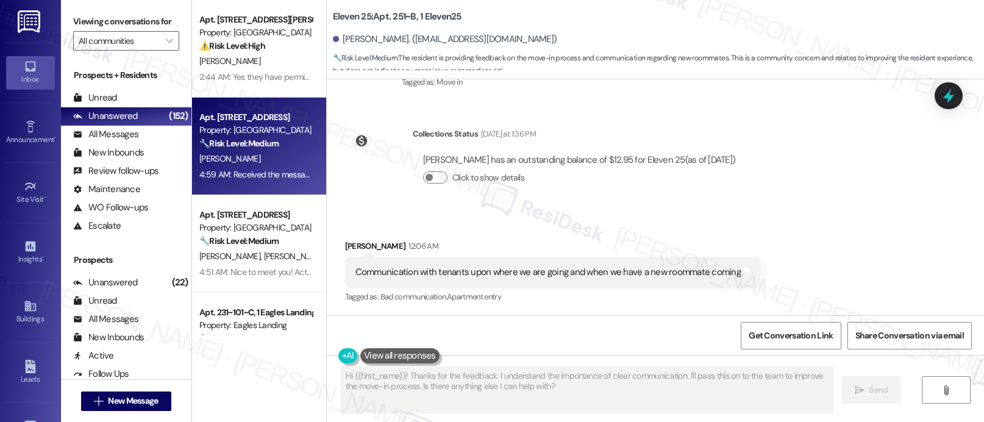
click at [262, 169] on div "4:59 AM: Received the message. Overall I'm pleased. One thing continues to bug …" at bounding box center [923, 174] width 1449 height 11
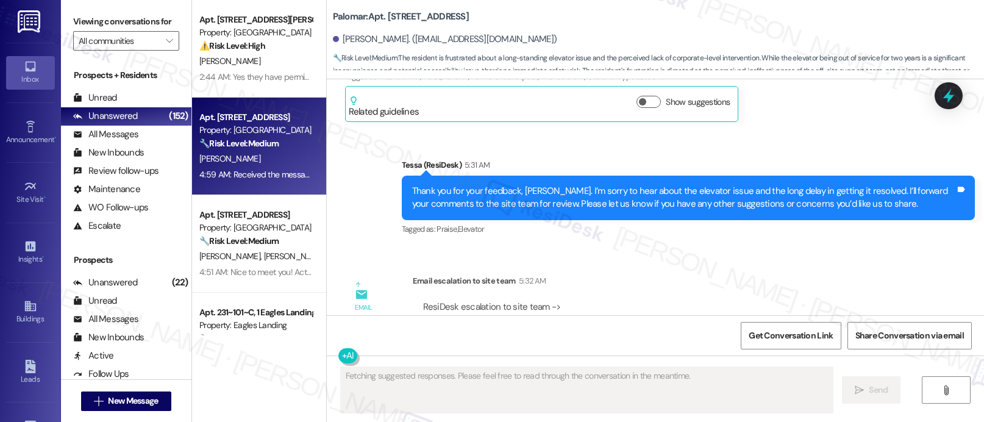
click at [261, 101] on div "Apt. 2203, [STREET_ADDRESS] Property: Palomar 🔧 Risk Level: Medium The resident…" at bounding box center [259, 147] width 134 height 98
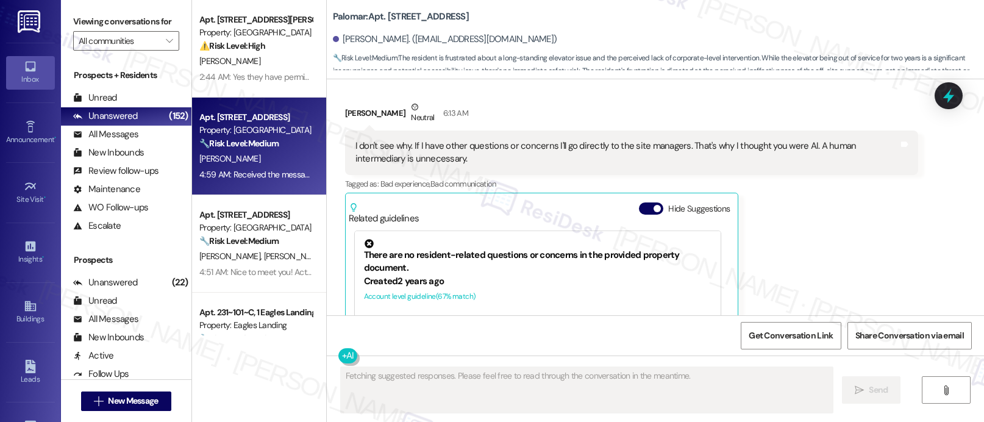
scroll to position [1046, 0]
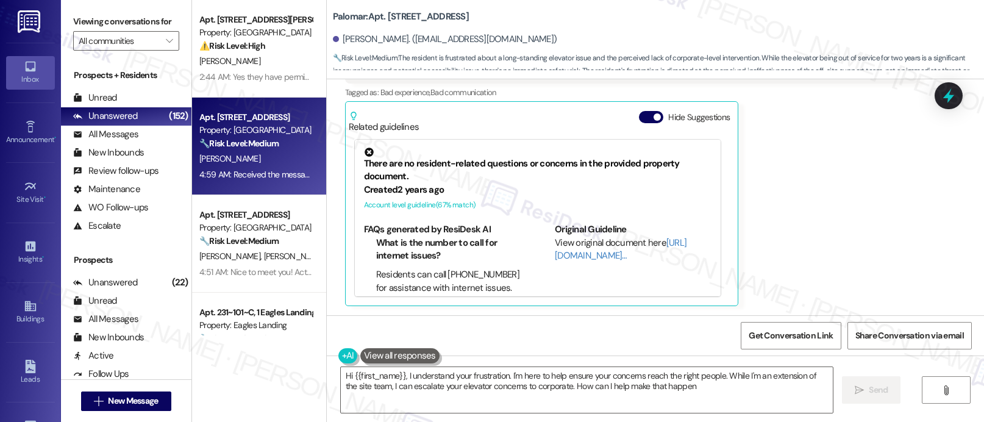
type textarea "Hi {{first_name}}, I understand your frustration. I'm here to help ensure your …"
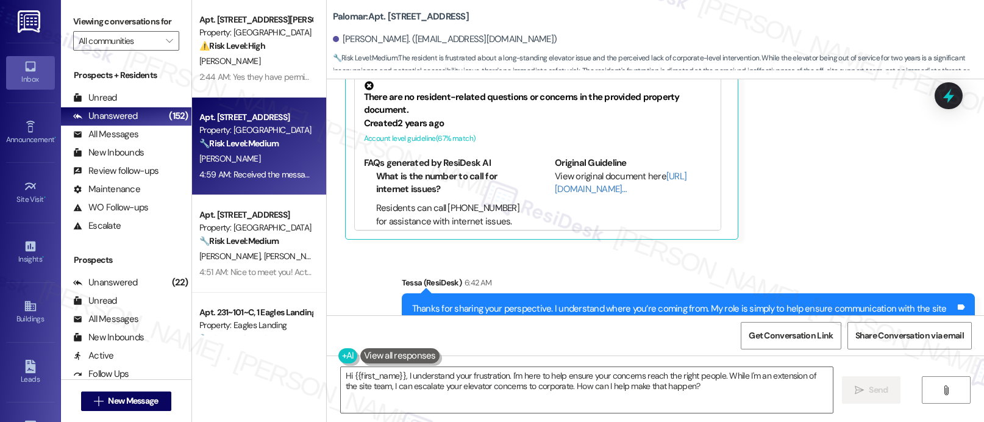
scroll to position [1163, 0]
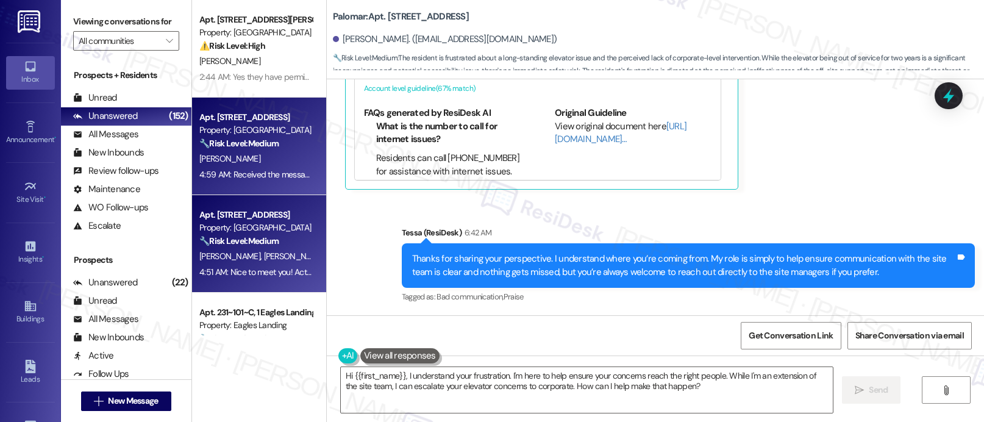
click at [215, 250] on span "[PERSON_NAME]" at bounding box center [231, 255] width 65 height 11
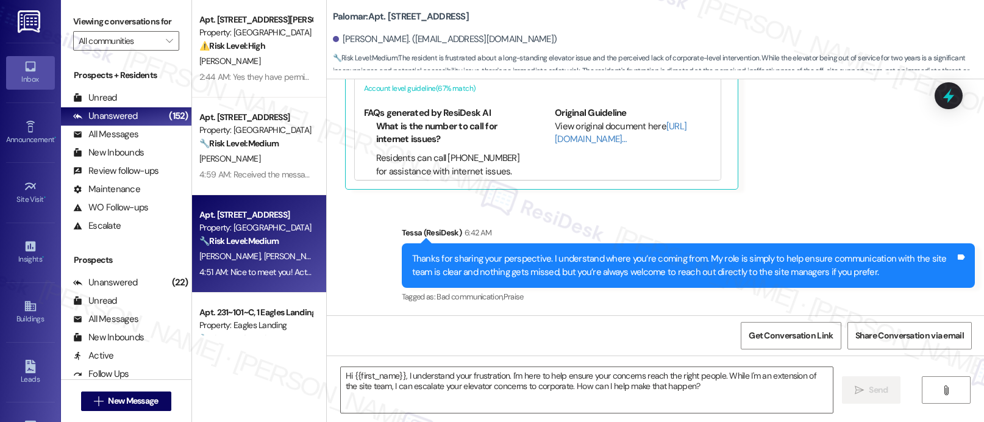
type textarea "Fetching suggested responses. Please feel free to read through the conversation…"
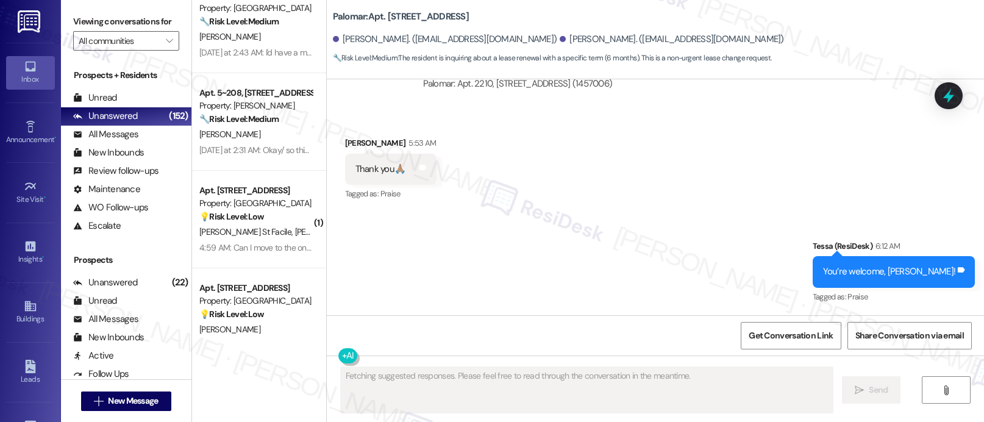
scroll to position [1795, 0]
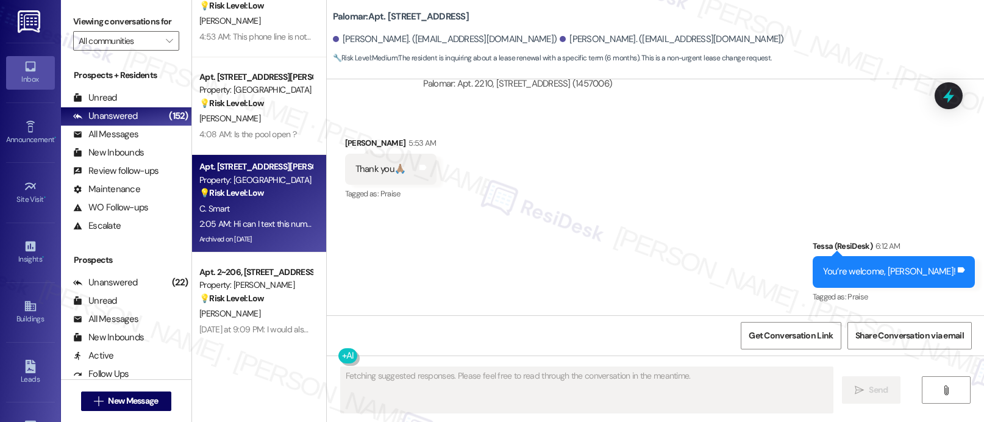
click at [281, 159] on div "Apt. [STREET_ADDRESS][PERSON_NAME] Property: [GEOGRAPHIC_DATA] 💡 Risk Level: Lo…" at bounding box center [255, 179] width 115 height 41
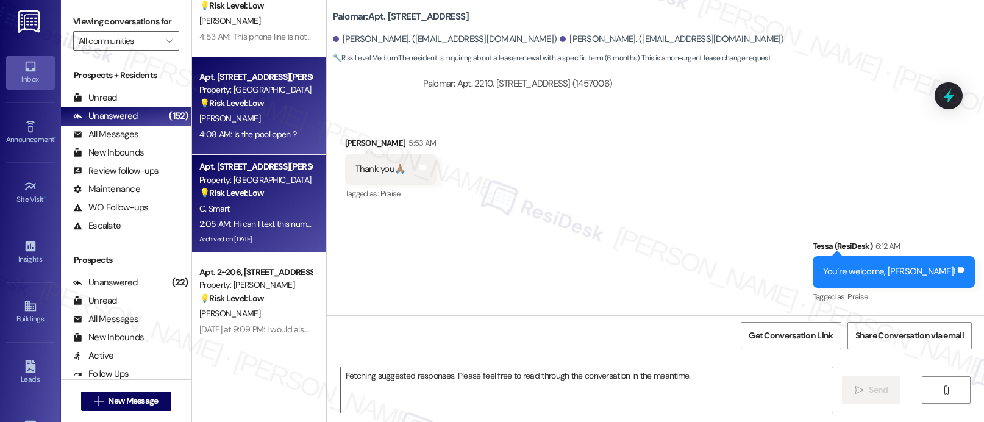
click at [294, 110] on div "💡 Risk Level: Low The resident is asking a simple question about the pool's ava…" at bounding box center [255, 103] width 113 height 13
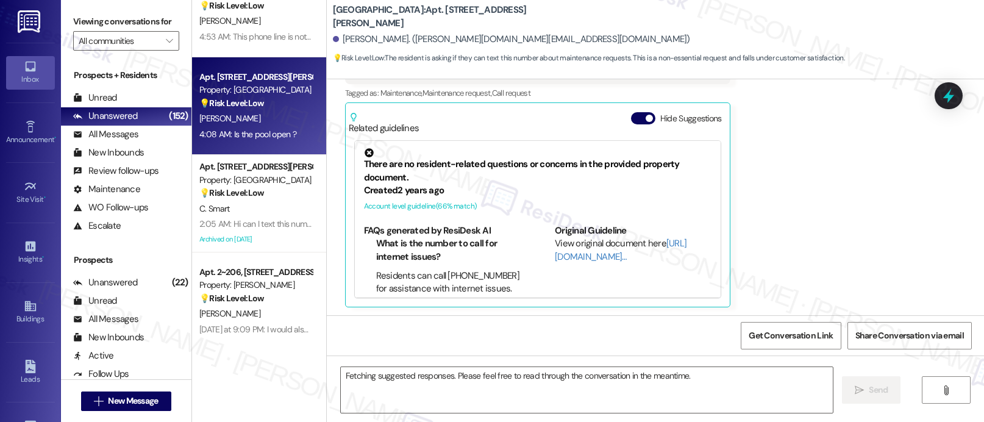
scroll to position [3962, 0]
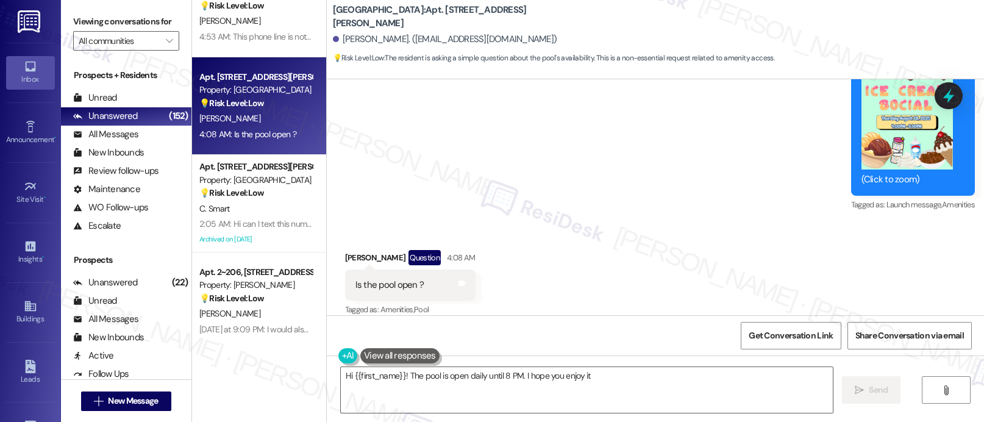
type textarea "Hi {{first_name}}! The pool is open daily until 8 PM. I hope you enjoy it!"
